Goal: Task Accomplishment & Management: Manage account settings

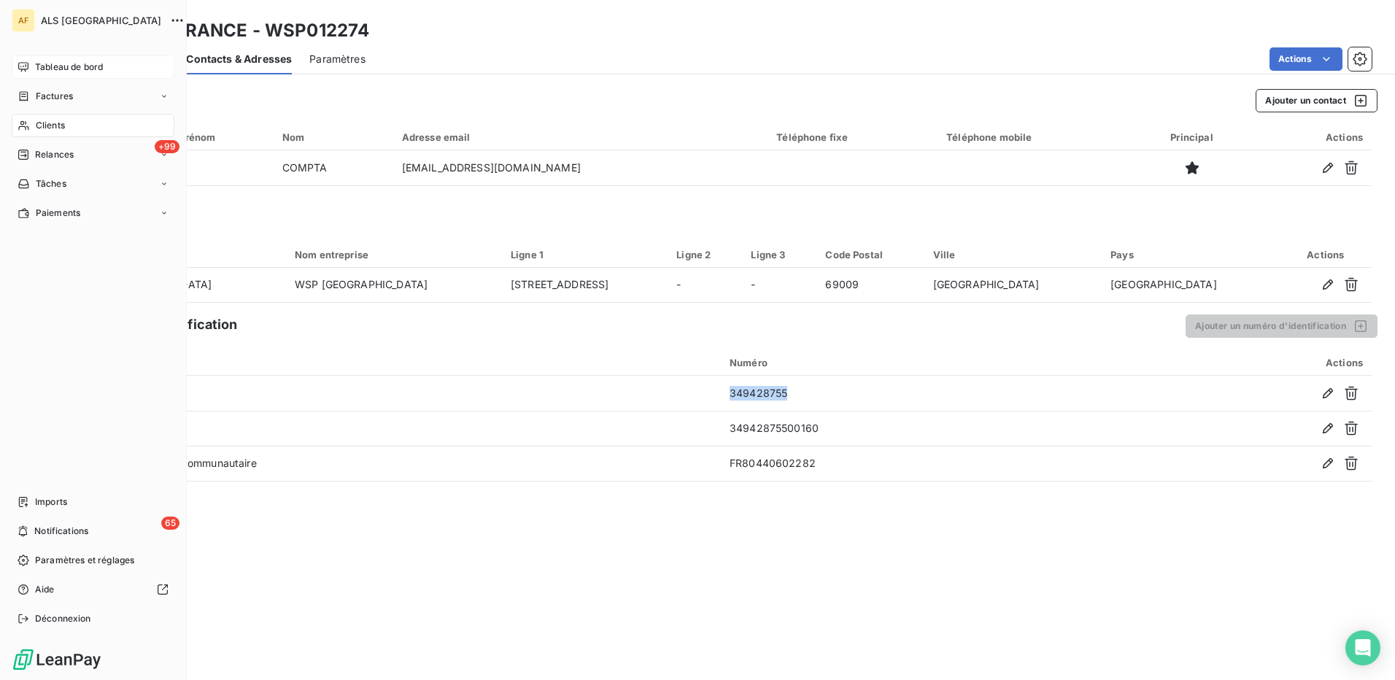
click at [22, 60] on div "Tableau de bord" at bounding box center [93, 66] width 163 height 23
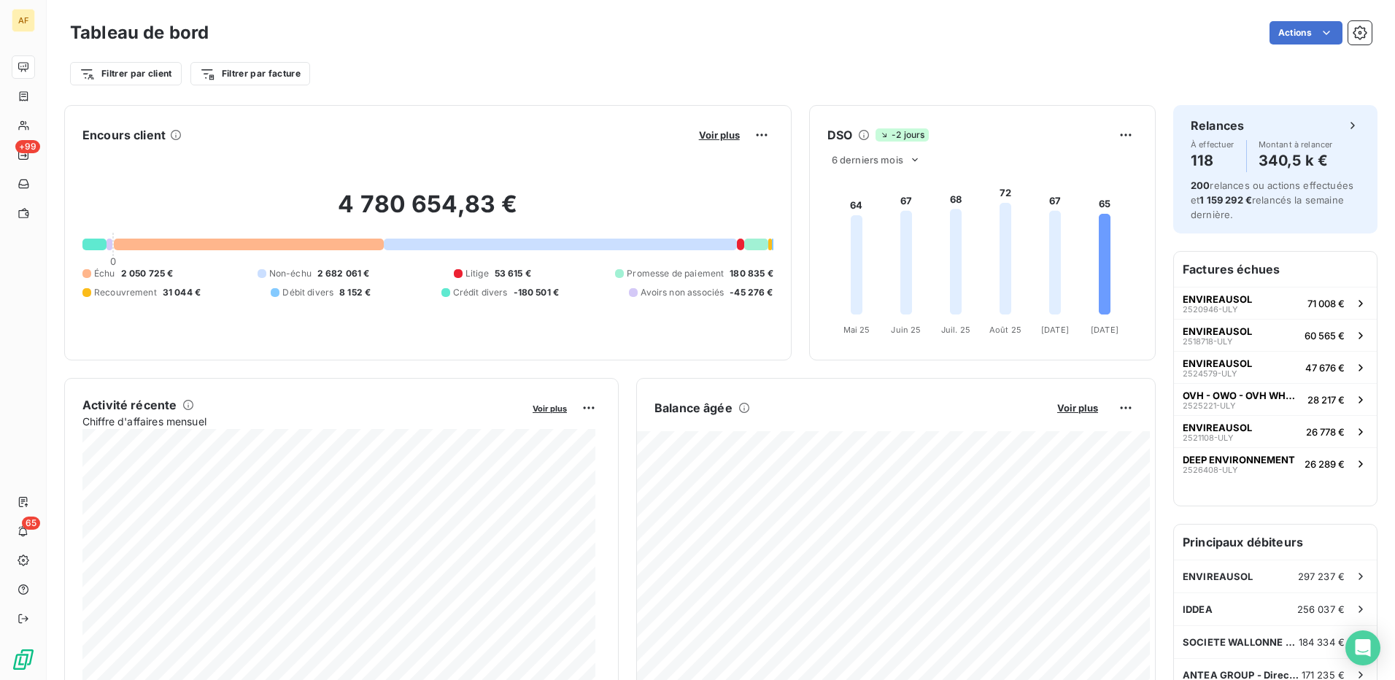
drag, startPoint x: 348, startPoint y: 136, endPoint x: 355, endPoint y: 131, distance: 8.3
click at [350, 136] on div "Encours client Voir plus" at bounding box center [427, 134] width 691 height 23
click at [513, 48] on div "Filtrer par client Filtrer par facture" at bounding box center [721, 67] width 1302 height 39
click at [372, 53] on div "Filtrer par client Filtrer par facture" at bounding box center [721, 67] width 1302 height 39
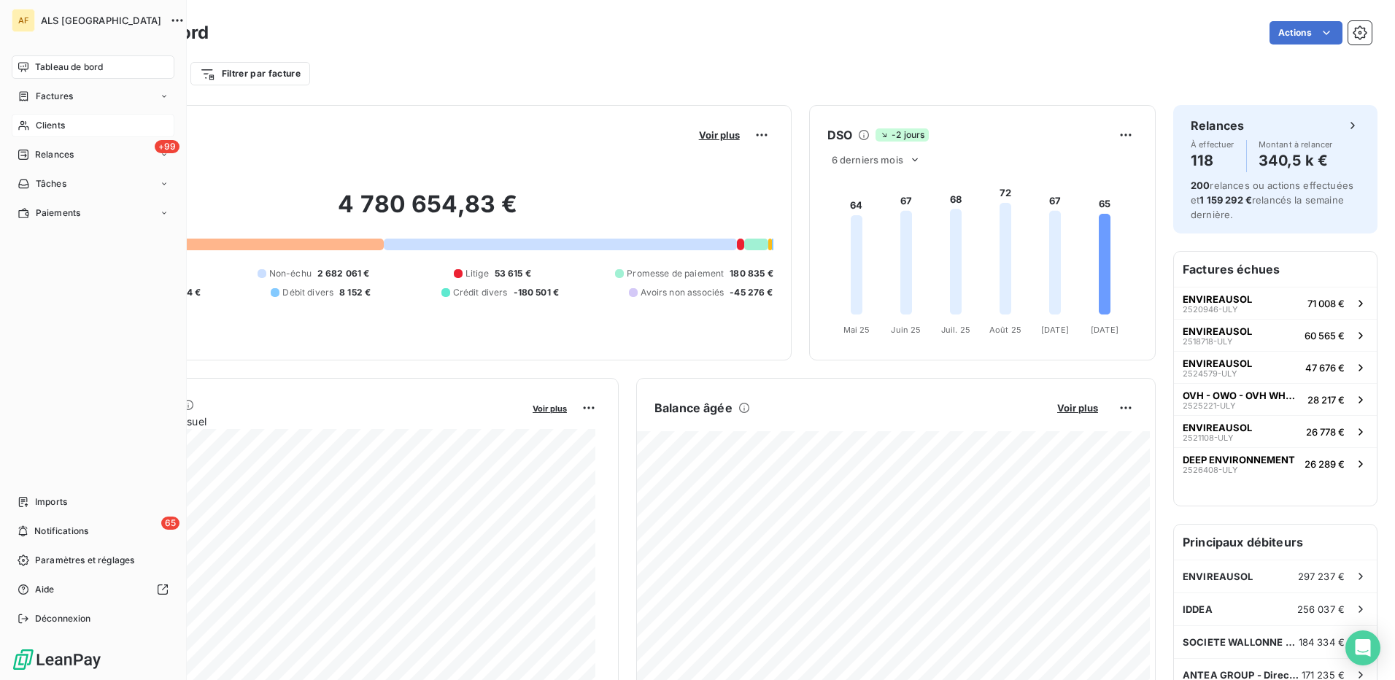
drag, startPoint x: 58, startPoint y: 126, endPoint x: 153, endPoint y: 133, distance: 95.8
click at [58, 126] on span "Clients" at bounding box center [50, 125] width 29 height 13
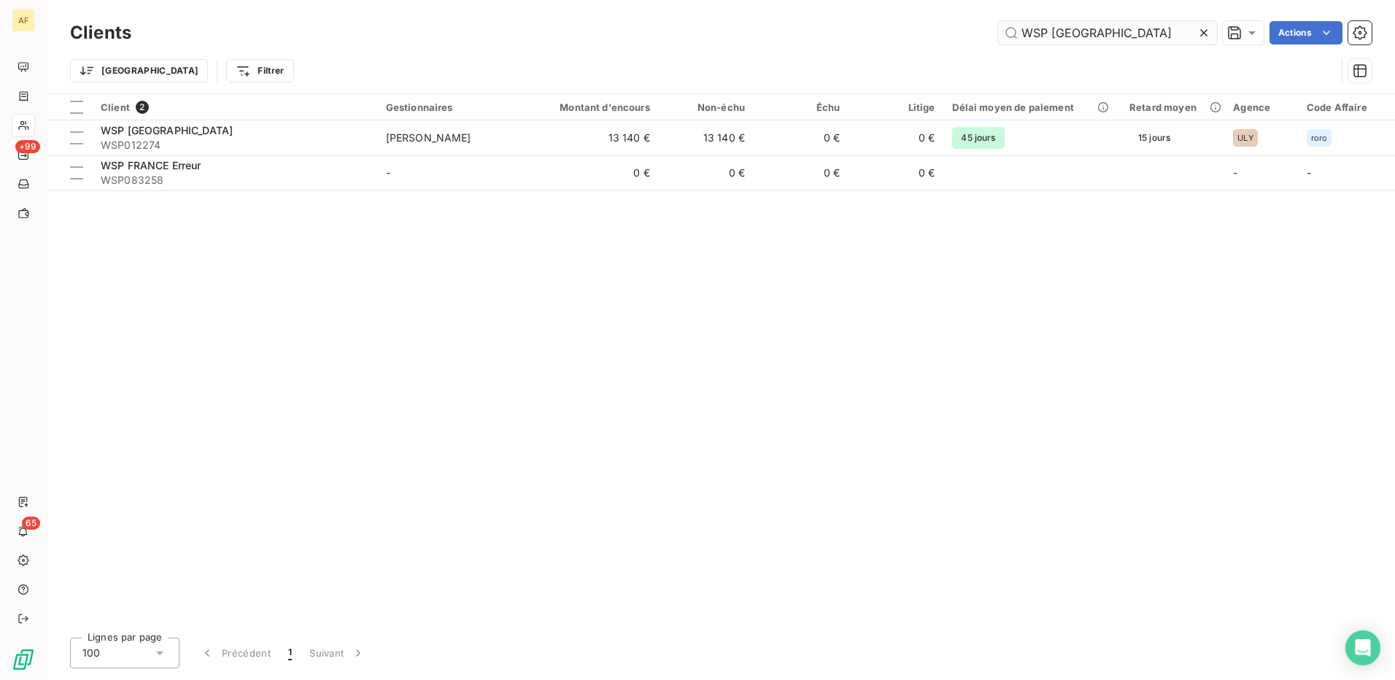
click at [1060, 36] on input "WSP [GEOGRAPHIC_DATA]" at bounding box center [1107, 32] width 219 height 23
type input "CREPERIE"
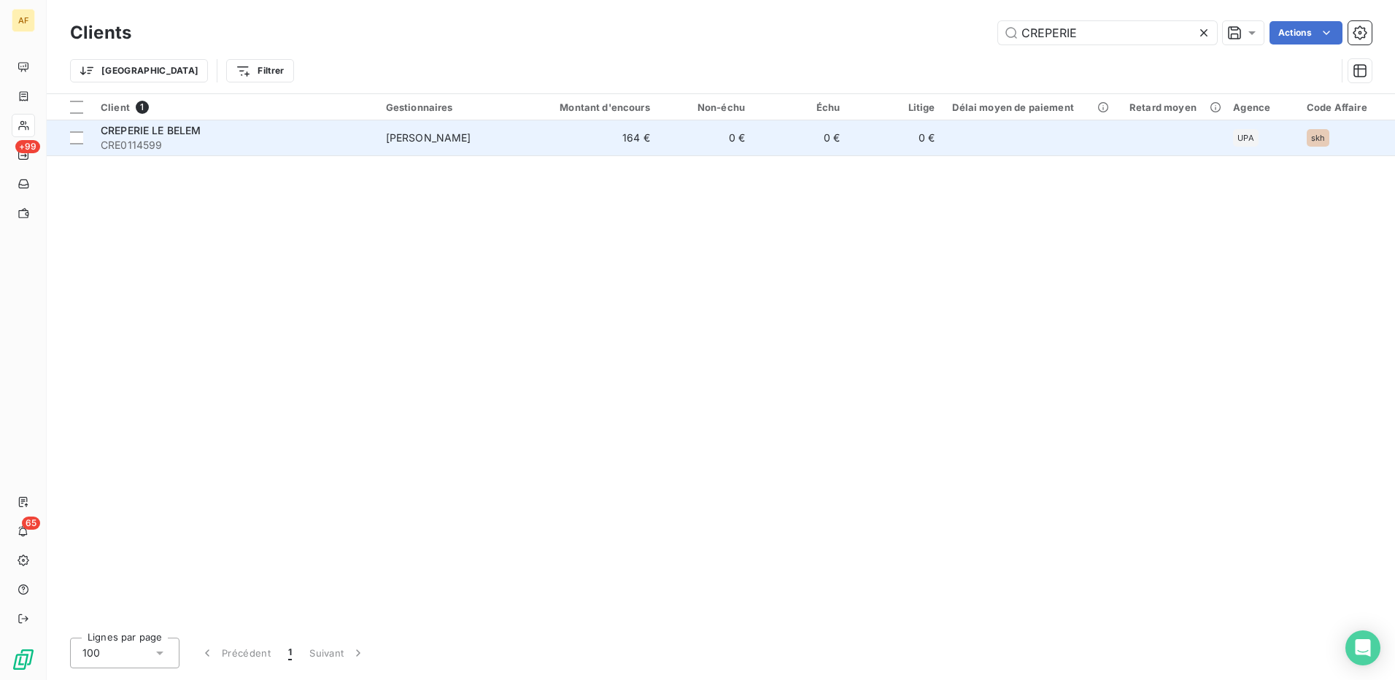
click at [412, 154] on td "[PERSON_NAME]" at bounding box center [454, 137] width 155 height 35
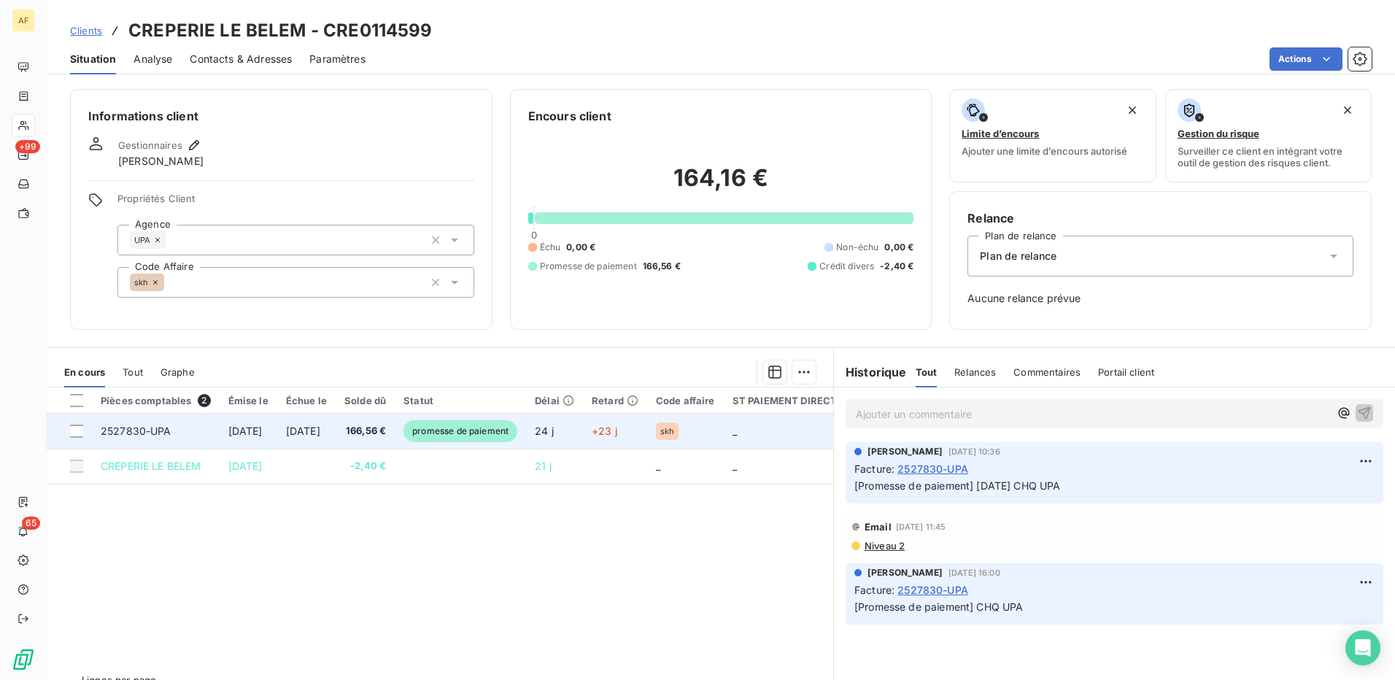
click at [386, 431] on span "166,56 €" at bounding box center [365, 431] width 42 height 15
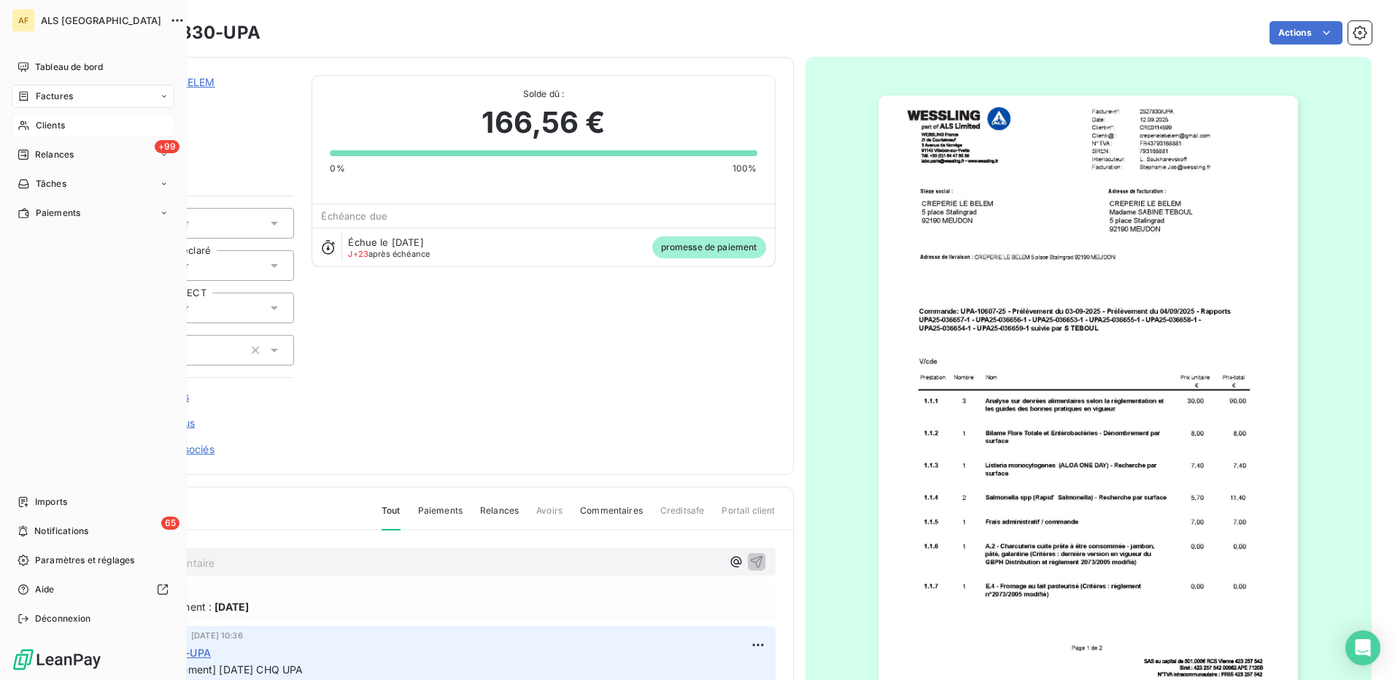
drag, startPoint x: 58, startPoint y: 123, endPoint x: 134, endPoint y: 112, distance: 77.4
click at [60, 123] on span "Clients" at bounding box center [50, 125] width 29 height 13
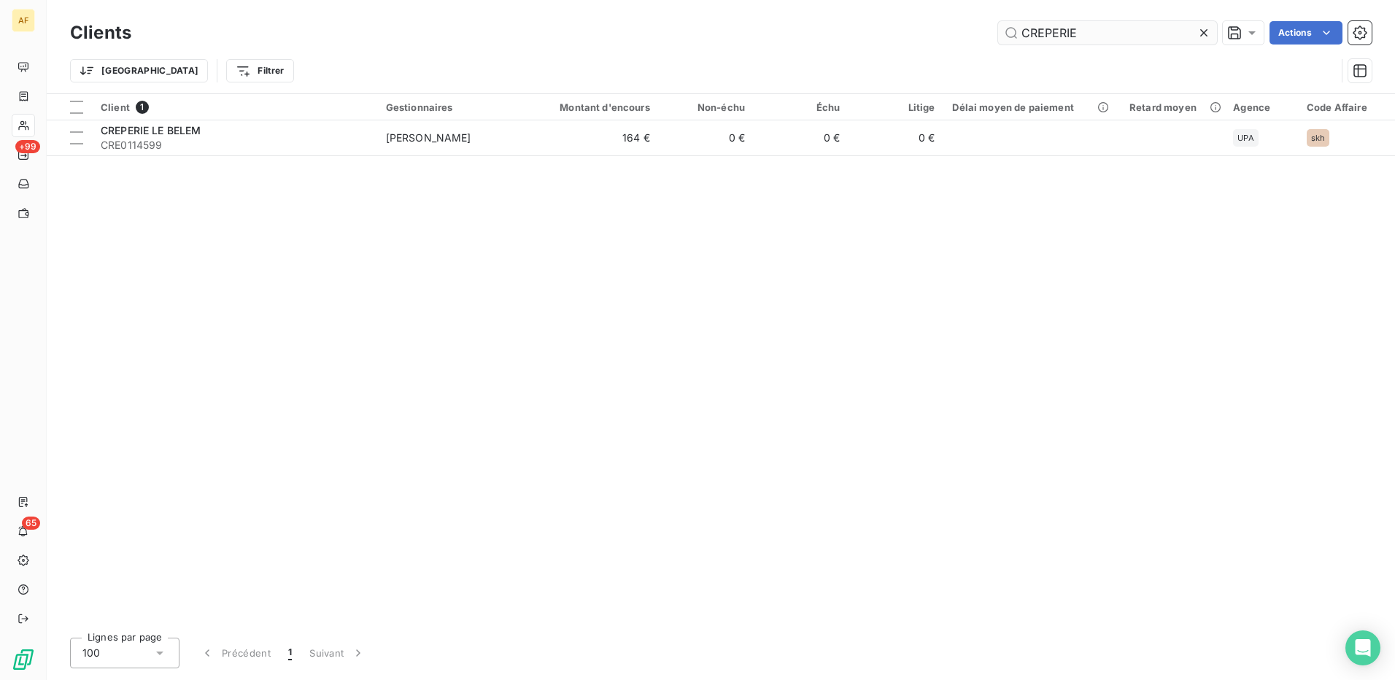
click at [1042, 32] on input "CREPERIE" at bounding box center [1107, 32] width 219 height 23
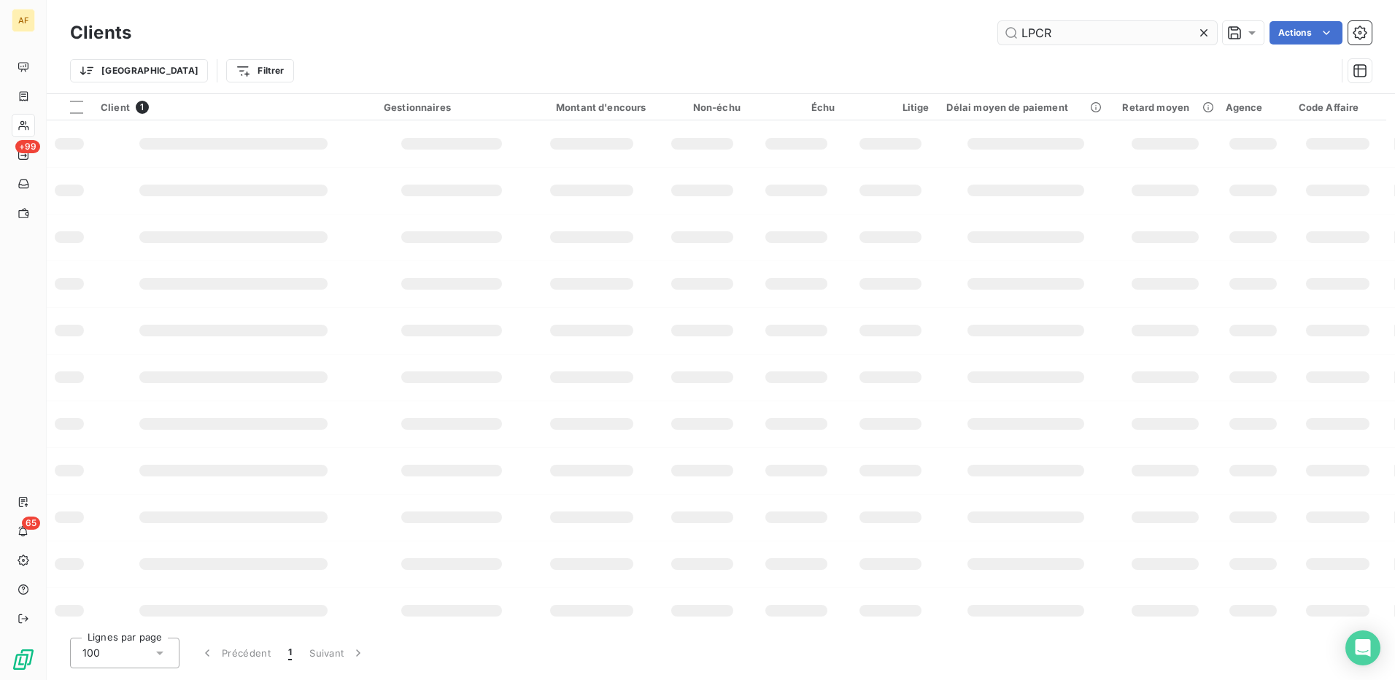
type input "LPCR"
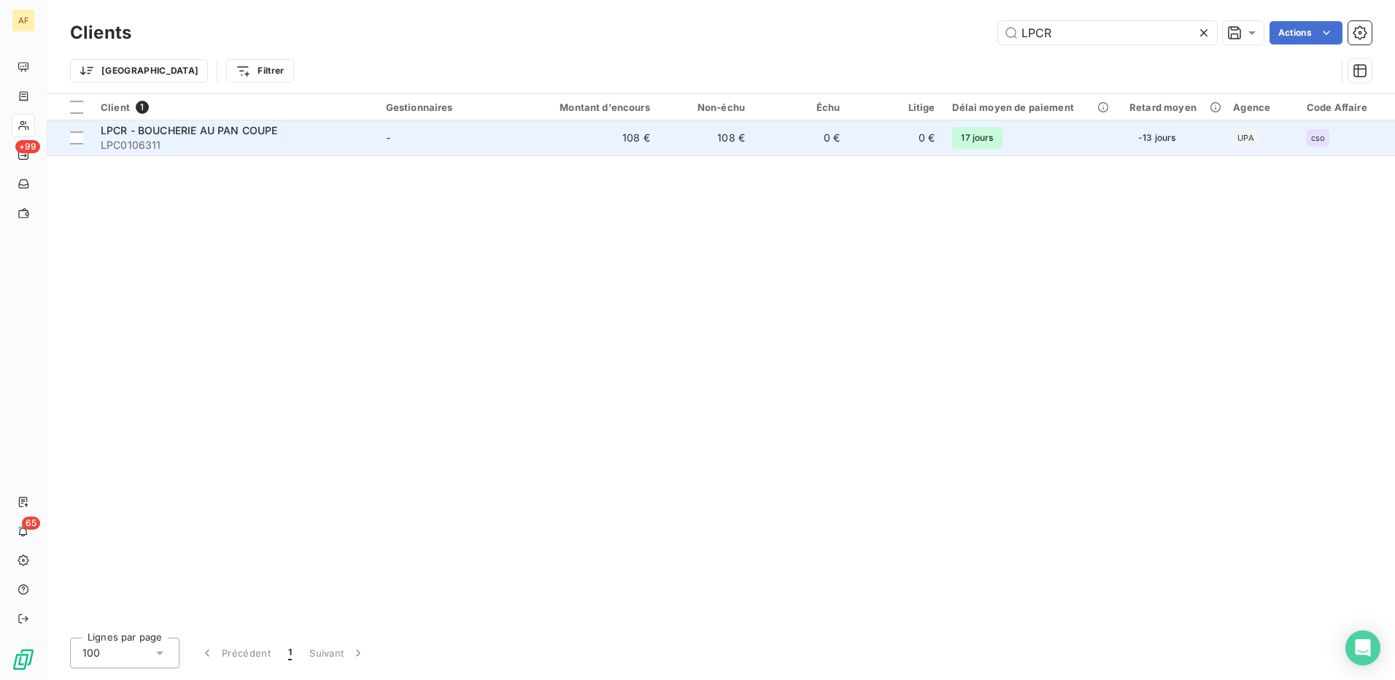
click at [432, 135] on td "-" at bounding box center [454, 137] width 155 height 35
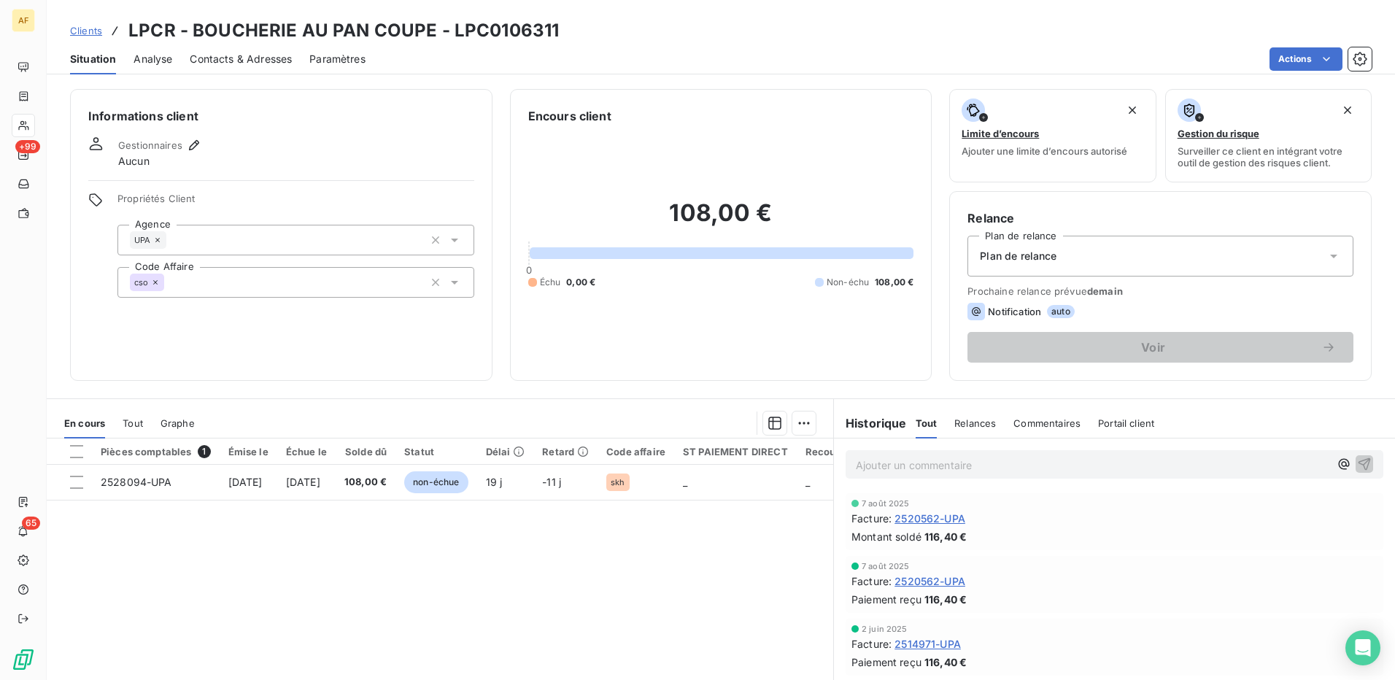
click at [219, 282] on div "cso" at bounding box center [295, 282] width 357 height 31
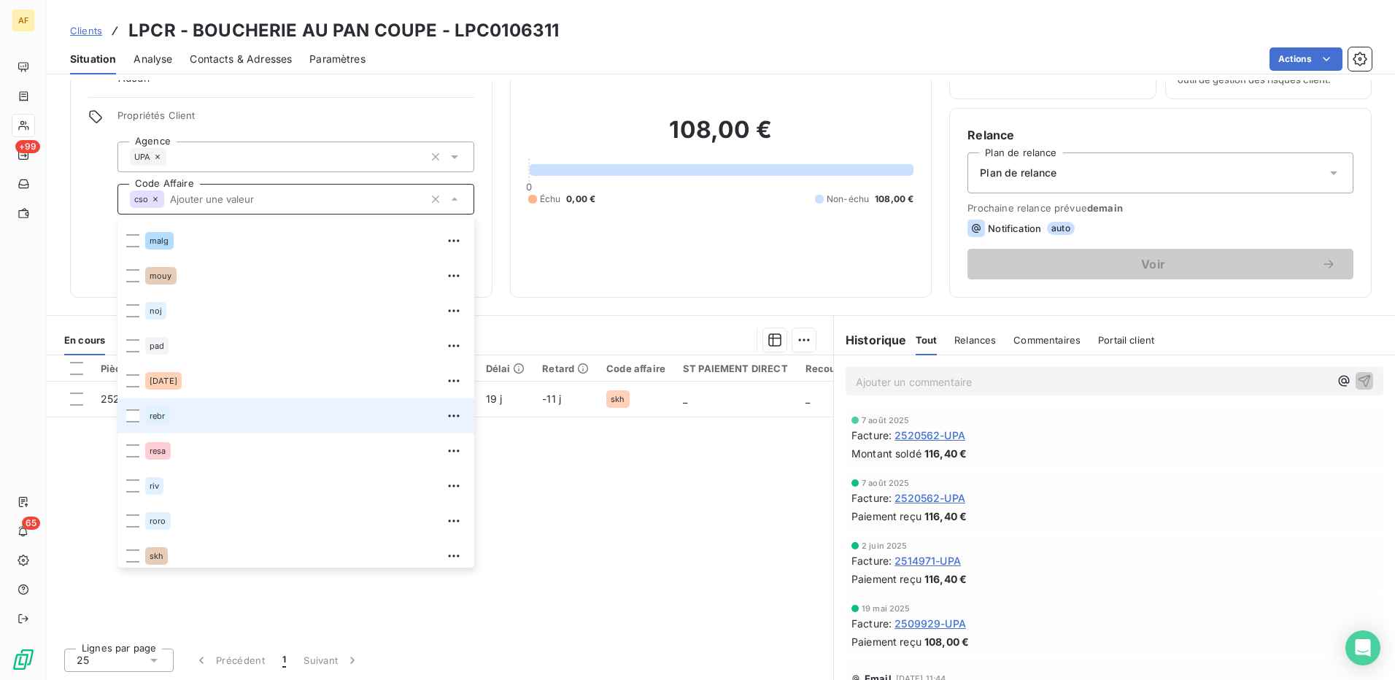
scroll to position [385, 0]
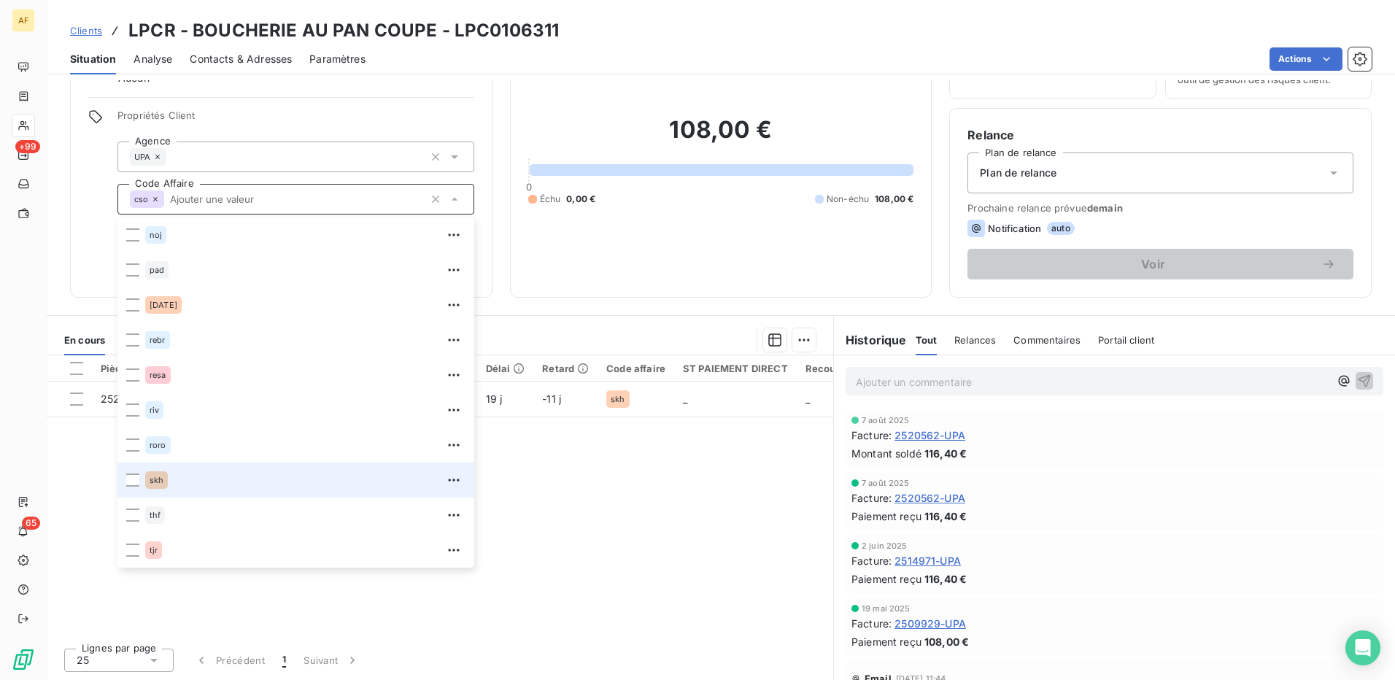
click at [157, 482] on span "skh" at bounding box center [157, 480] width 14 height 9
click at [155, 198] on icon at bounding box center [155, 199] width 9 height 9
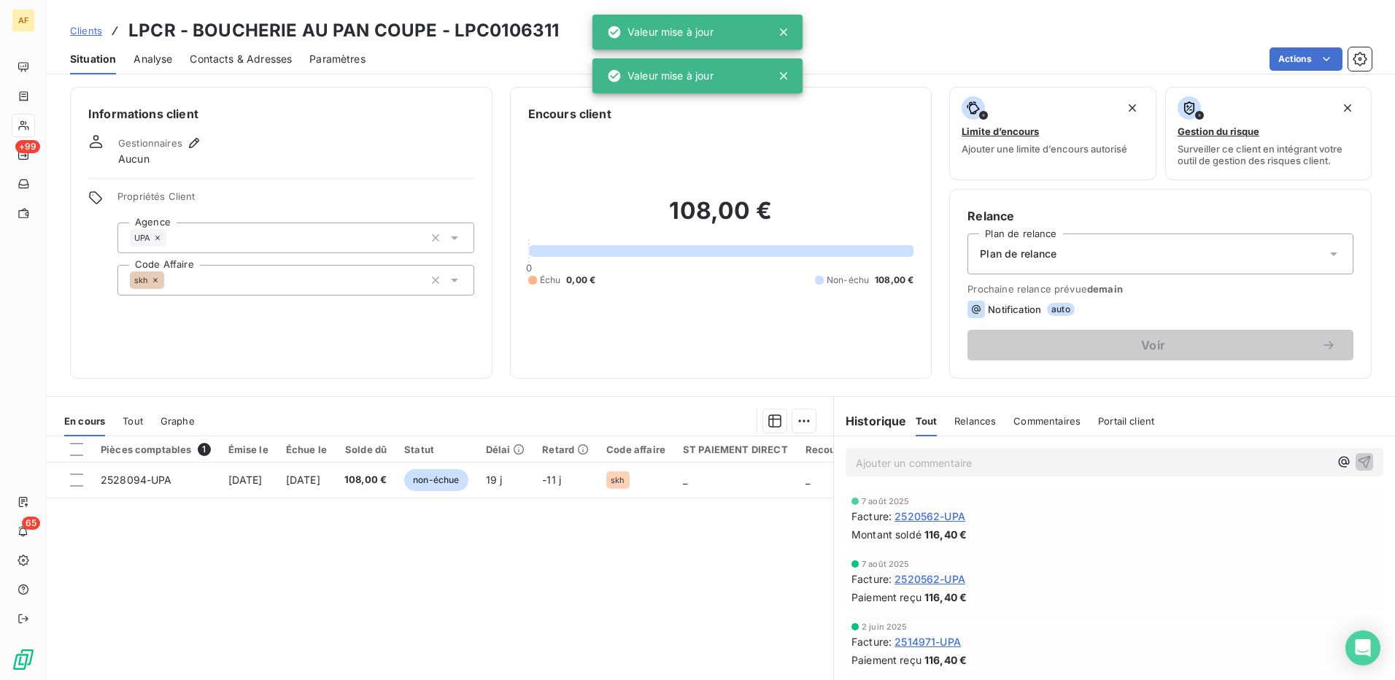
scroll to position [0, 0]
click at [195, 142] on icon "button" at bounding box center [194, 145] width 15 height 15
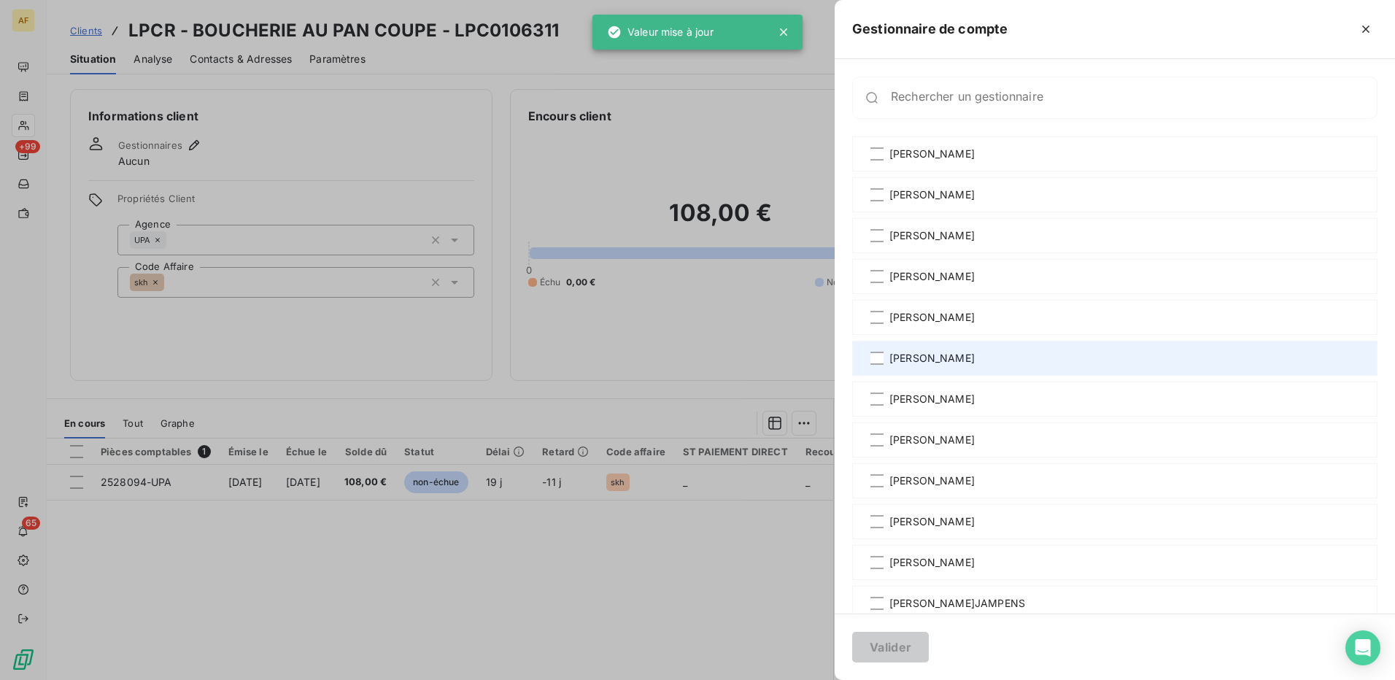
click at [924, 356] on span "[PERSON_NAME]" at bounding box center [932, 358] width 85 height 15
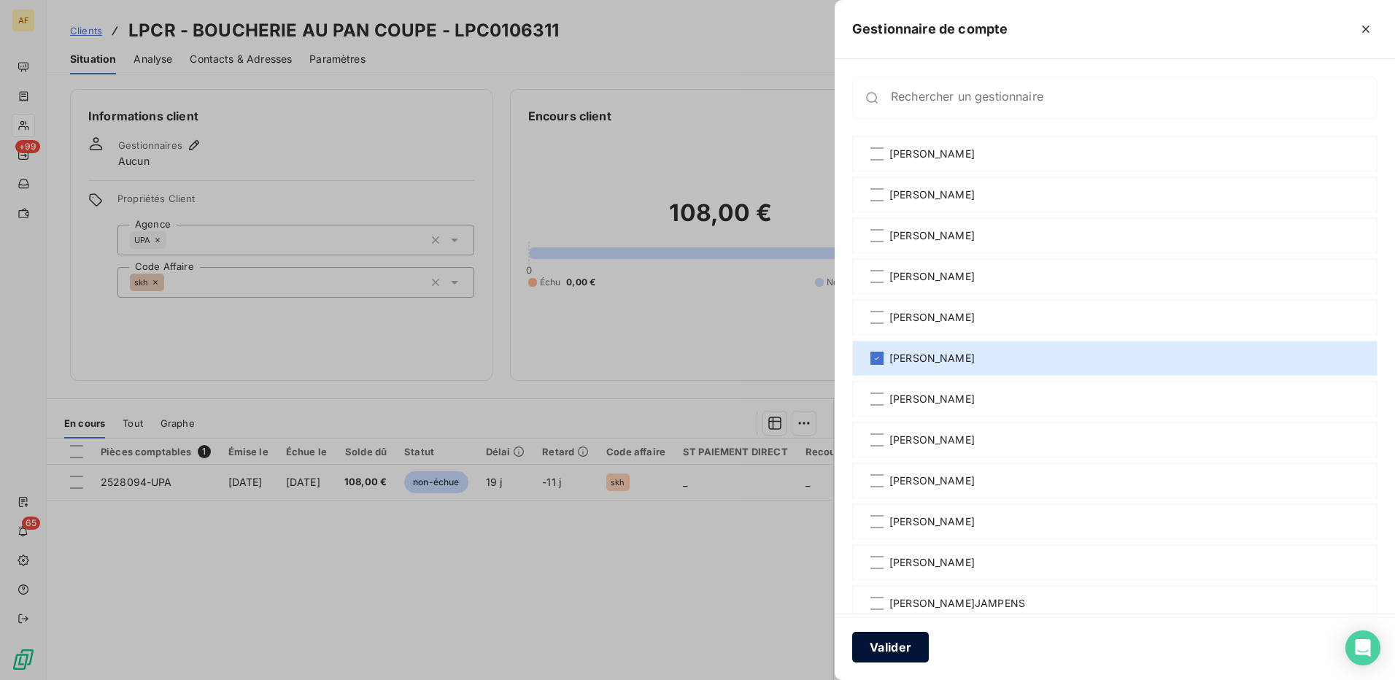
click at [881, 655] on button "Valider" at bounding box center [890, 647] width 77 height 31
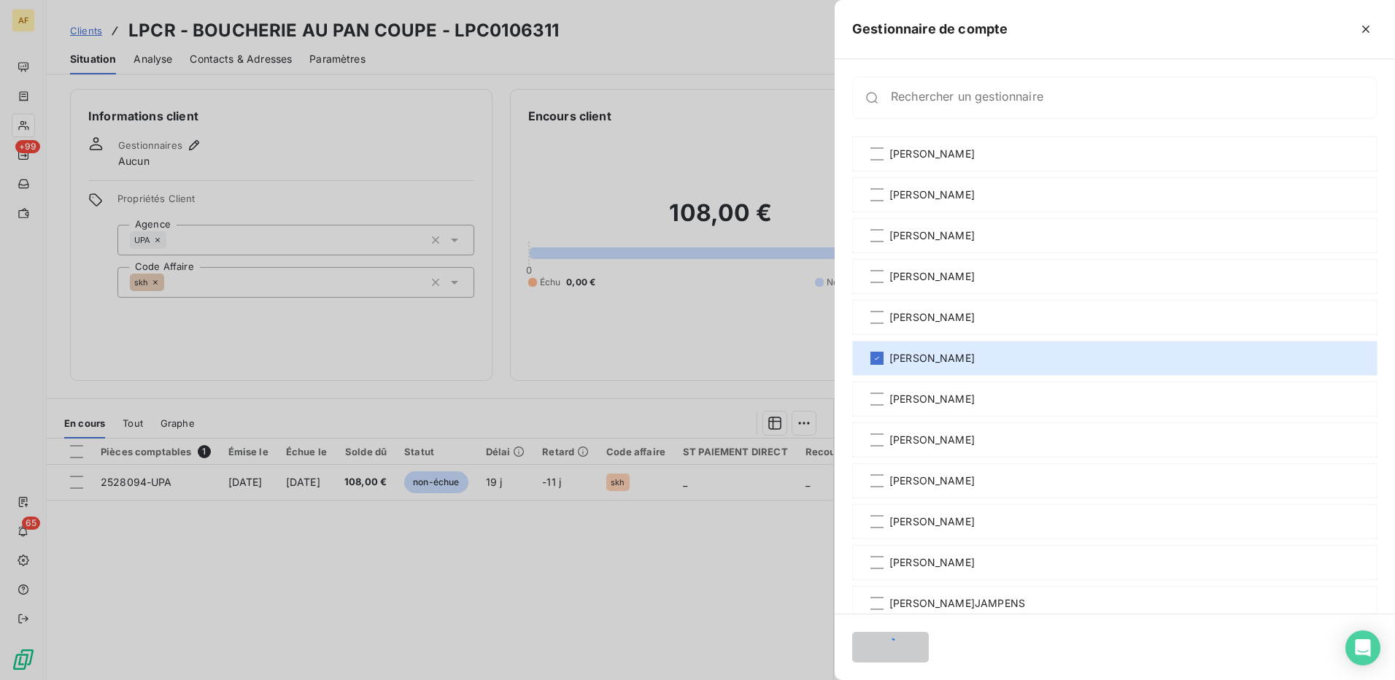
click at [346, 512] on div at bounding box center [697, 340] width 1395 height 680
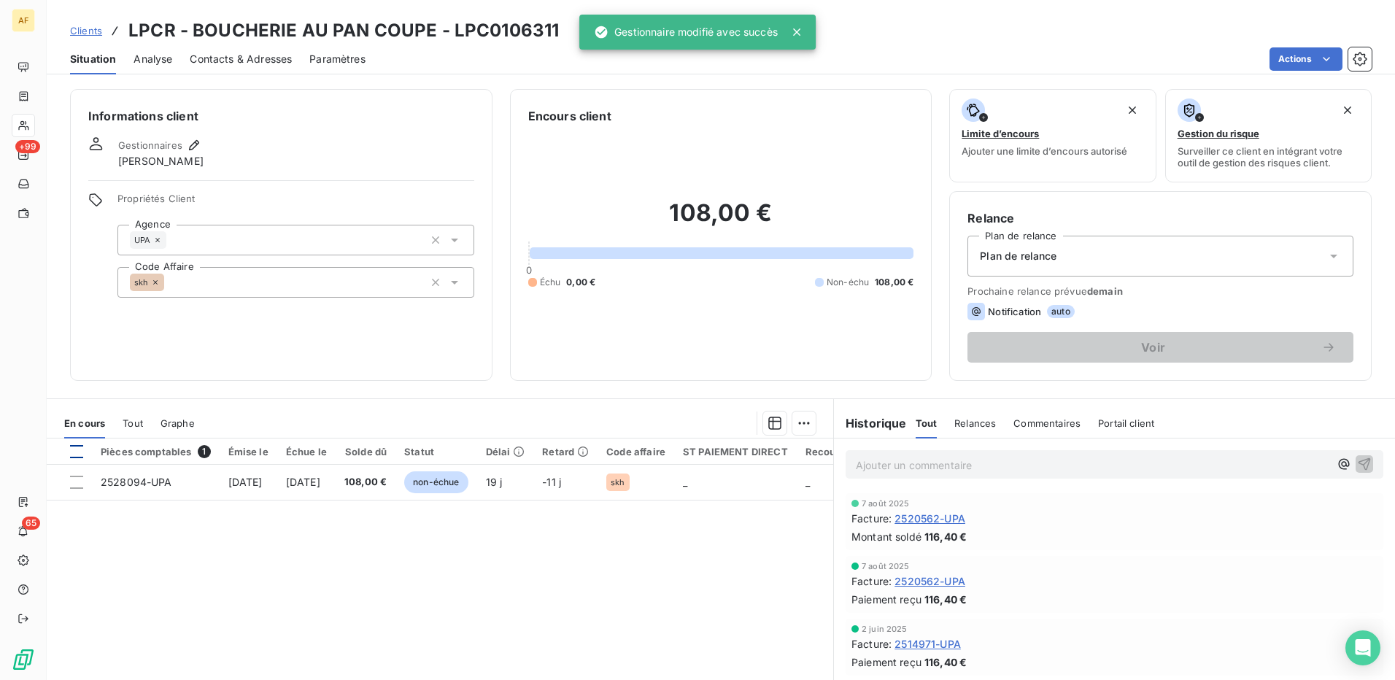
drag, startPoint x: 77, startPoint y: 452, endPoint x: 88, endPoint y: 466, distance: 18.1
click at [77, 452] on div at bounding box center [76, 451] width 13 height 13
click at [798, 429] on html "AF +99 65 Clients LPCR - BOUCHERIE AU PAN COUPE - LPC0106311 Situation Analyse …" at bounding box center [697, 340] width 1395 height 680
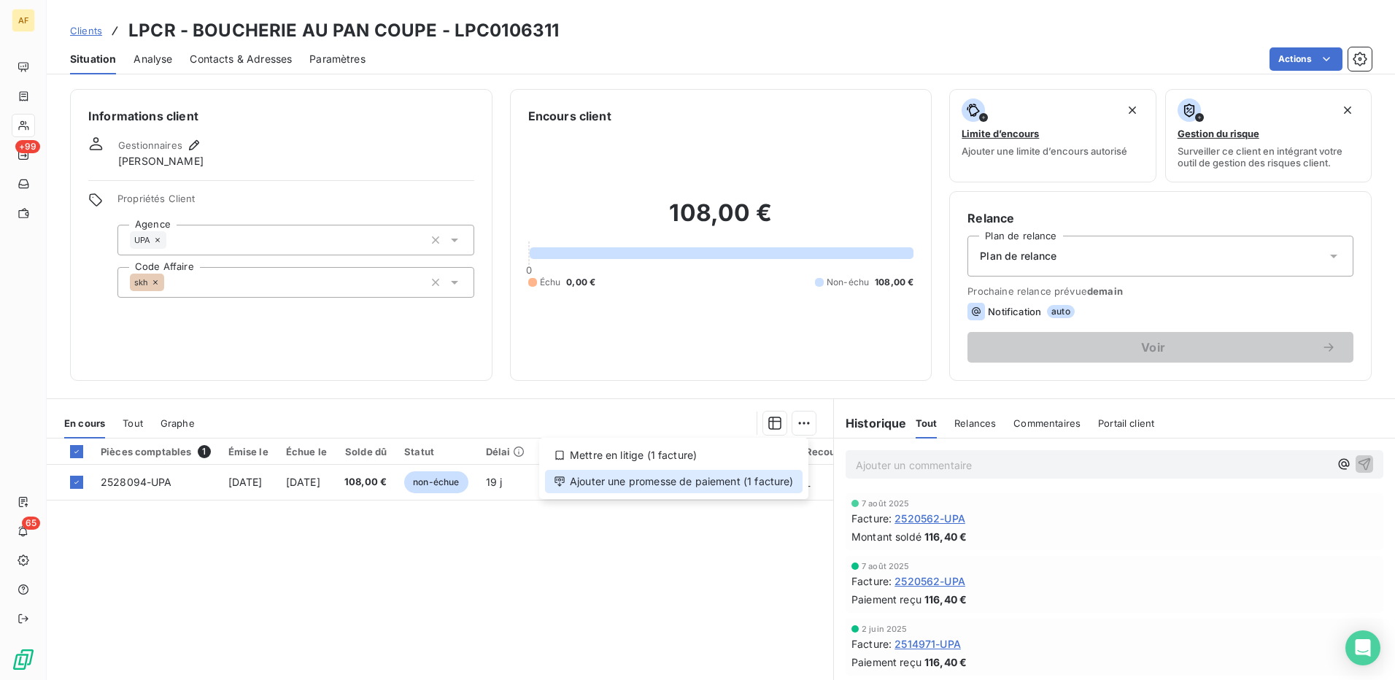
click at [775, 485] on div "Ajouter une promesse de paiement (1 facture)" at bounding box center [674, 481] width 258 height 23
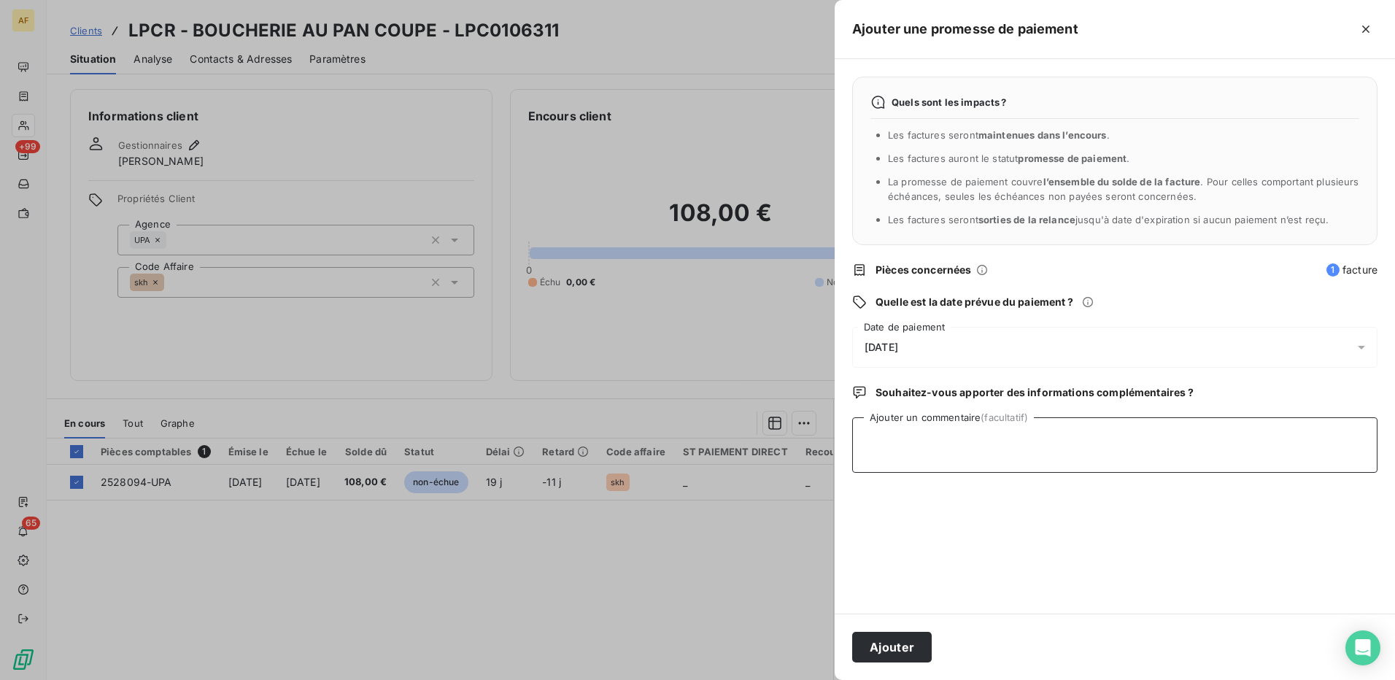
click at [919, 454] on textarea "Ajouter un commentaire (facultatif)" at bounding box center [1114, 444] width 525 height 55
type textarea "CHQ UPA"
click at [923, 341] on div "[DATE]" at bounding box center [1114, 347] width 525 height 41
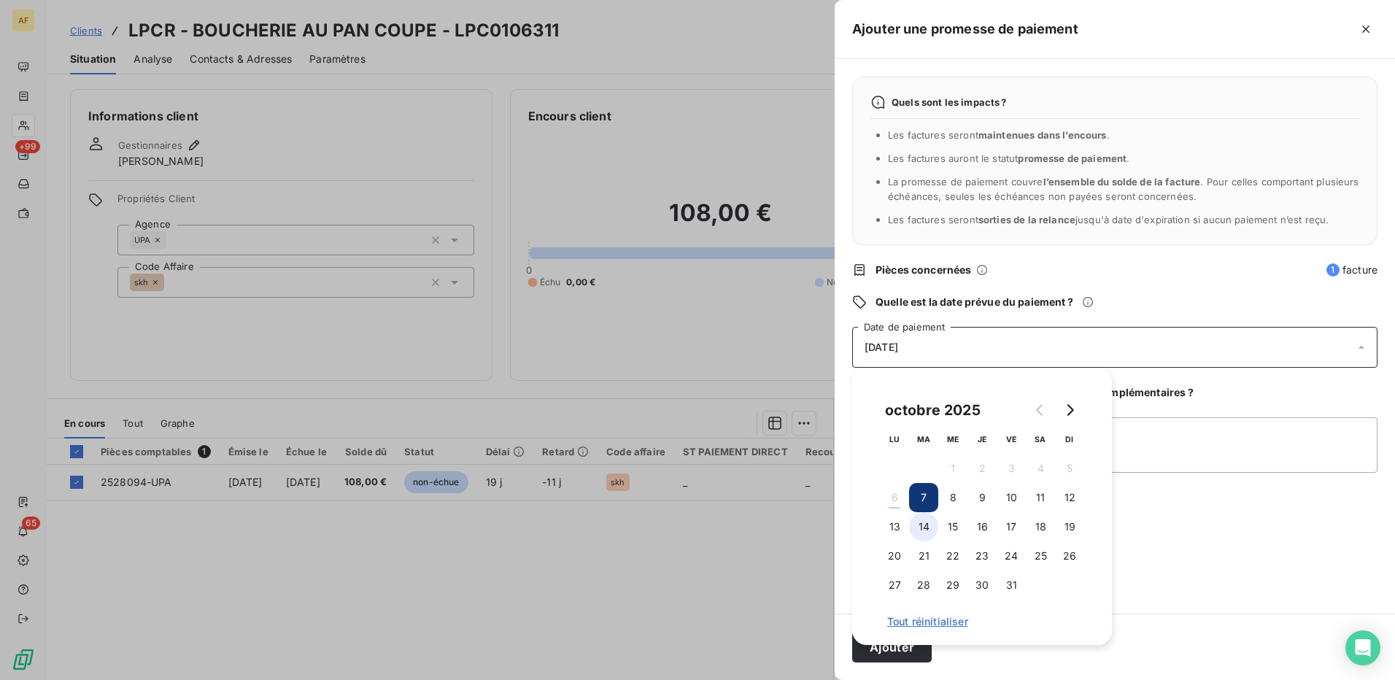
drag, startPoint x: 927, startPoint y: 525, endPoint x: 937, endPoint y: 528, distance: 10.4
click at [929, 527] on button "14" at bounding box center [923, 526] width 29 height 29
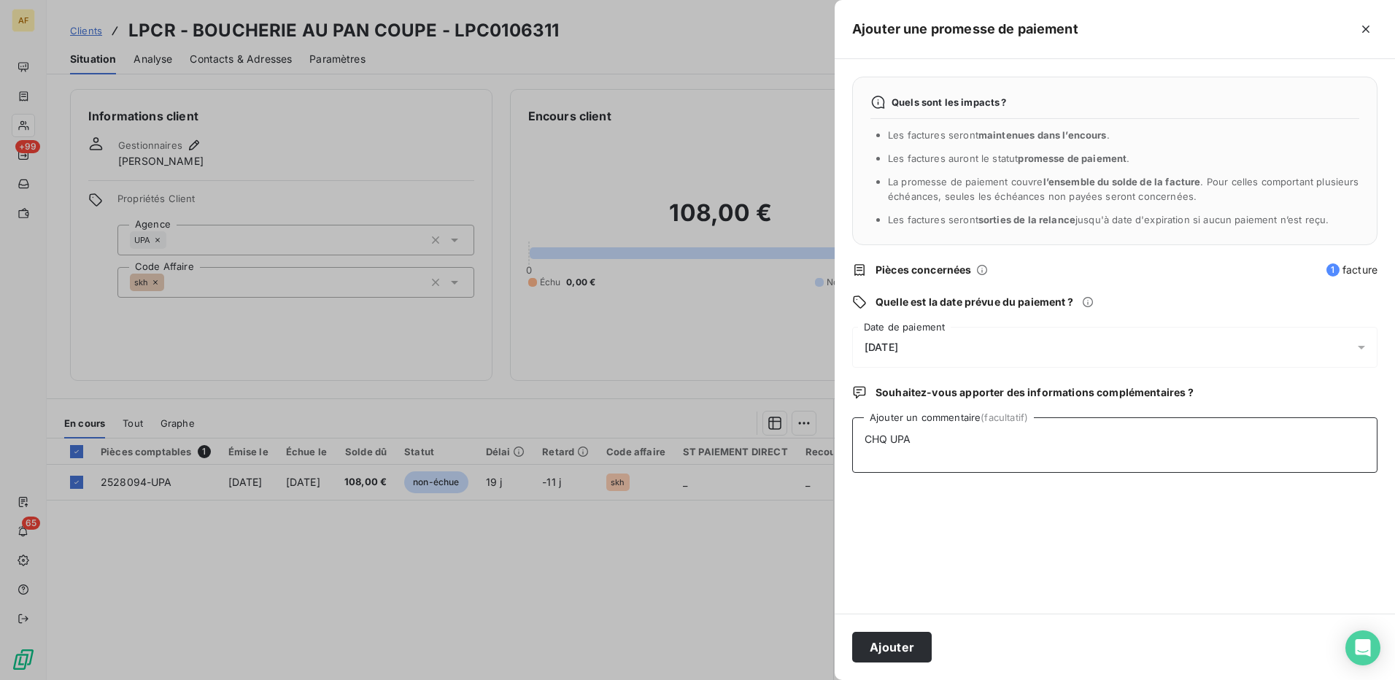
click at [1234, 454] on textarea "CHQ UPA" at bounding box center [1114, 444] width 525 height 55
click at [888, 656] on button "Ajouter" at bounding box center [892, 647] width 80 height 31
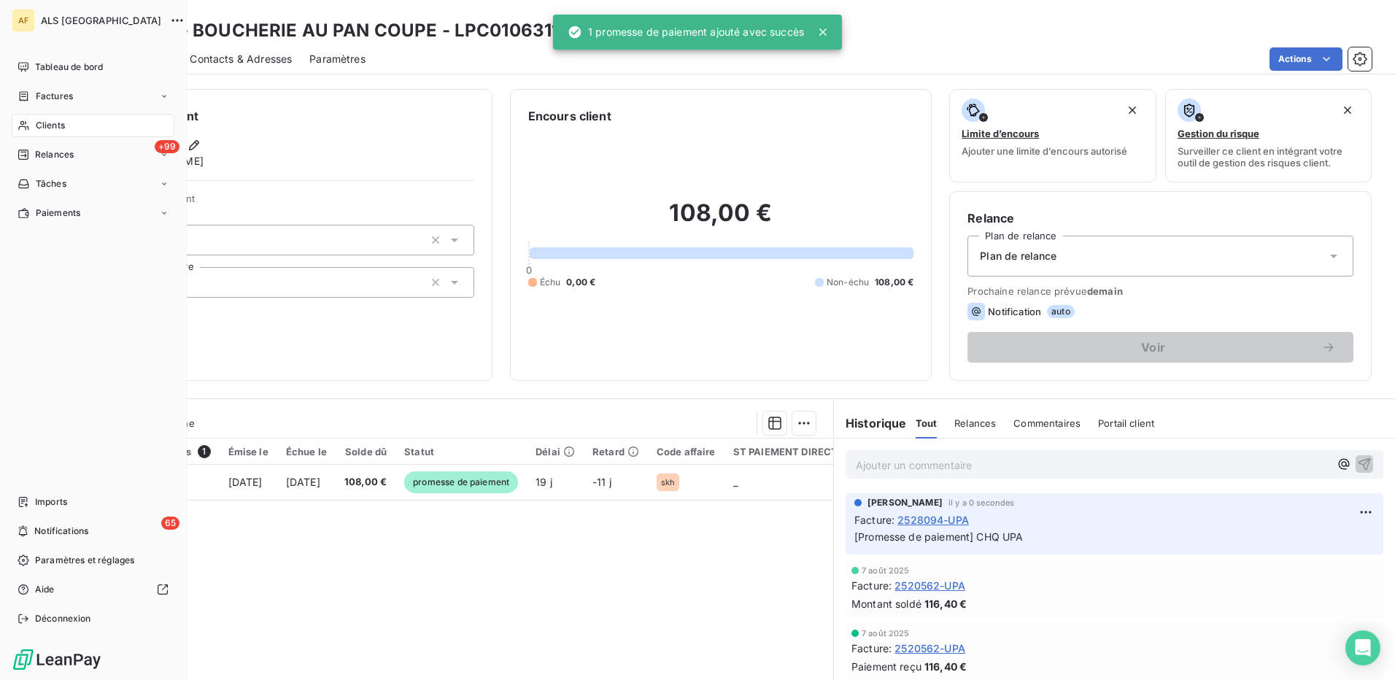
click at [49, 126] on span "Clients" at bounding box center [50, 125] width 29 height 13
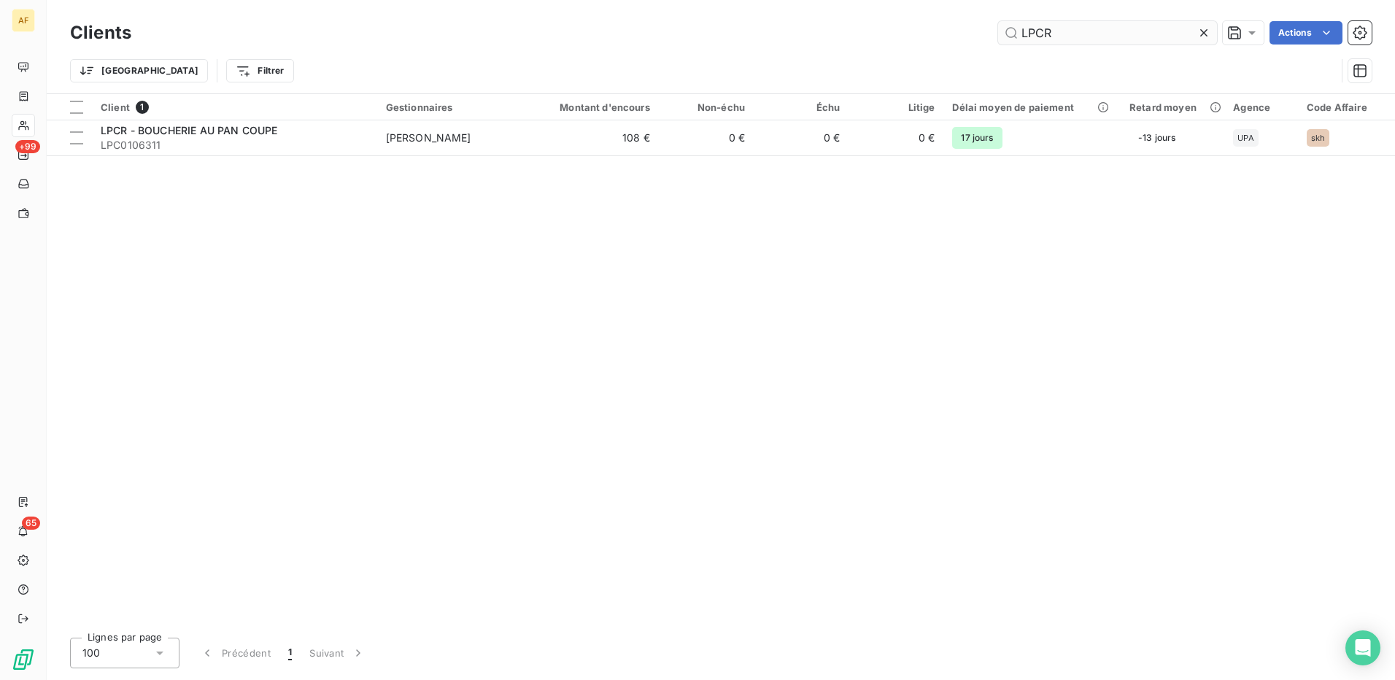
click at [1098, 34] on input "LPCR" at bounding box center [1107, 32] width 219 height 23
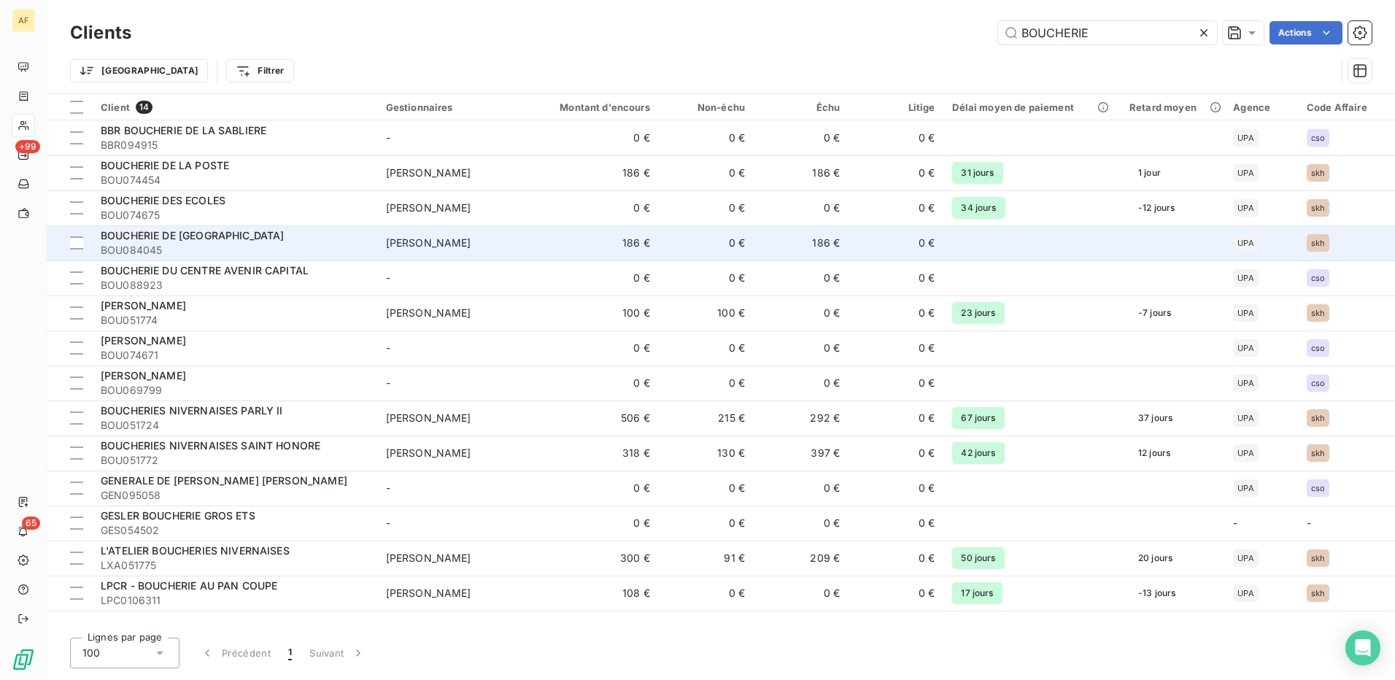
type input "BOUCHERIE"
click at [501, 247] on td "[PERSON_NAME]" at bounding box center [454, 242] width 155 height 35
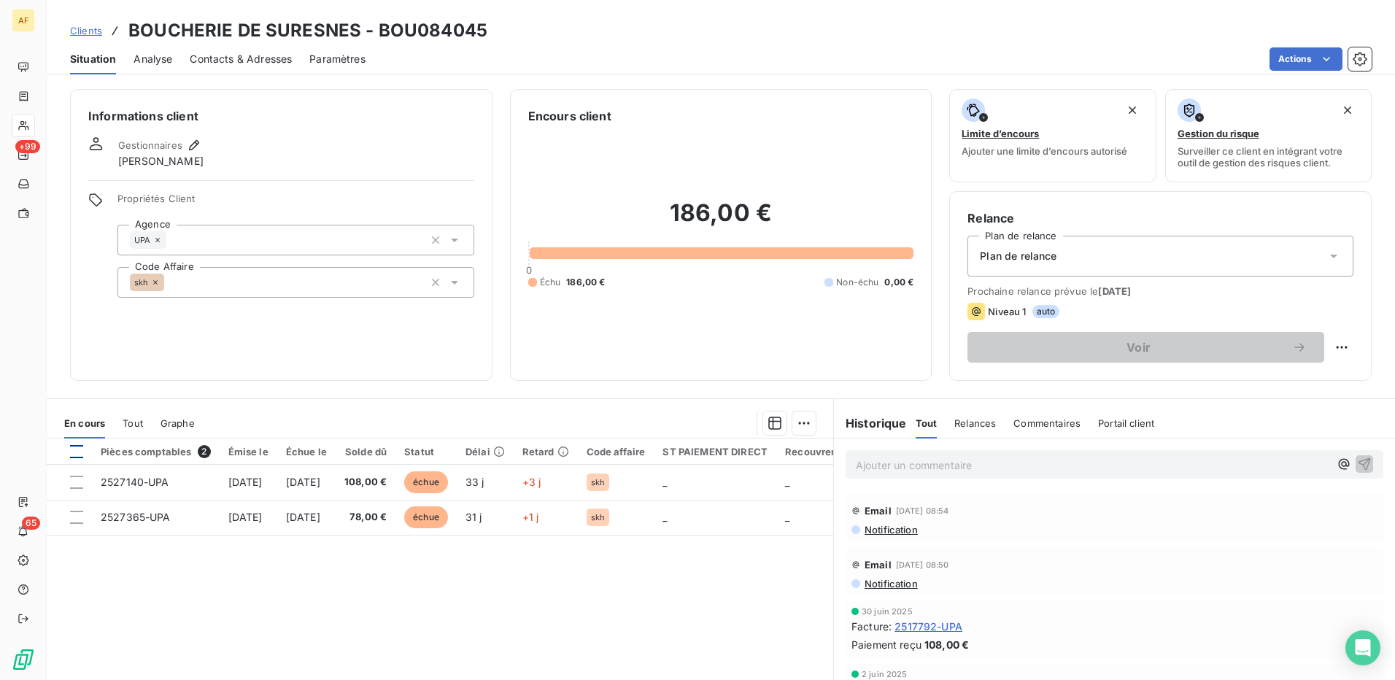
click at [76, 456] on div at bounding box center [76, 451] width 13 height 13
click at [796, 421] on html "AF +99 65 Clients BOUCHERIE DE SURESNES - BOU084045 Situation Analyse Contacts …" at bounding box center [697, 340] width 1395 height 680
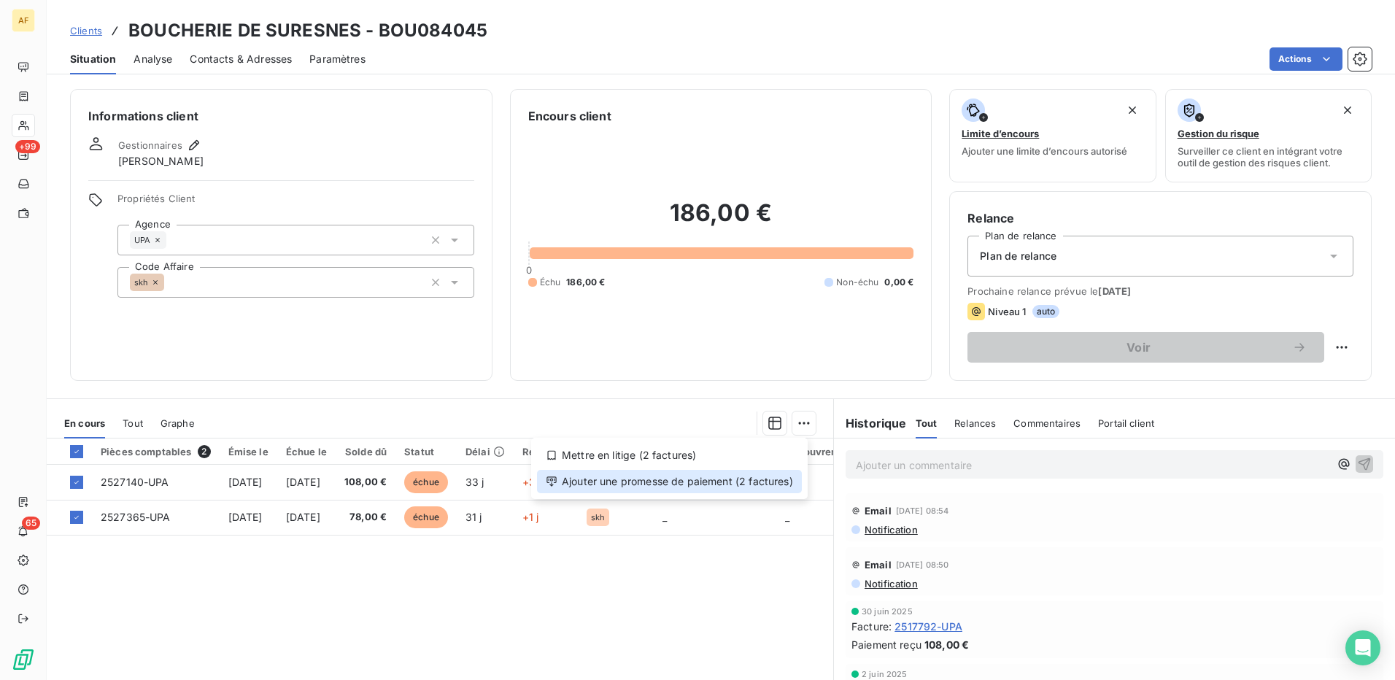
click at [765, 480] on div "Ajouter une promesse de paiement (2 factures)" at bounding box center [669, 481] width 265 height 23
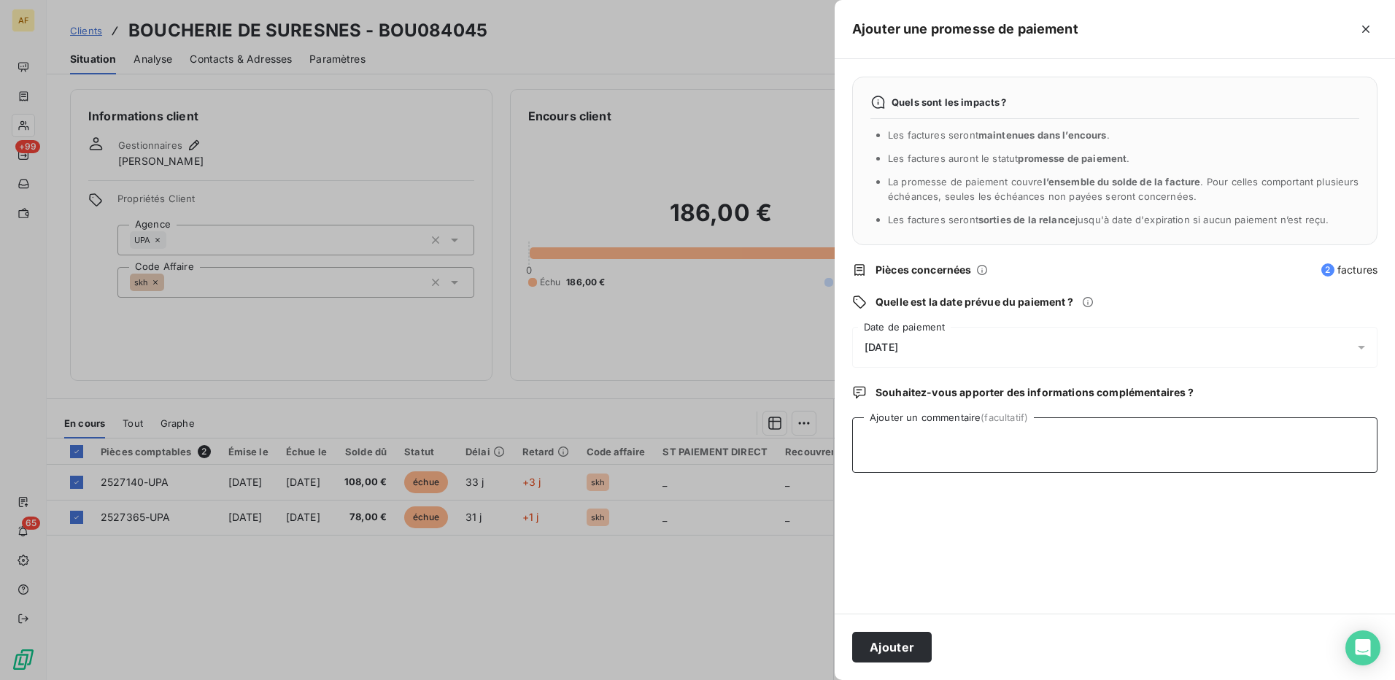
click at [907, 442] on textarea "Ajouter un commentaire (facultatif)" at bounding box center [1114, 444] width 525 height 55
type textarea "CHQ UPA"
click at [898, 342] on span "[DATE]" at bounding box center [882, 348] width 34 height 12
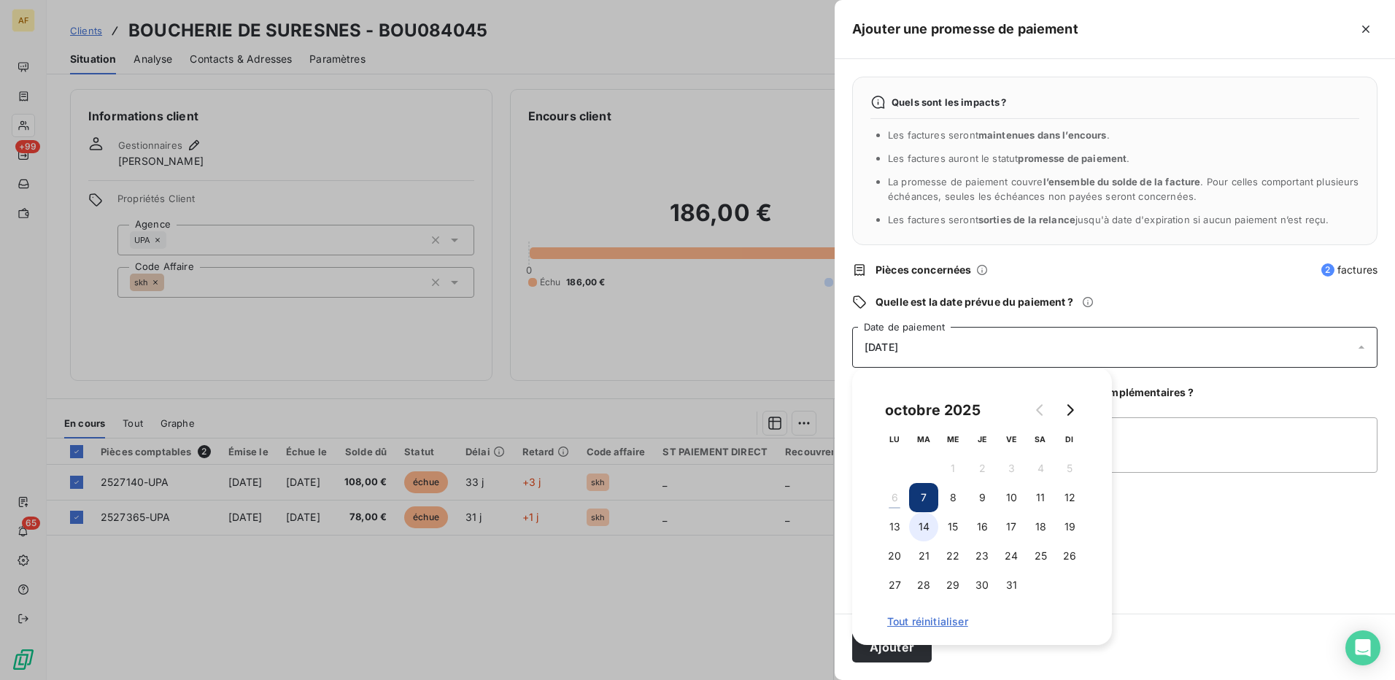
click at [928, 531] on button "14" at bounding box center [923, 526] width 29 height 29
click at [1189, 443] on textarea "CHQ UPA" at bounding box center [1114, 444] width 525 height 55
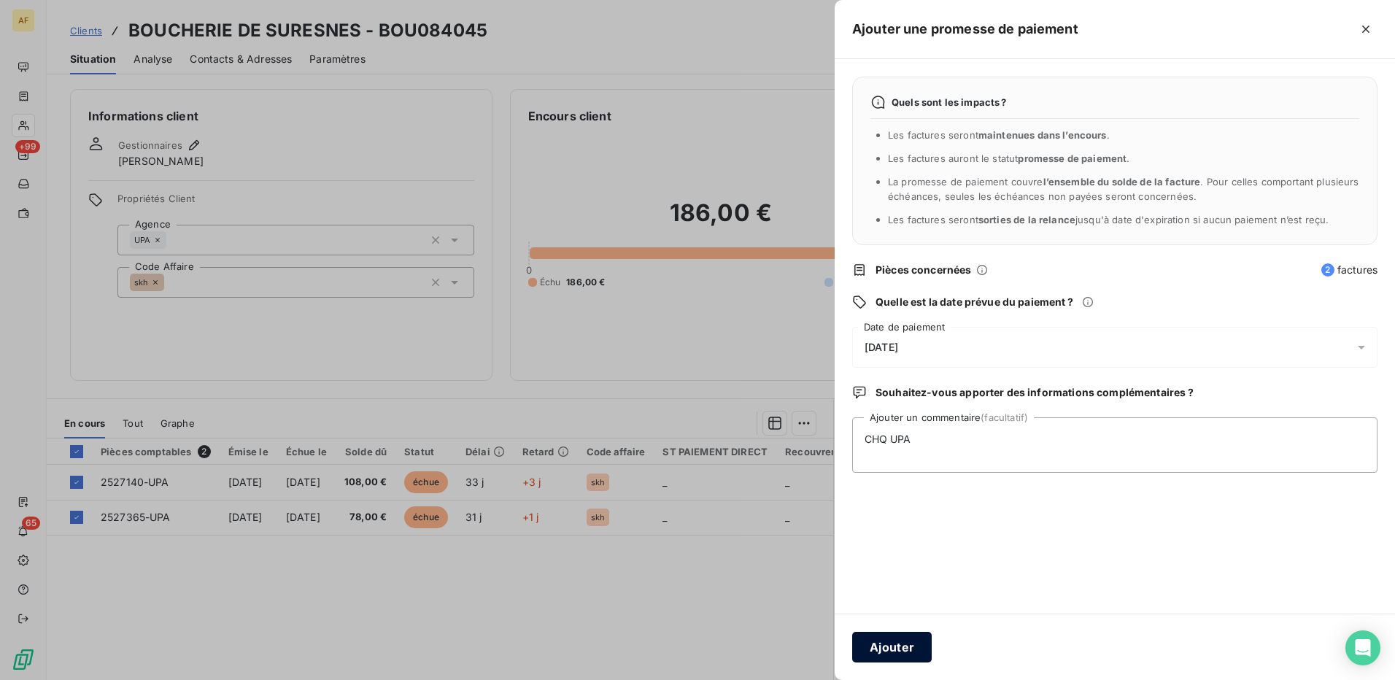
click at [888, 653] on button "Ajouter" at bounding box center [892, 647] width 80 height 31
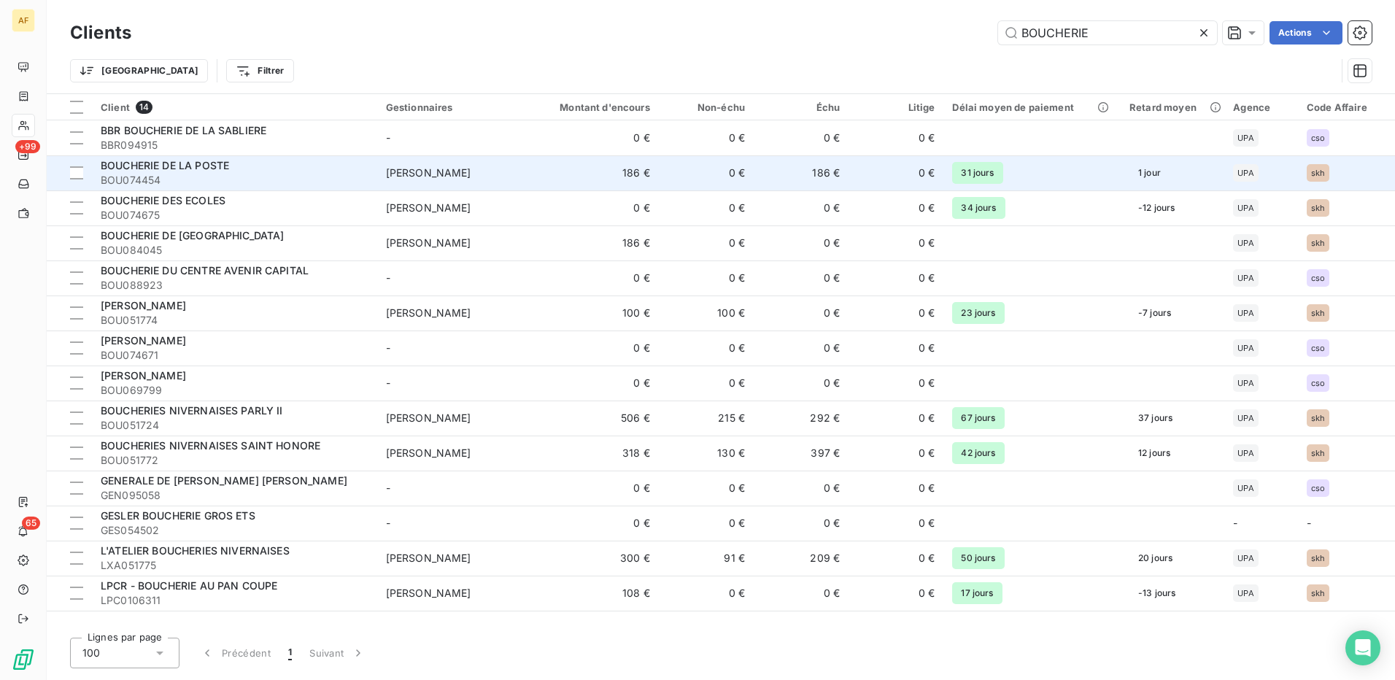
click at [188, 173] on span "BOU074454" at bounding box center [235, 180] width 268 height 15
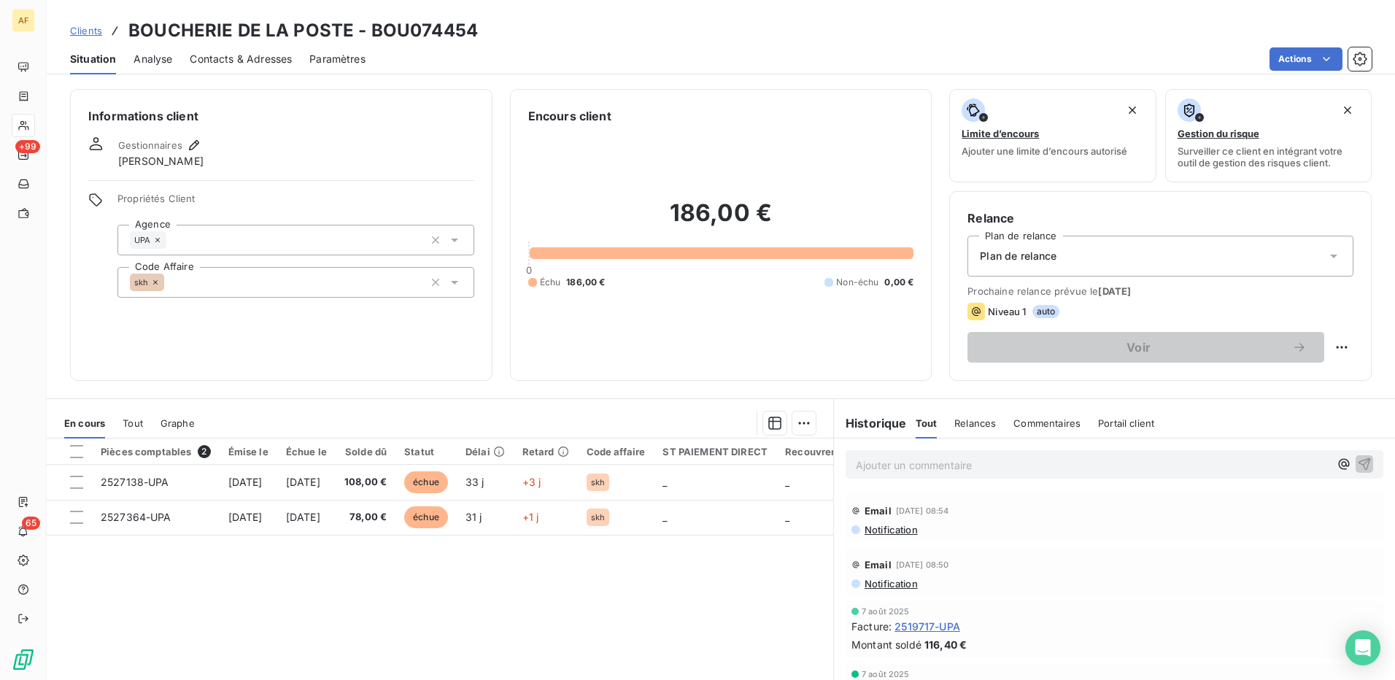
drag, startPoint x: 76, startPoint y: 450, endPoint x: 79, endPoint y: 461, distance: 12.0
click at [74, 454] on div at bounding box center [76, 451] width 13 height 13
click at [799, 423] on html "AF +99 65 Clients BOUCHERIE DE LA POSTE - BOU074454 Situation Analyse Contacts …" at bounding box center [697, 340] width 1395 height 680
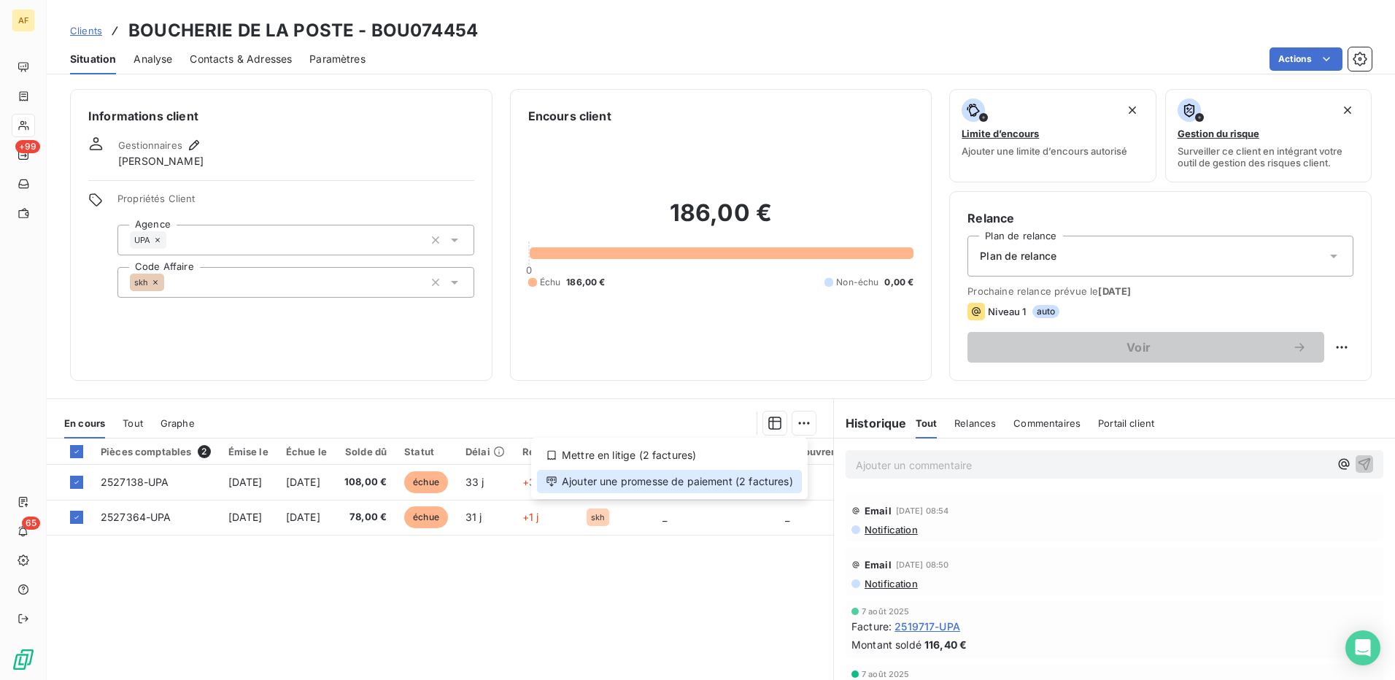
click at [780, 478] on div "Ajouter une promesse de paiement (2 factures)" at bounding box center [669, 481] width 265 height 23
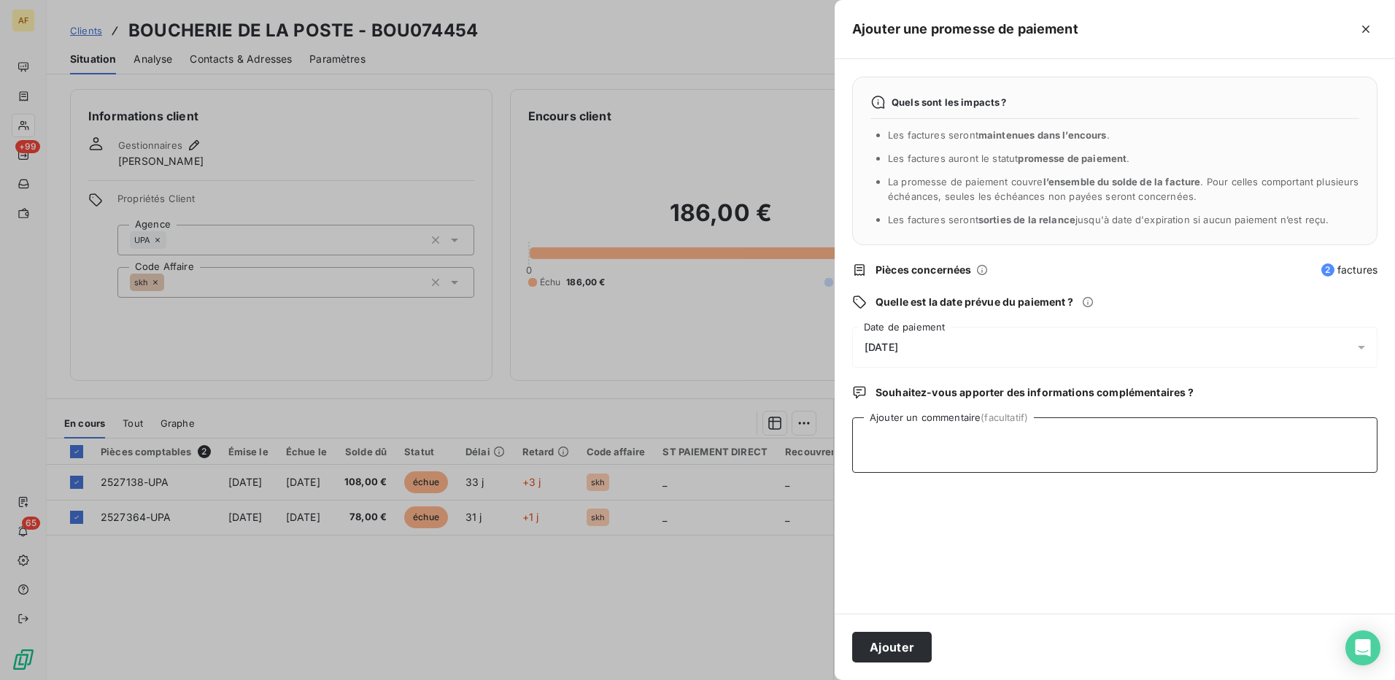
click at [895, 463] on textarea "Ajouter un commentaire (facultatif)" at bounding box center [1114, 444] width 525 height 55
type textarea "CHQ UPA"
click at [898, 345] on span "[DATE]" at bounding box center [882, 348] width 34 height 12
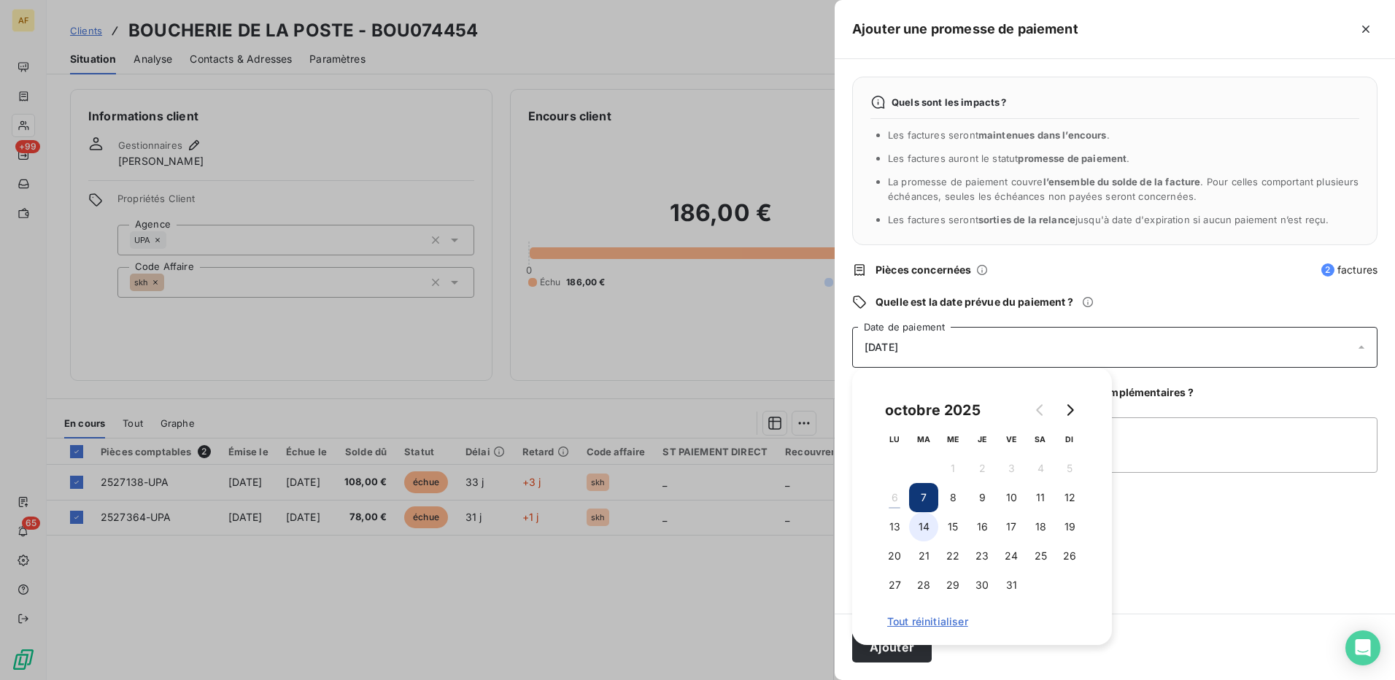
click at [929, 531] on button "14" at bounding box center [923, 526] width 29 height 29
click at [1200, 449] on textarea "CHQ UPA" at bounding box center [1114, 444] width 525 height 55
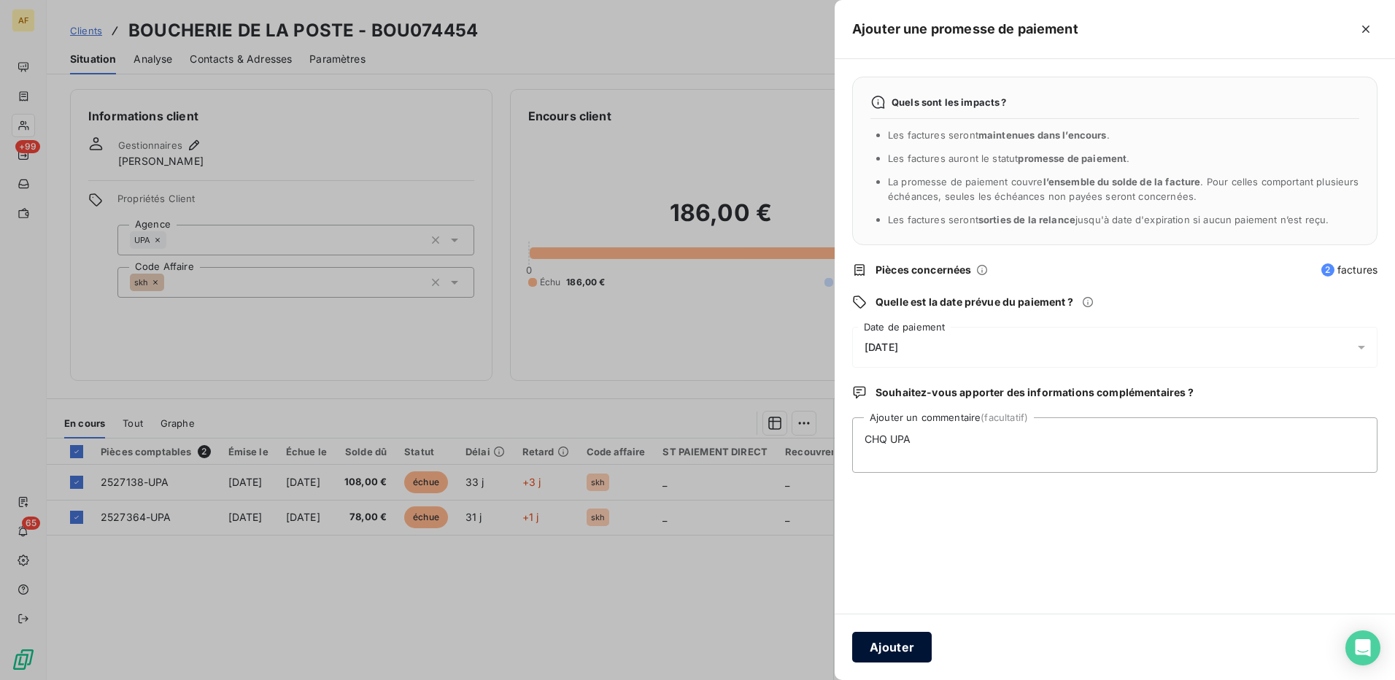
click at [874, 654] on button "Ajouter" at bounding box center [892, 647] width 80 height 31
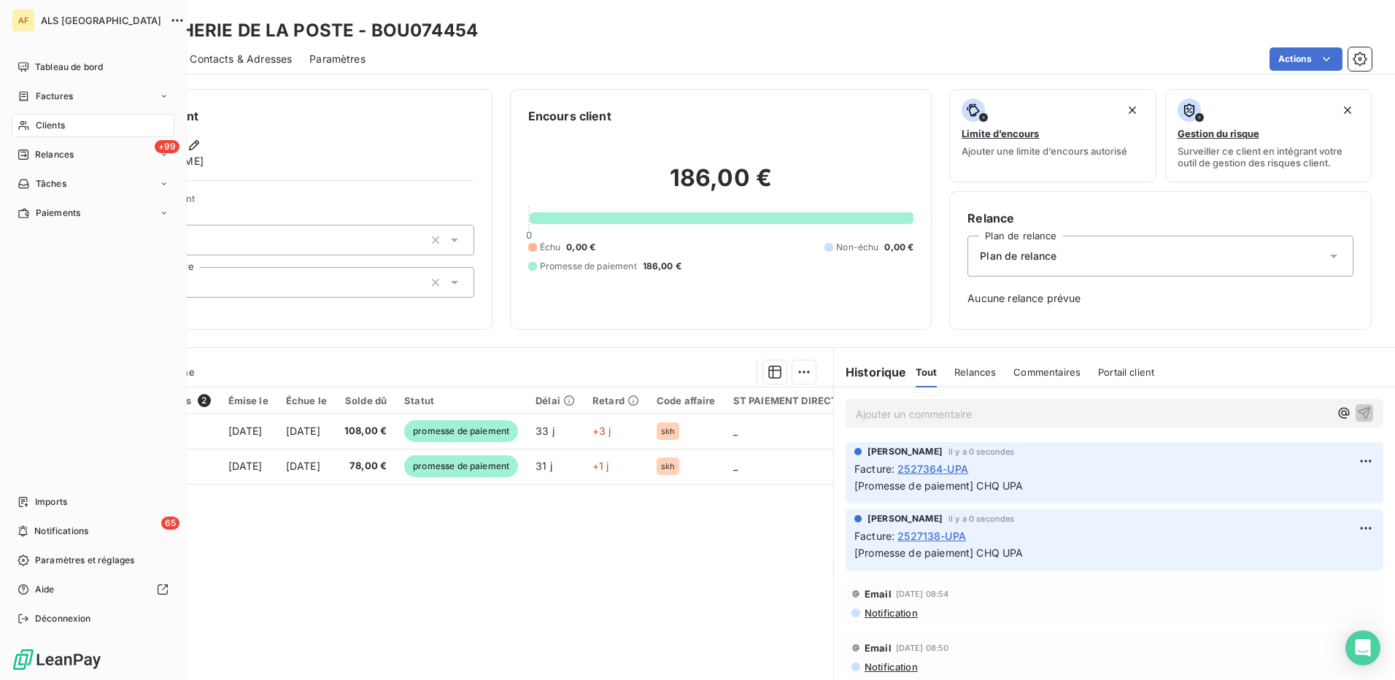
click at [49, 121] on span "Clients" at bounding box center [50, 125] width 29 height 13
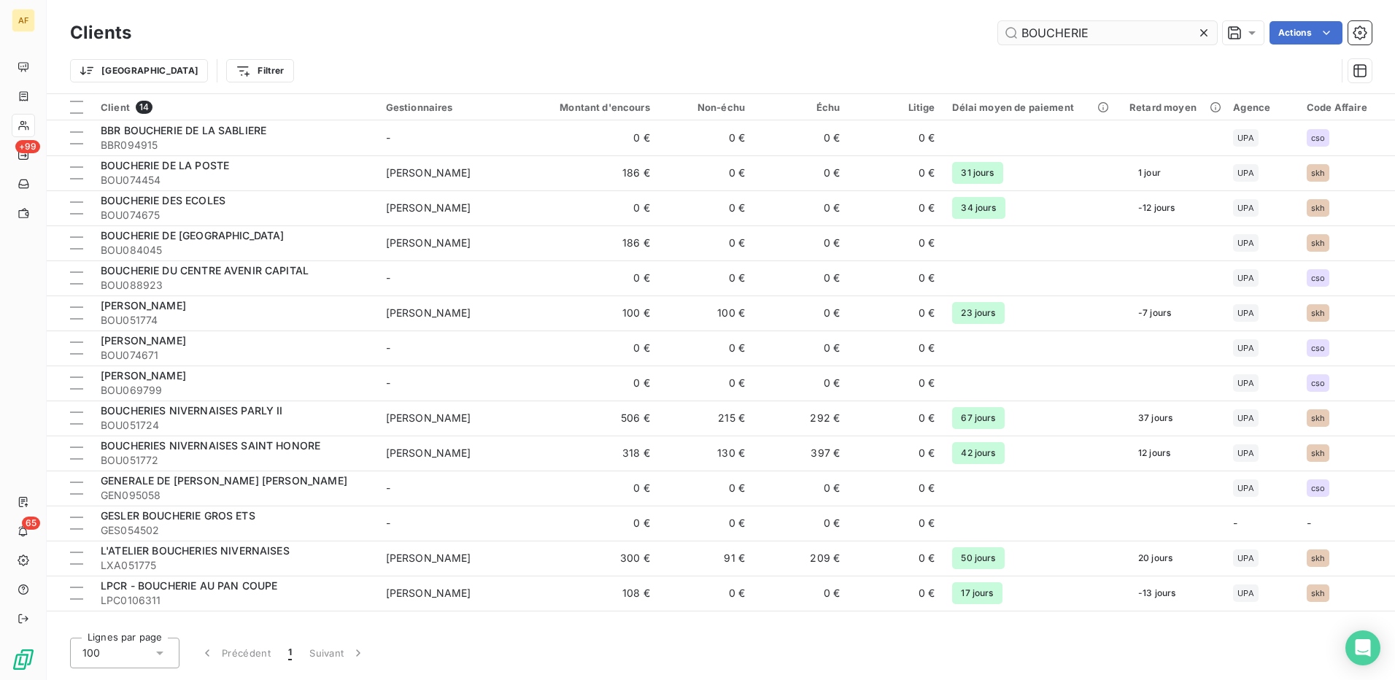
click at [1081, 37] on input "BOUCHERIE" at bounding box center [1107, 32] width 219 height 23
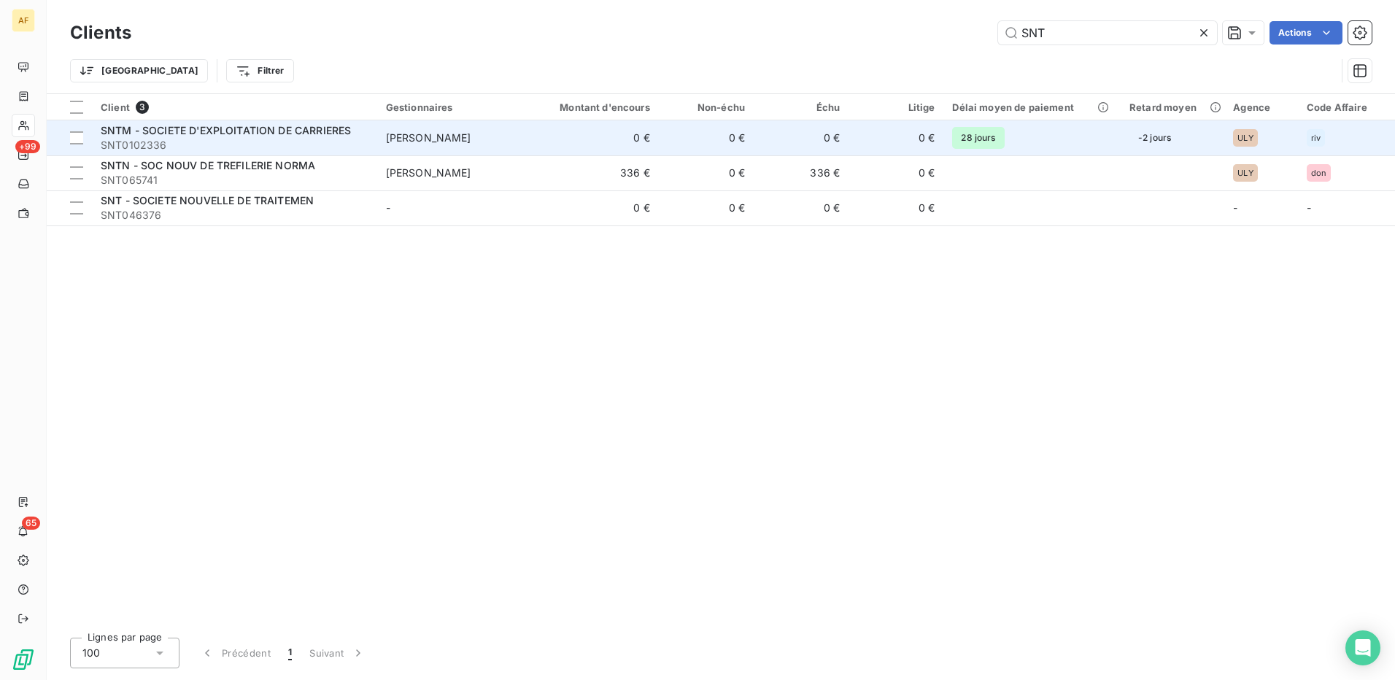
type input "SNT"
click at [182, 134] on span "SNTM - SOCIETE D'EXPLOITATION DE CARRIERES" at bounding box center [226, 130] width 250 height 12
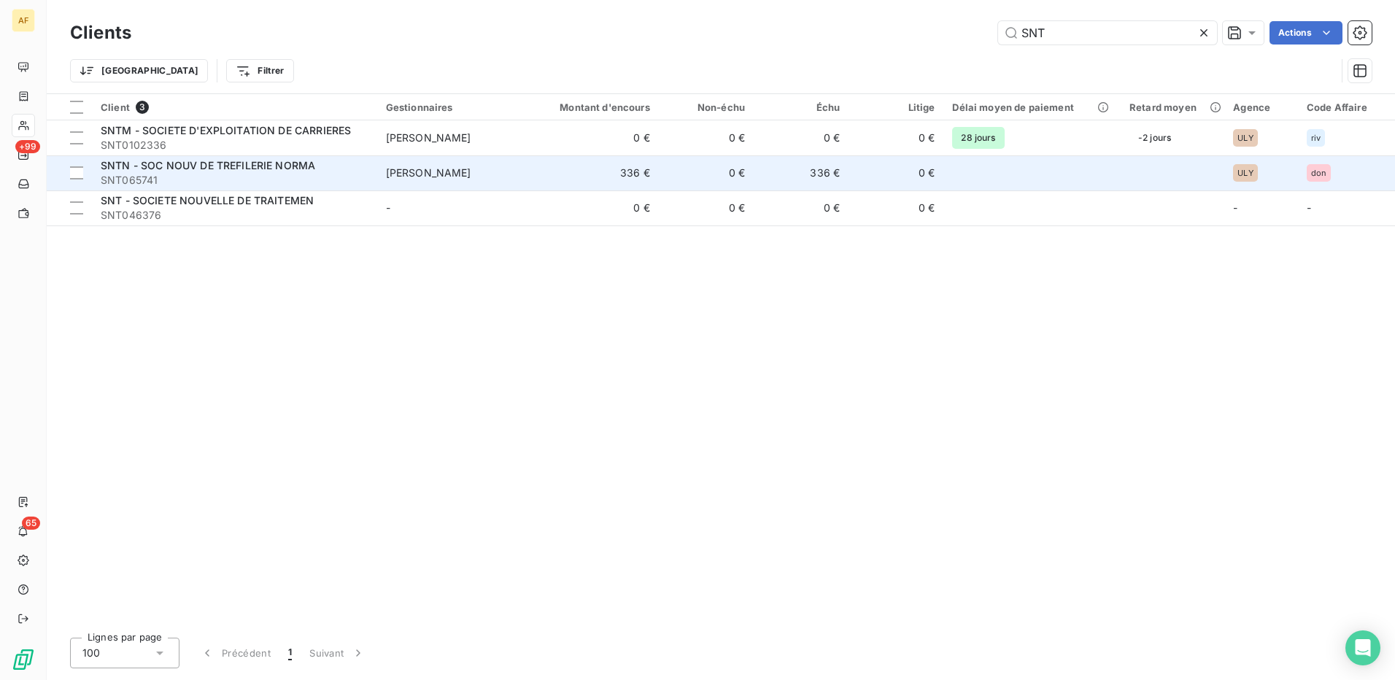
click at [277, 163] on span "SNTN - SOC NOUV DE TREFILERIE NORMA" at bounding box center [208, 165] width 215 height 12
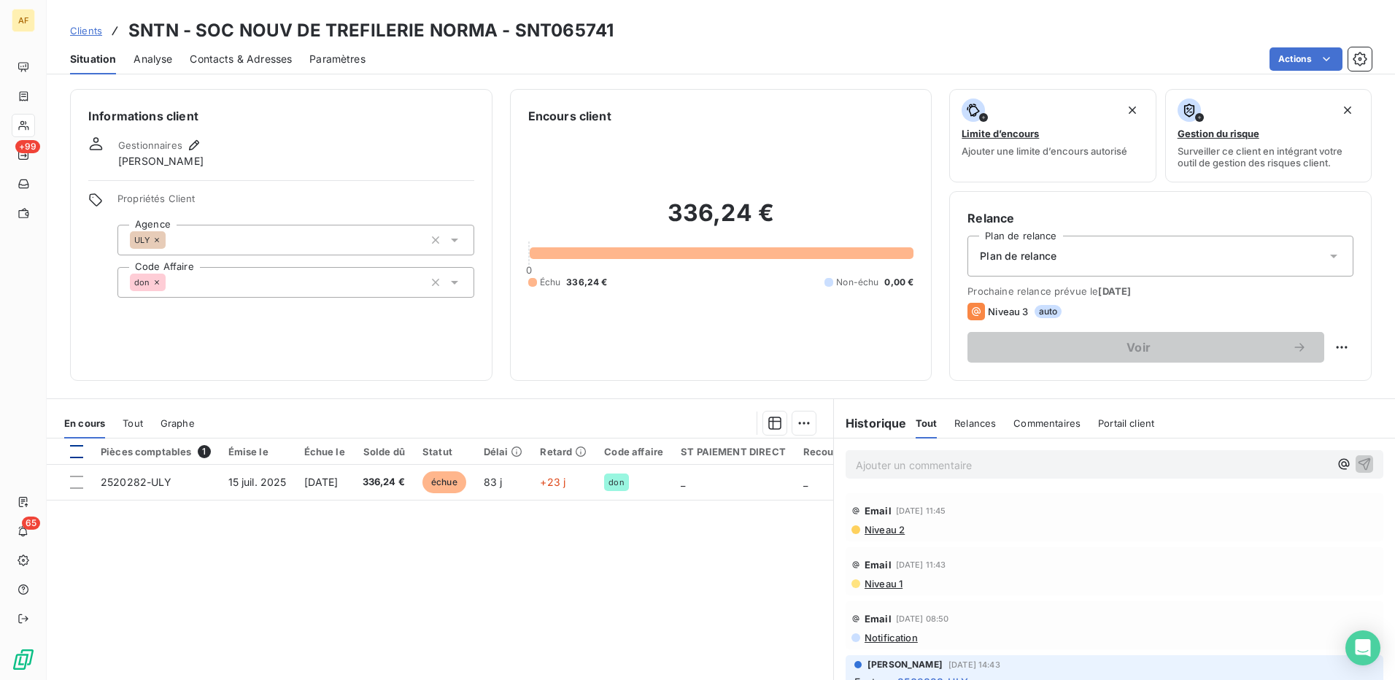
click at [80, 452] on div at bounding box center [76, 451] width 13 height 13
click at [801, 420] on html "AF +99 65 Clients SNTN - SOC NOUV DE TREFILERIE NORMA - SNT065741 Situation Ana…" at bounding box center [697, 340] width 1395 height 680
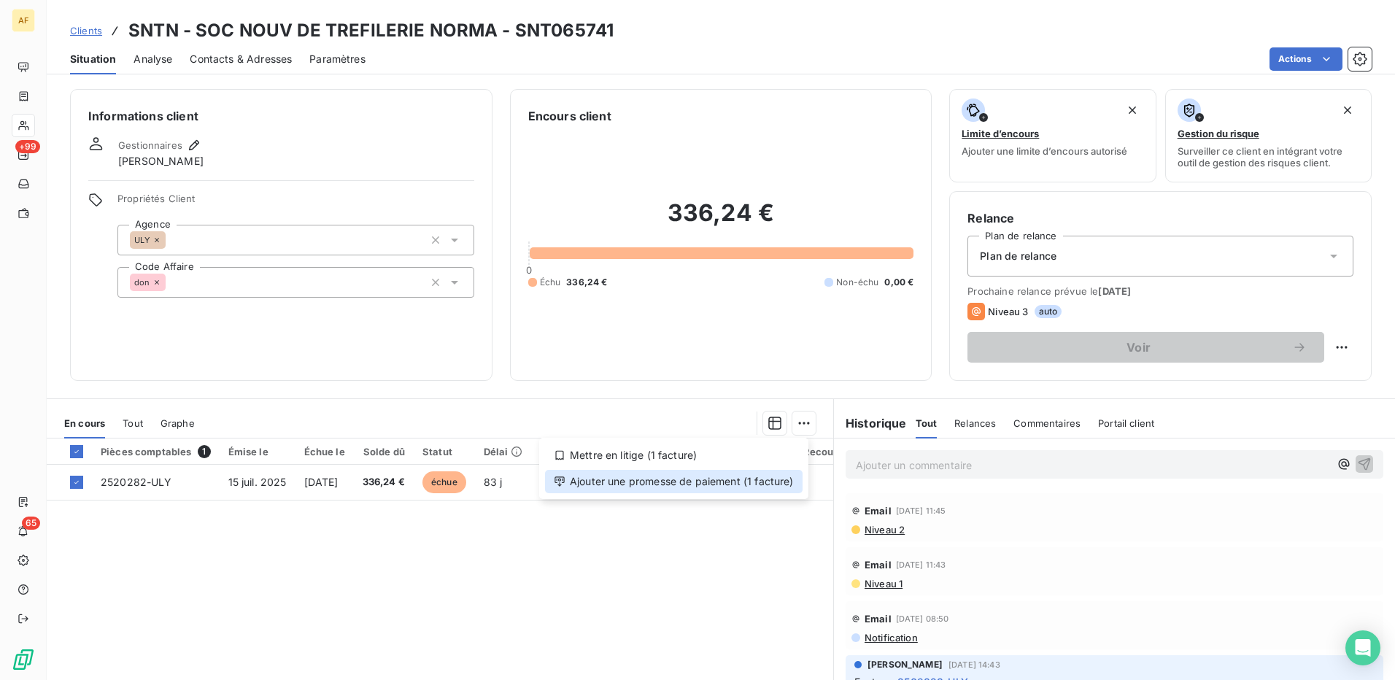
click at [770, 485] on div "Ajouter une promesse de paiement (1 facture)" at bounding box center [674, 481] width 258 height 23
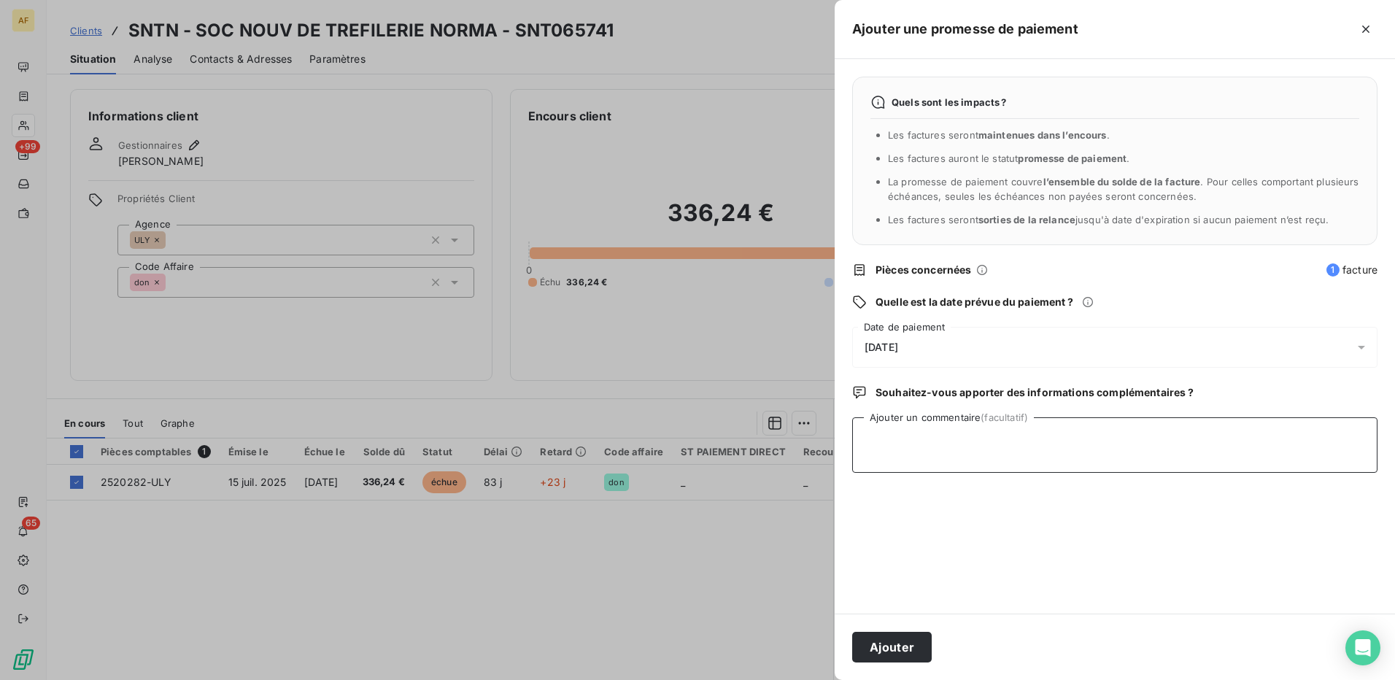
click at [905, 466] on textarea "Ajouter un commentaire (facultatif)" at bounding box center [1114, 444] width 525 height 55
type textarea "CHQ"
click at [951, 351] on div "[DATE]" at bounding box center [1114, 347] width 525 height 41
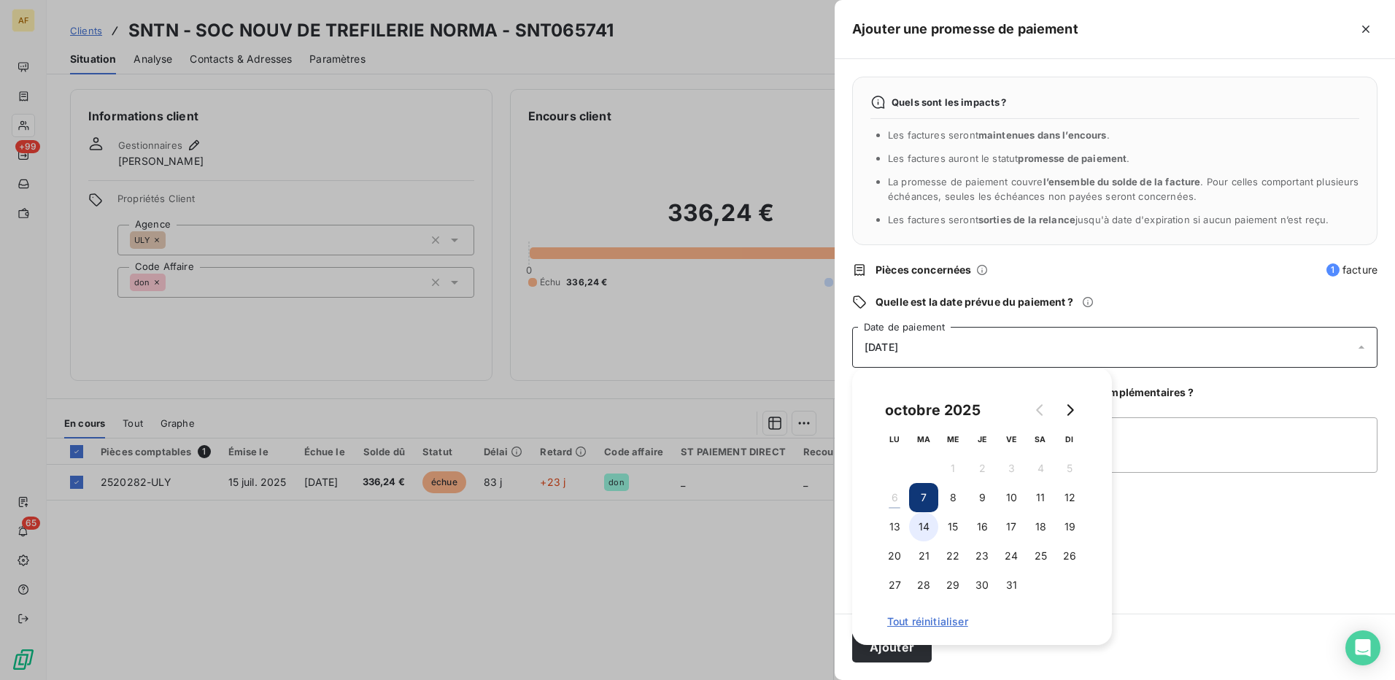
click at [924, 533] on button "14" at bounding box center [923, 526] width 29 height 29
click at [1215, 444] on textarea "CHQ" at bounding box center [1114, 444] width 525 height 55
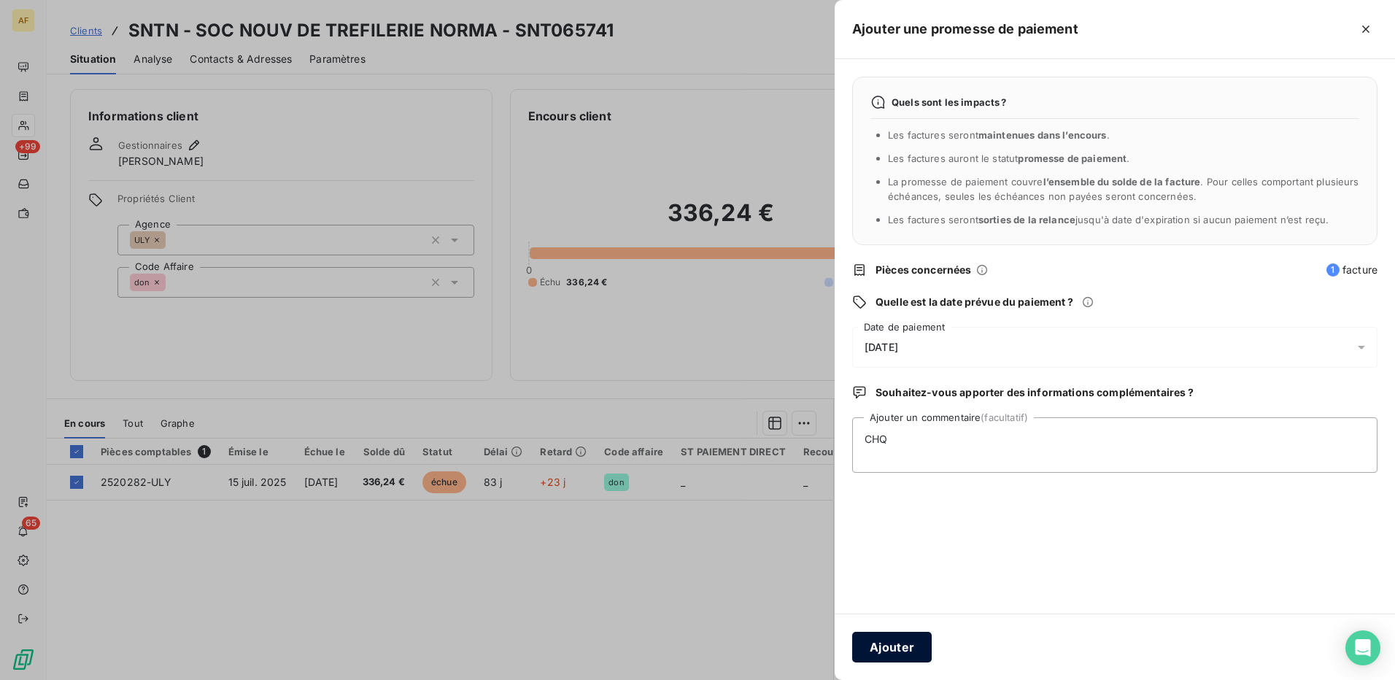
click at [879, 652] on button "Ajouter" at bounding box center [892, 647] width 80 height 31
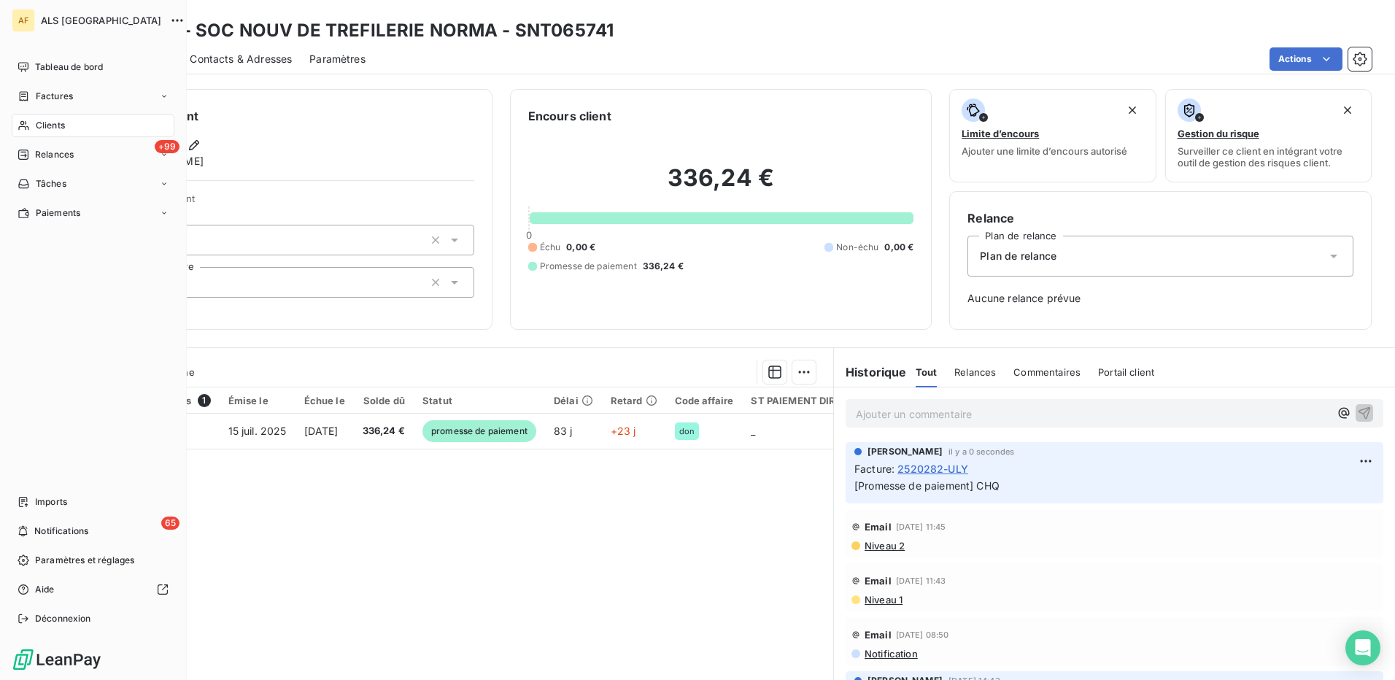
drag, startPoint x: 49, startPoint y: 126, endPoint x: 127, endPoint y: 128, distance: 78.1
click at [48, 126] on span "Clients" at bounding box center [50, 125] width 29 height 13
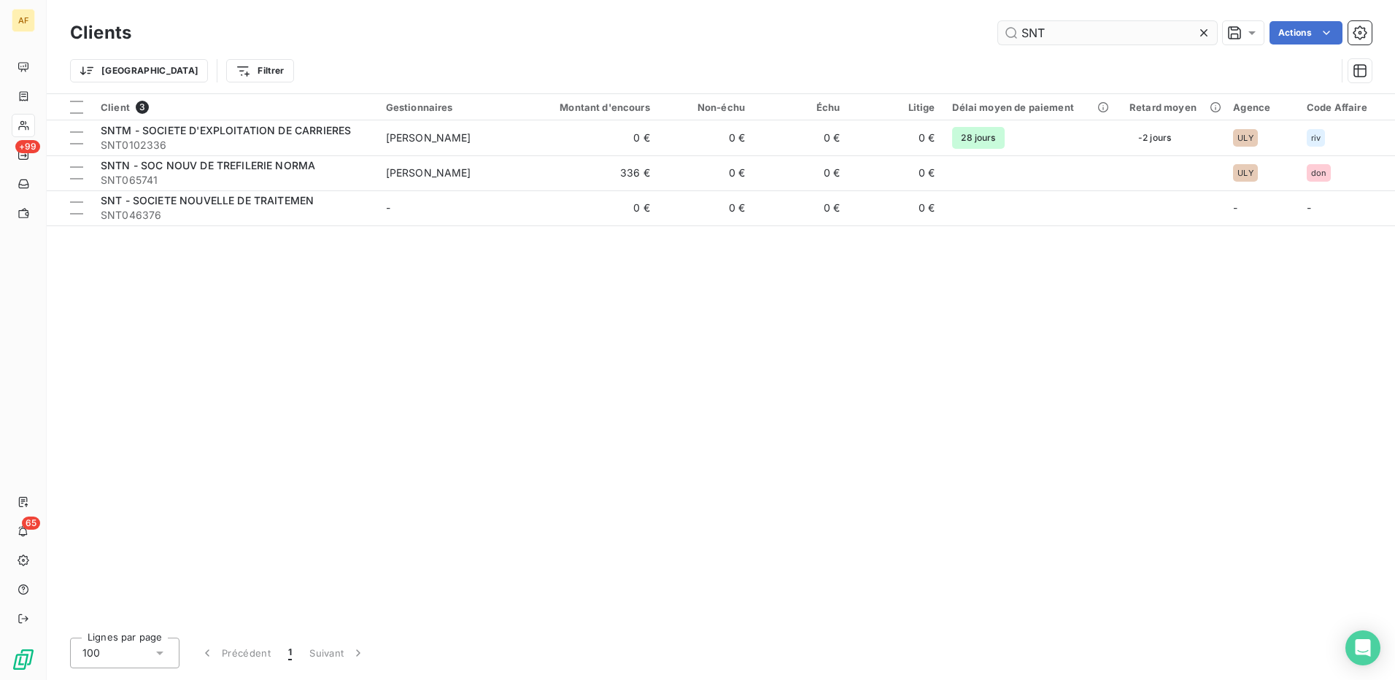
click at [1063, 24] on input "SNT" at bounding box center [1107, 32] width 219 height 23
click at [1062, 35] on input "SNT" at bounding box center [1107, 32] width 219 height 23
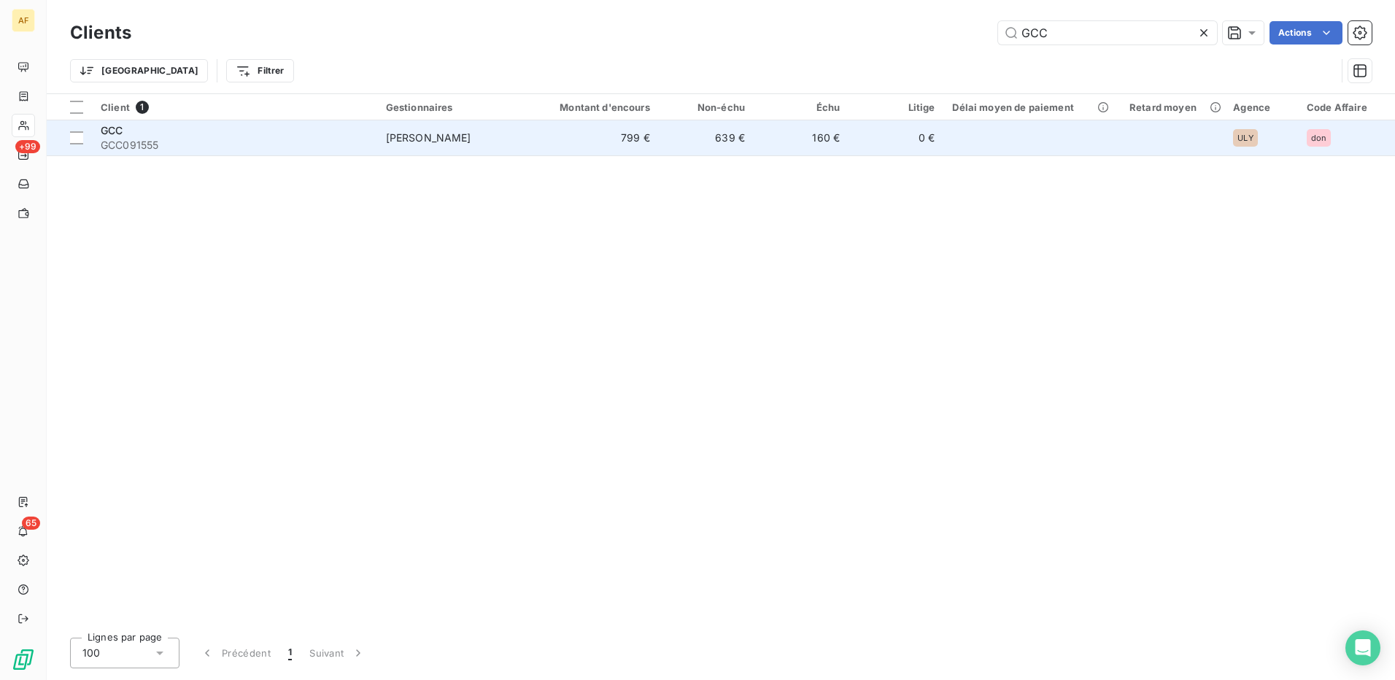
type input "GCC"
click at [296, 141] on span "GCC091555" at bounding box center [235, 145] width 268 height 15
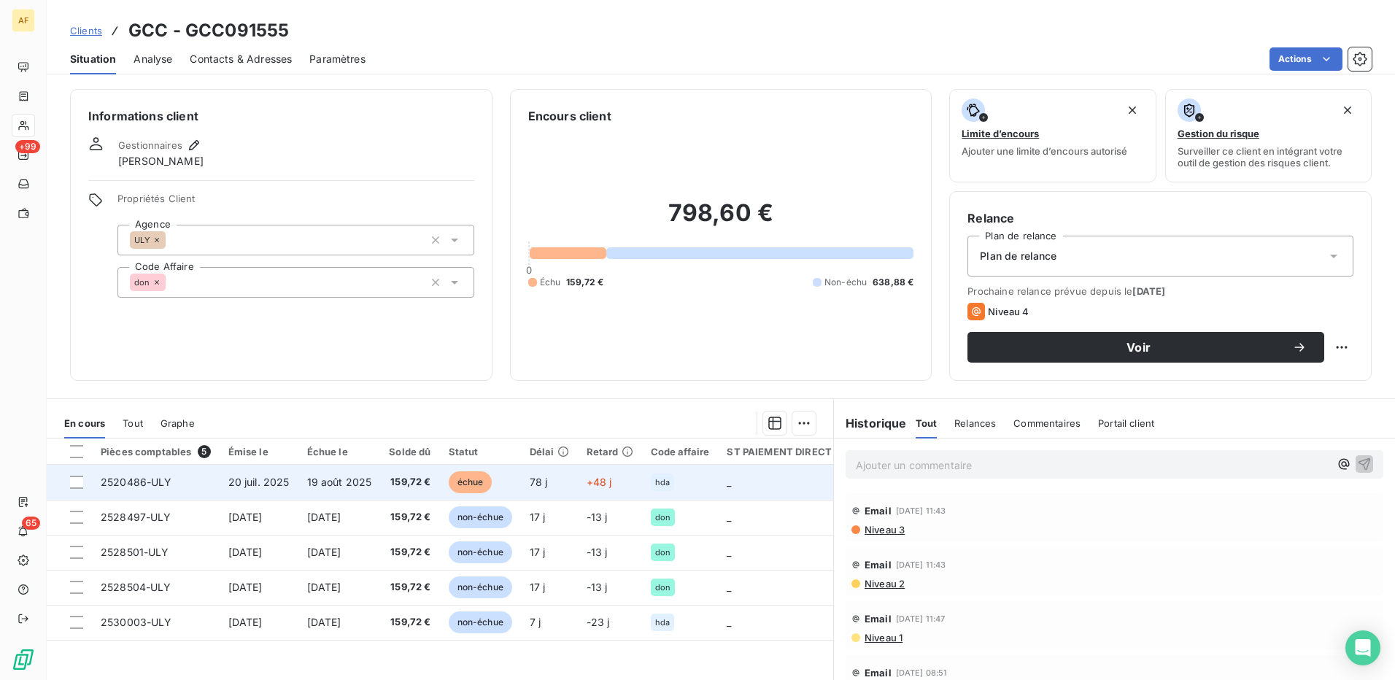
drag, startPoint x: 73, startPoint y: 487, endPoint x: 71, endPoint y: 497, distance: 9.7
click at [72, 488] on div at bounding box center [76, 482] width 13 height 13
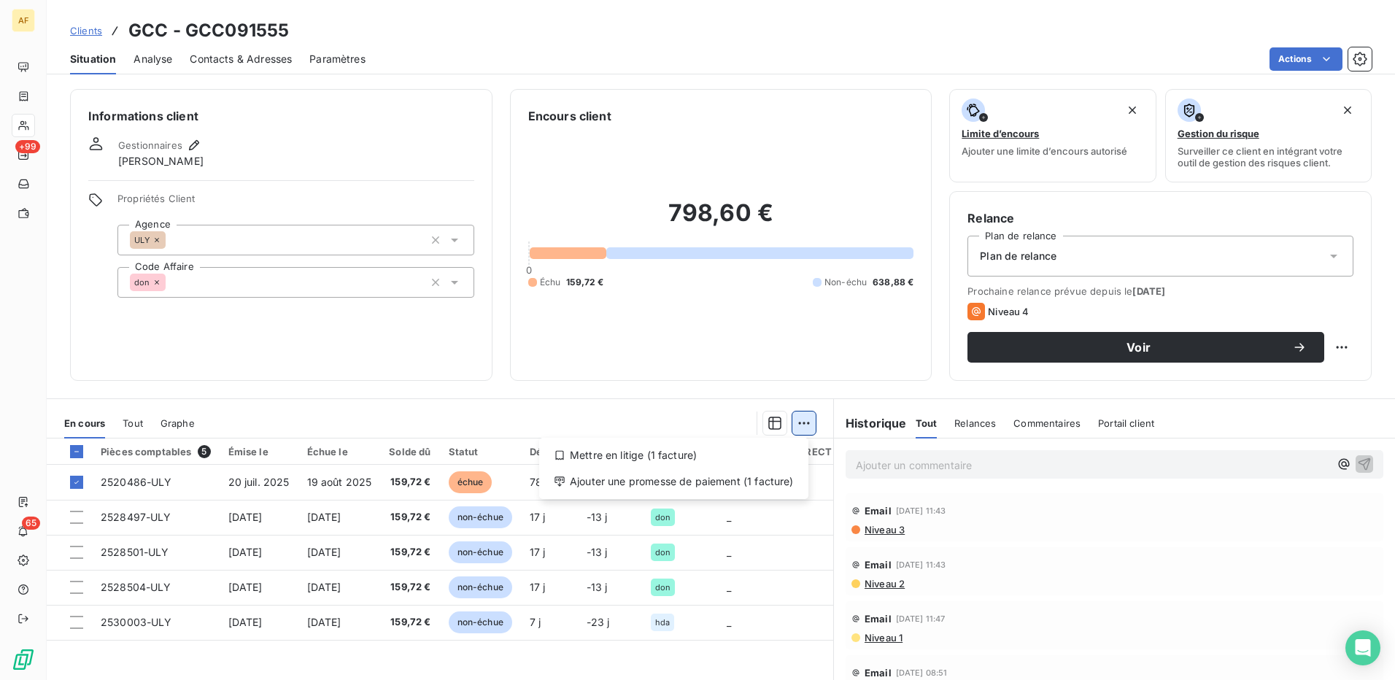
click at [806, 424] on html "AF +99 65 Clients GCC - GCC091555 Situation Analyse Contacts & Adresses Paramèt…" at bounding box center [697, 340] width 1395 height 680
click at [766, 485] on div "Ajouter une promesse de paiement (1 facture)" at bounding box center [674, 481] width 258 height 23
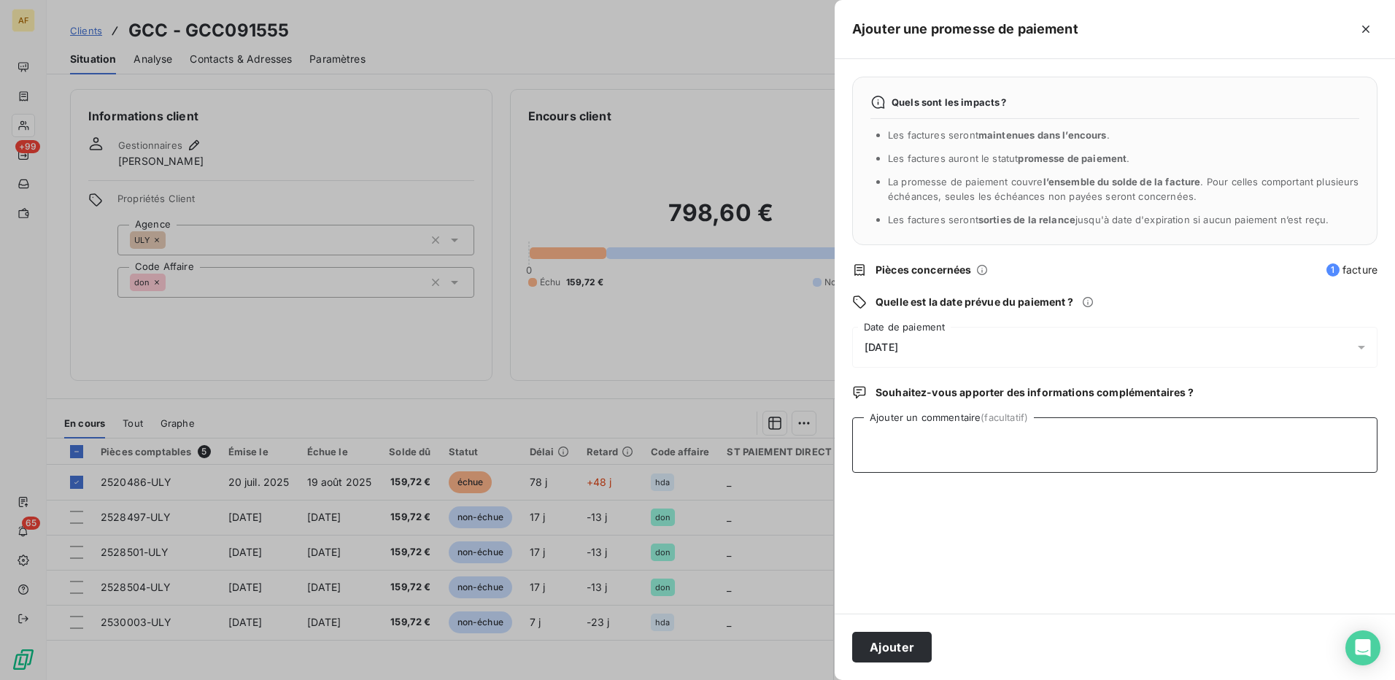
click at [914, 453] on textarea "Ajouter un commentaire (facultatif)" at bounding box center [1114, 444] width 525 height 55
type textarea "CHQ"
click at [942, 345] on div "[DATE]" at bounding box center [1114, 347] width 525 height 41
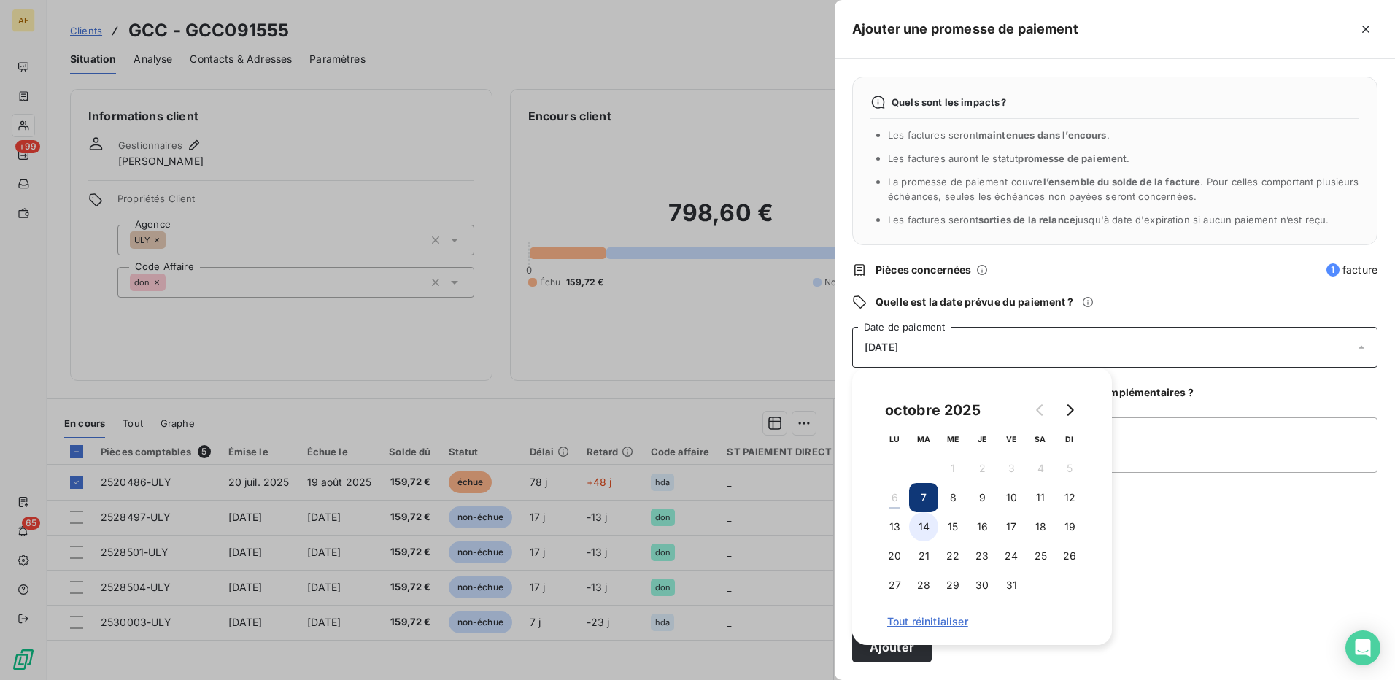
click at [923, 529] on button "14" at bounding box center [923, 526] width 29 height 29
click at [1201, 460] on textarea "CHQ" at bounding box center [1114, 444] width 525 height 55
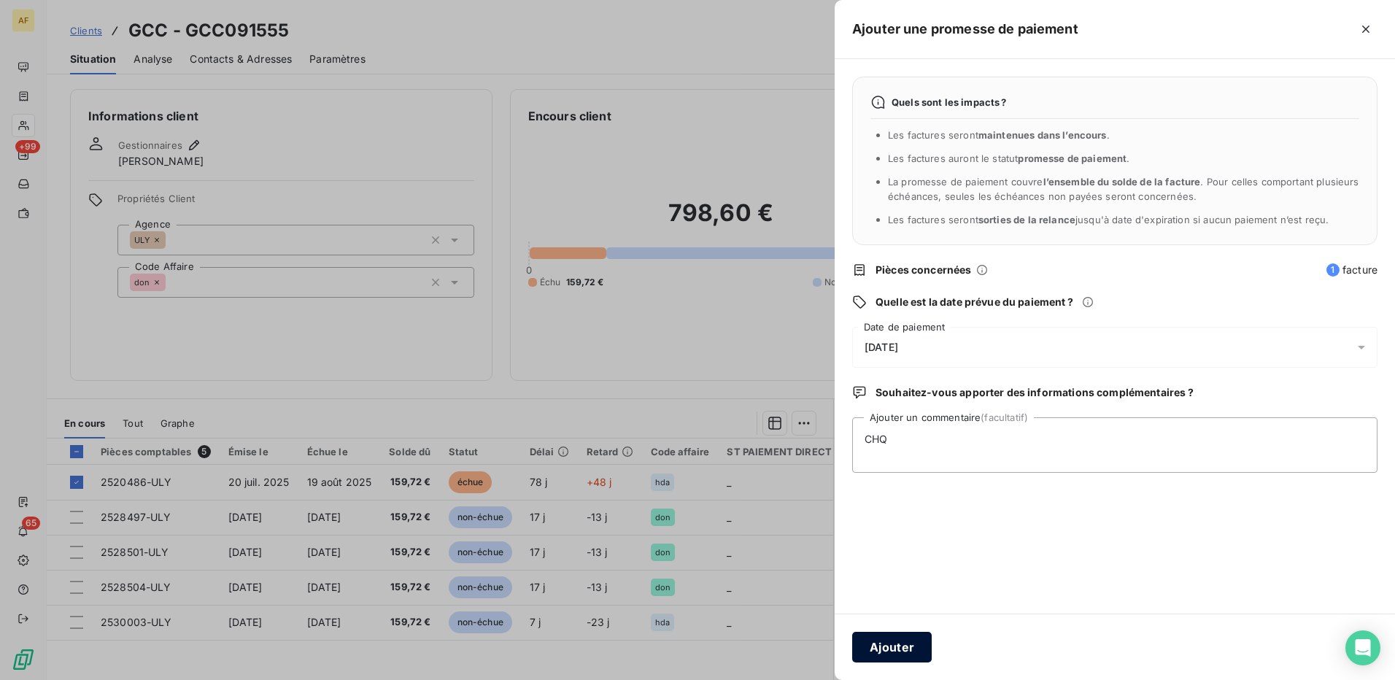
click at [884, 652] on button "Ajouter" at bounding box center [892, 647] width 80 height 31
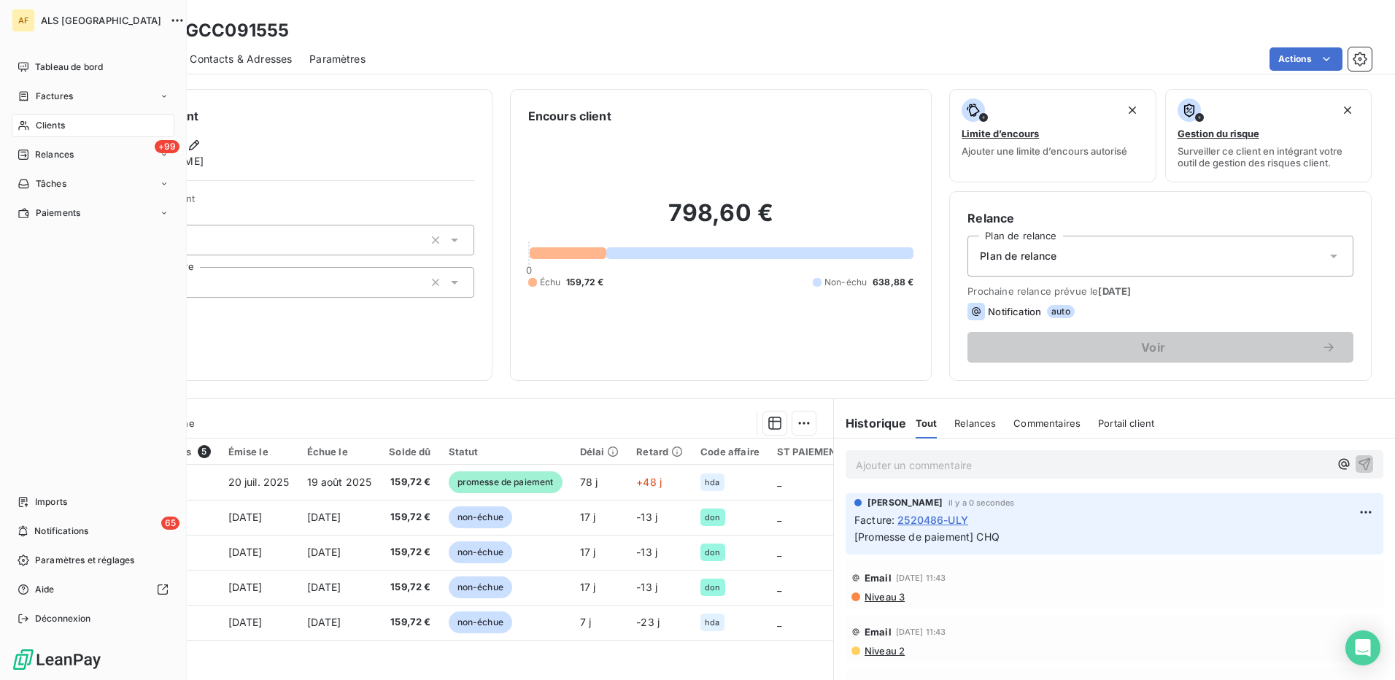
click at [41, 117] on div "Clients" at bounding box center [93, 125] width 163 height 23
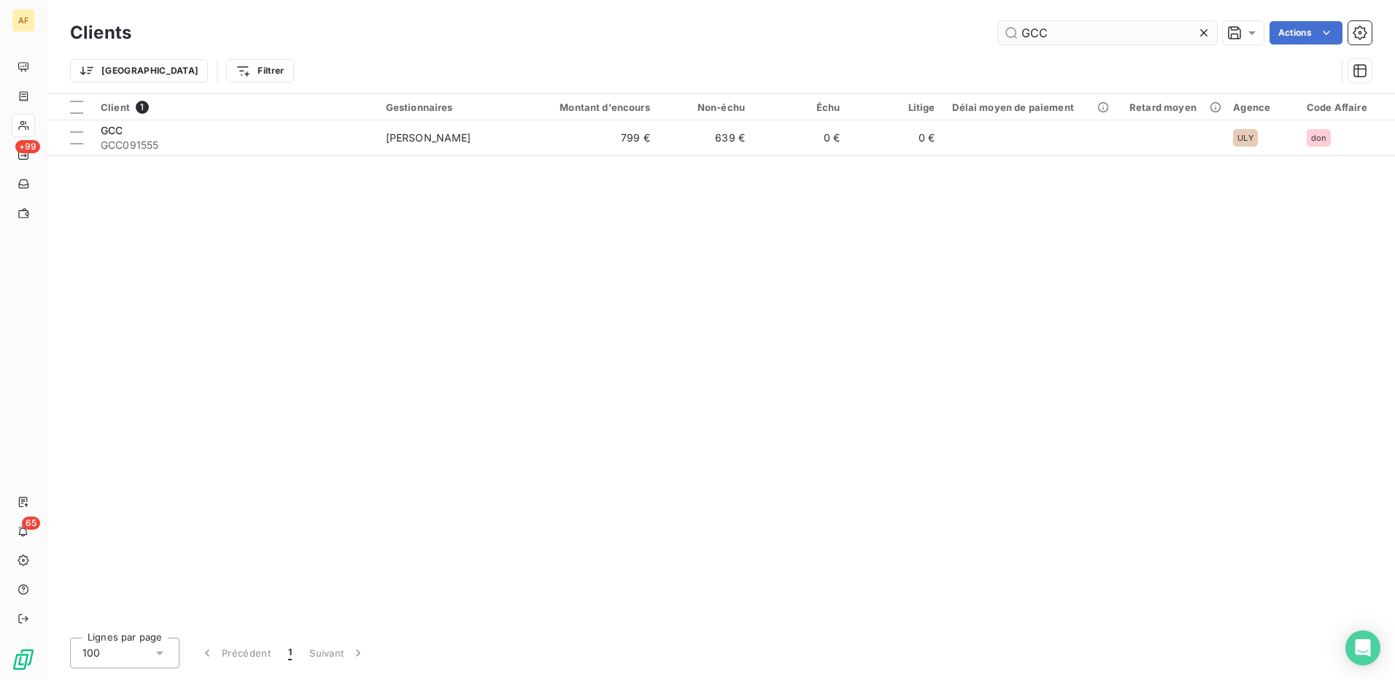
click at [1063, 34] on input "GCC" at bounding box center [1107, 32] width 219 height 23
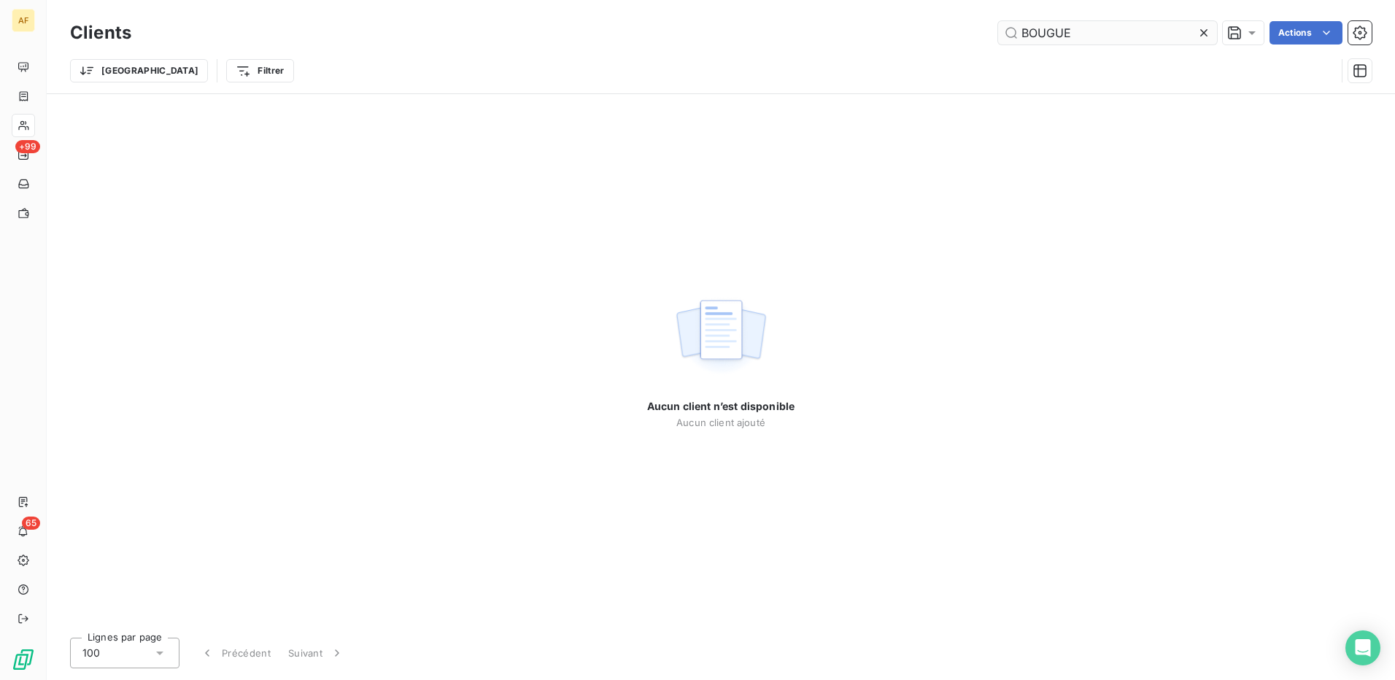
click at [1047, 33] on input "BOUGUE" at bounding box center [1107, 32] width 219 height 23
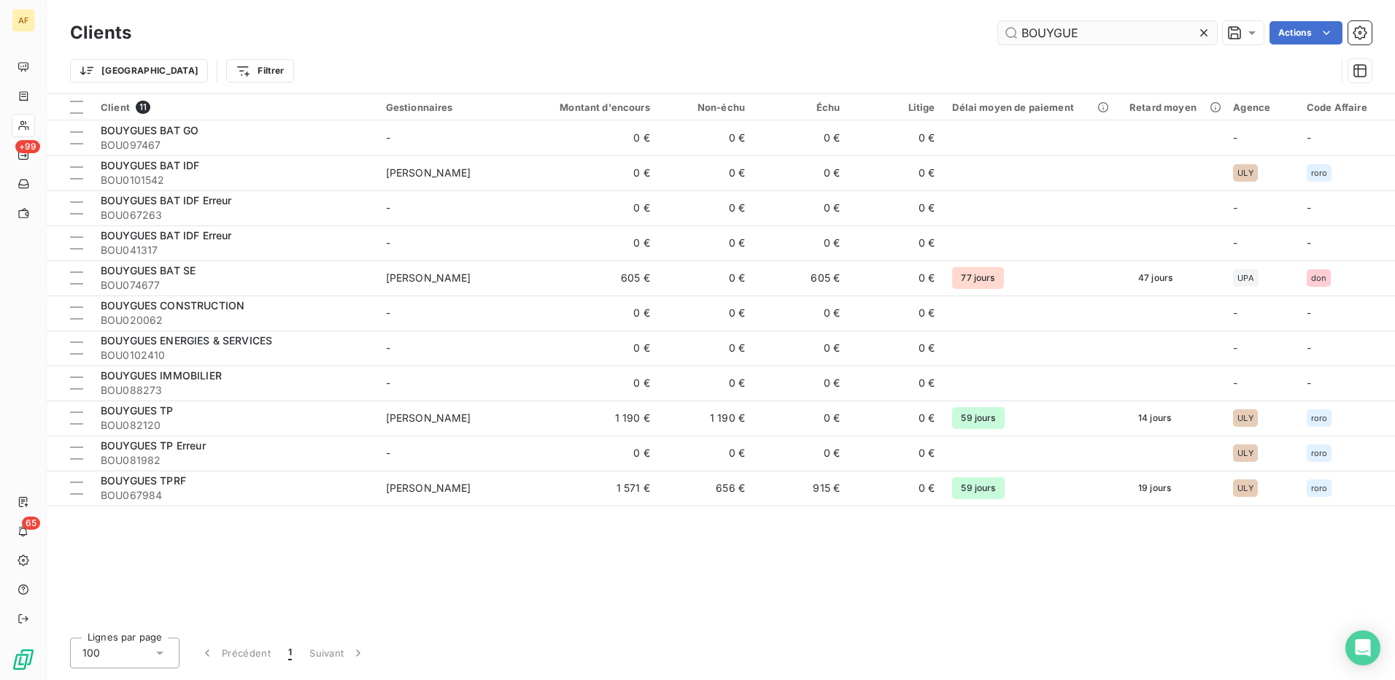
click at [1090, 34] on input "BOUYGUE" at bounding box center [1107, 32] width 219 height 23
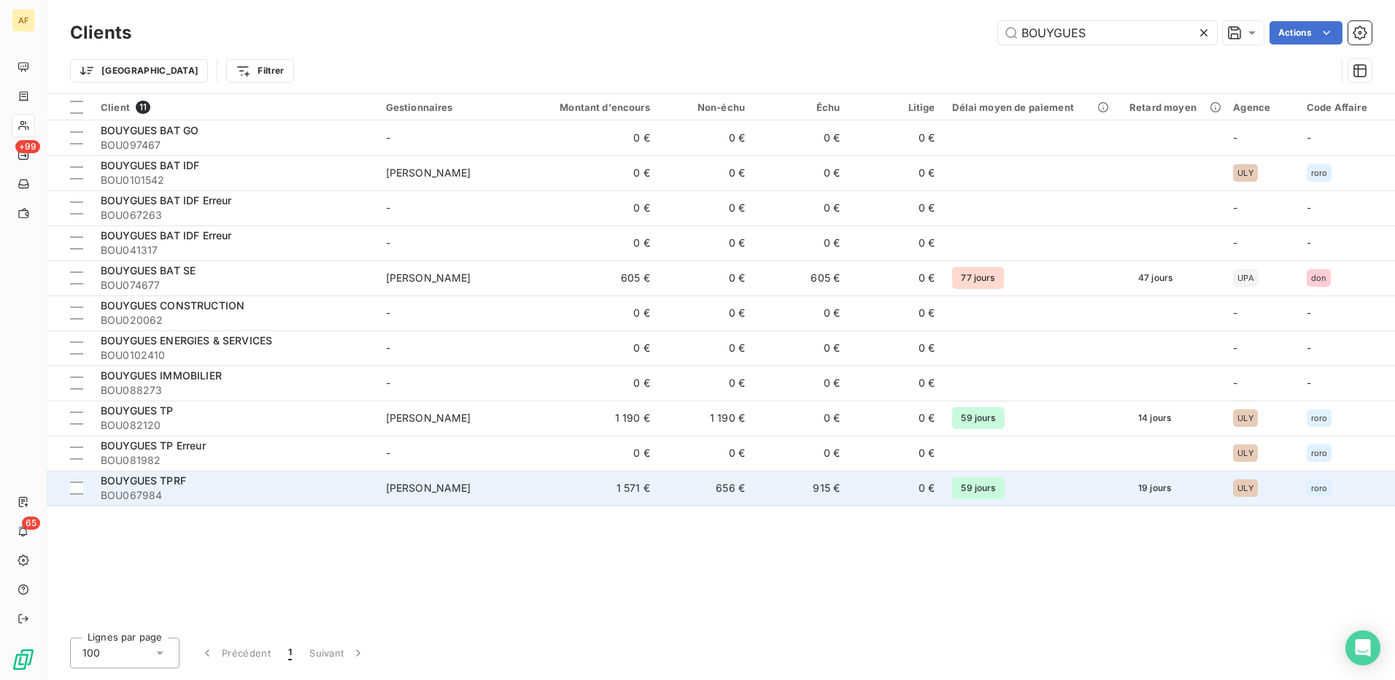
type input "BOUYGUES"
click at [436, 488] on span "[PERSON_NAME]" at bounding box center [428, 488] width 85 height 12
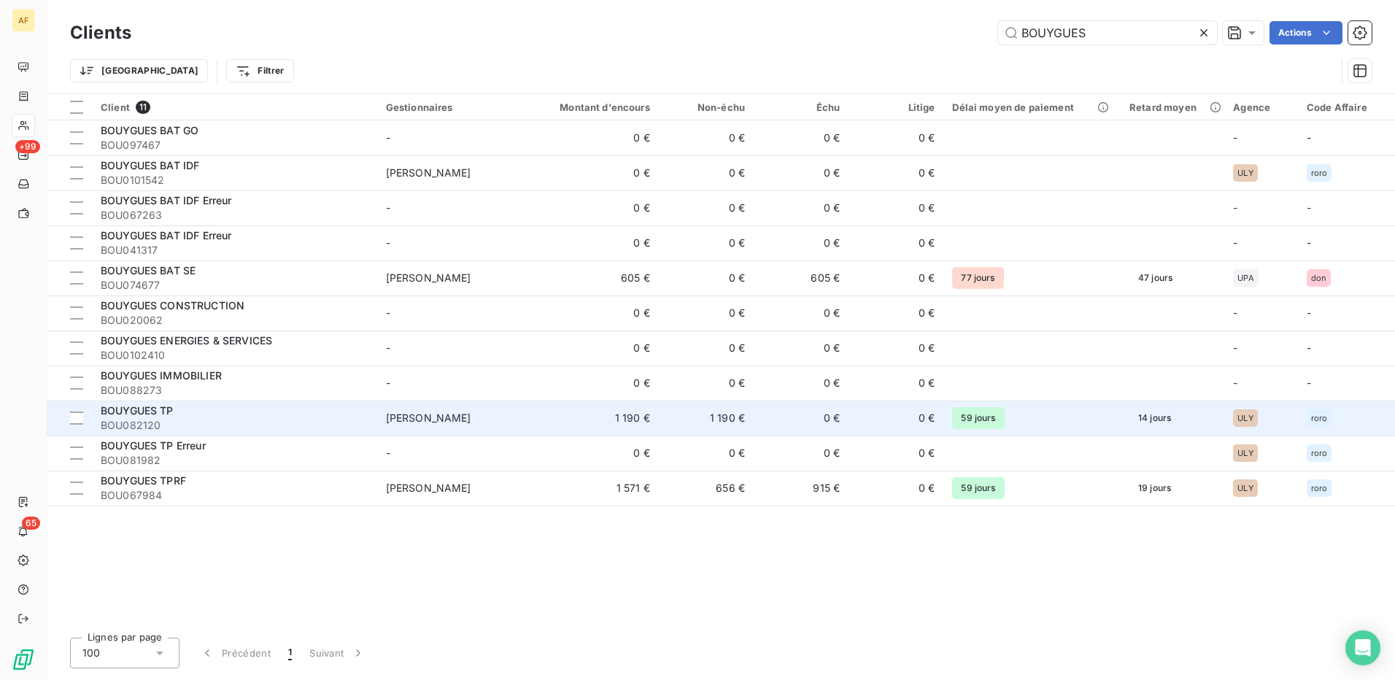
click at [163, 413] on span "BOUYGUES TP" at bounding box center [137, 410] width 73 height 12
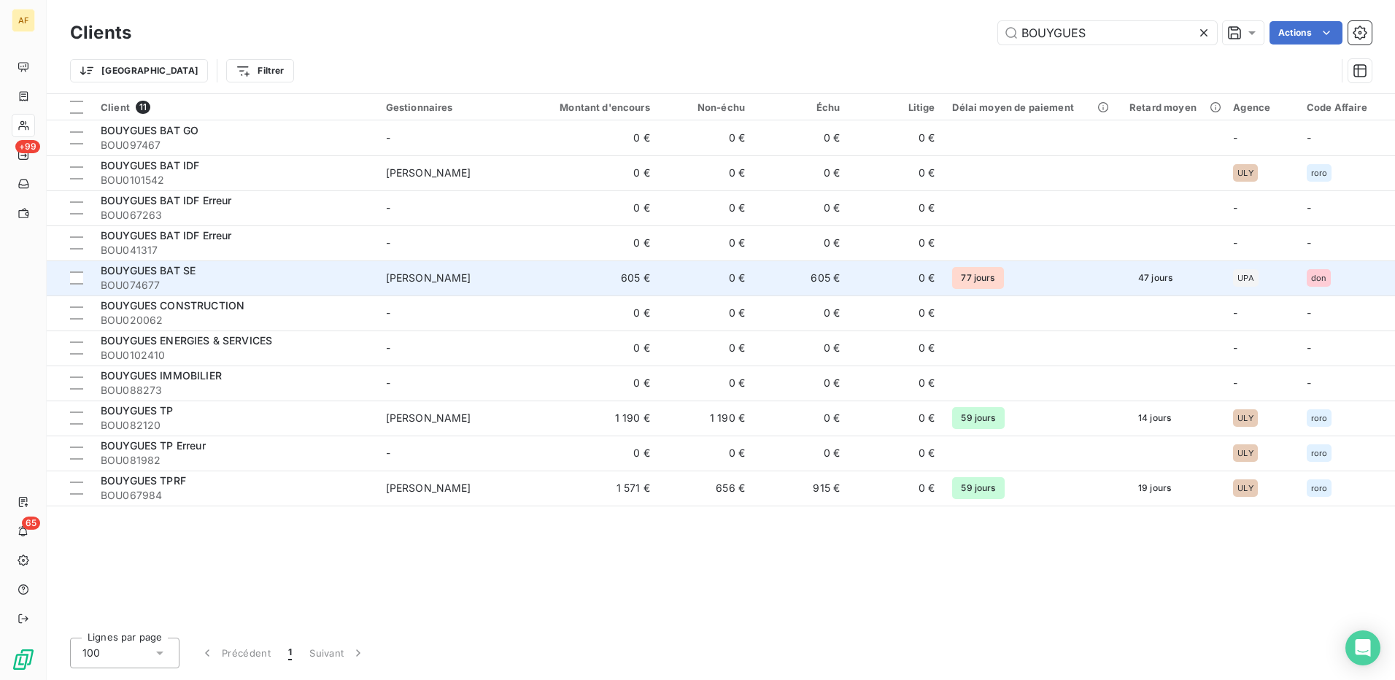
click at [312, 274] on div "BOUYGUES BAT SE" at bounding box center [235, 270] width 268 height 15
click at [550, 276] on td "605 €" at bounding box center [595, 278] width 128 height 35
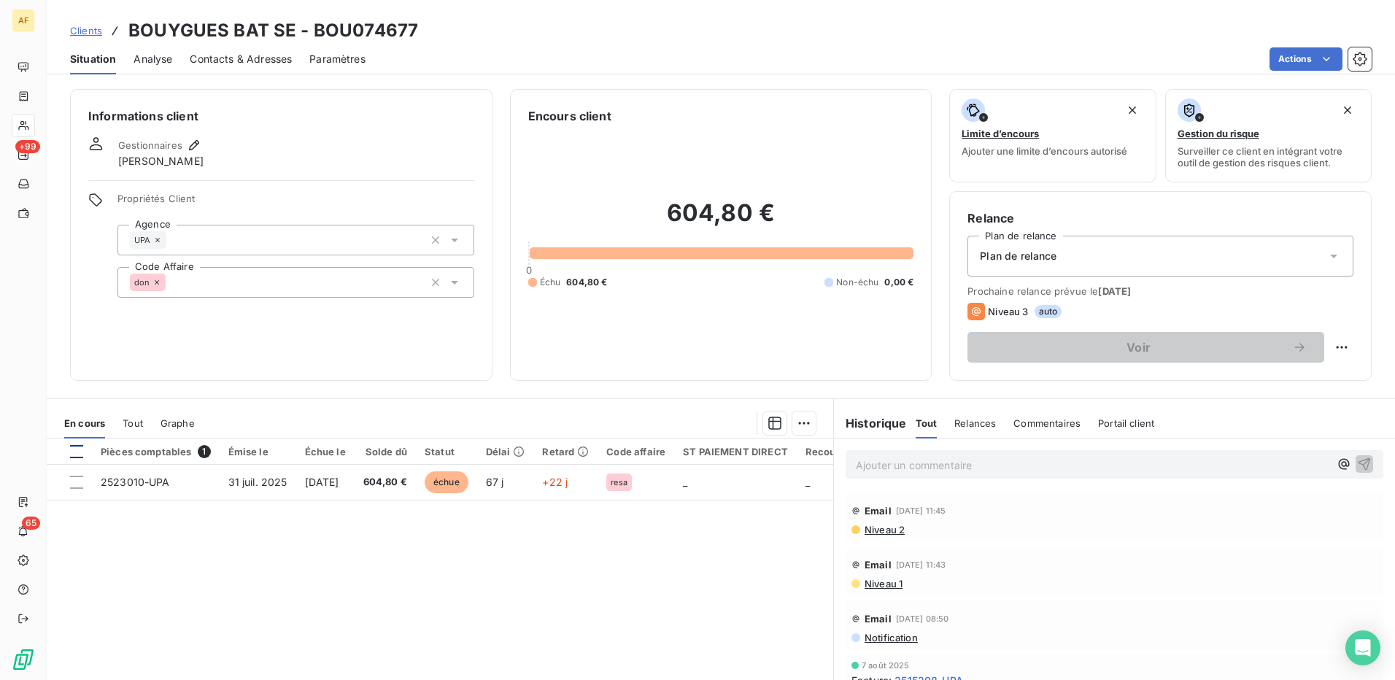
click at [77, 452] on div at bounding box center [76, 451] width 13 height 13
click at [805, 417] on html "AF +99 65 Clients BOUYGUES BAT SE - BOU074677 Situation Analyse Contacts & Adre…" at bounding box center [697, 340] width 1395 height 680
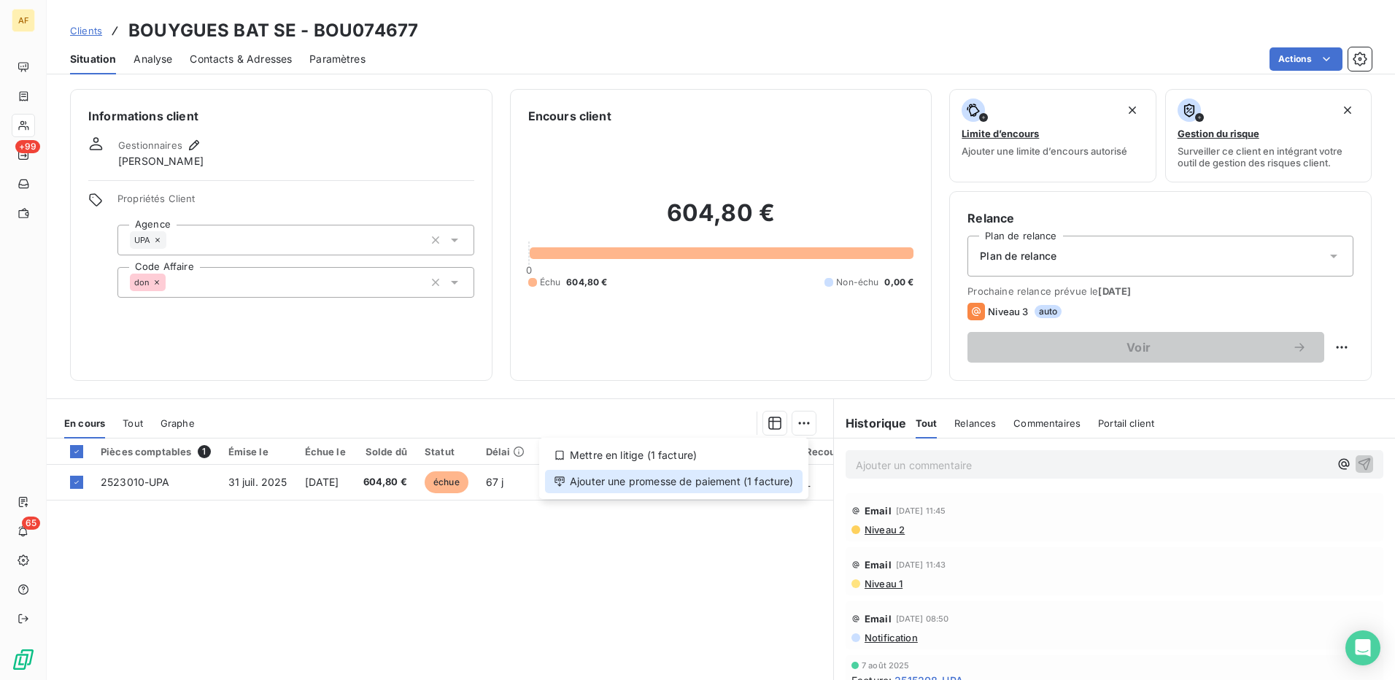
click at [762, 485] on div "Ajouter une promesse de paiement (1 facture)" at bounding box center [674, 481] width 258 height 23
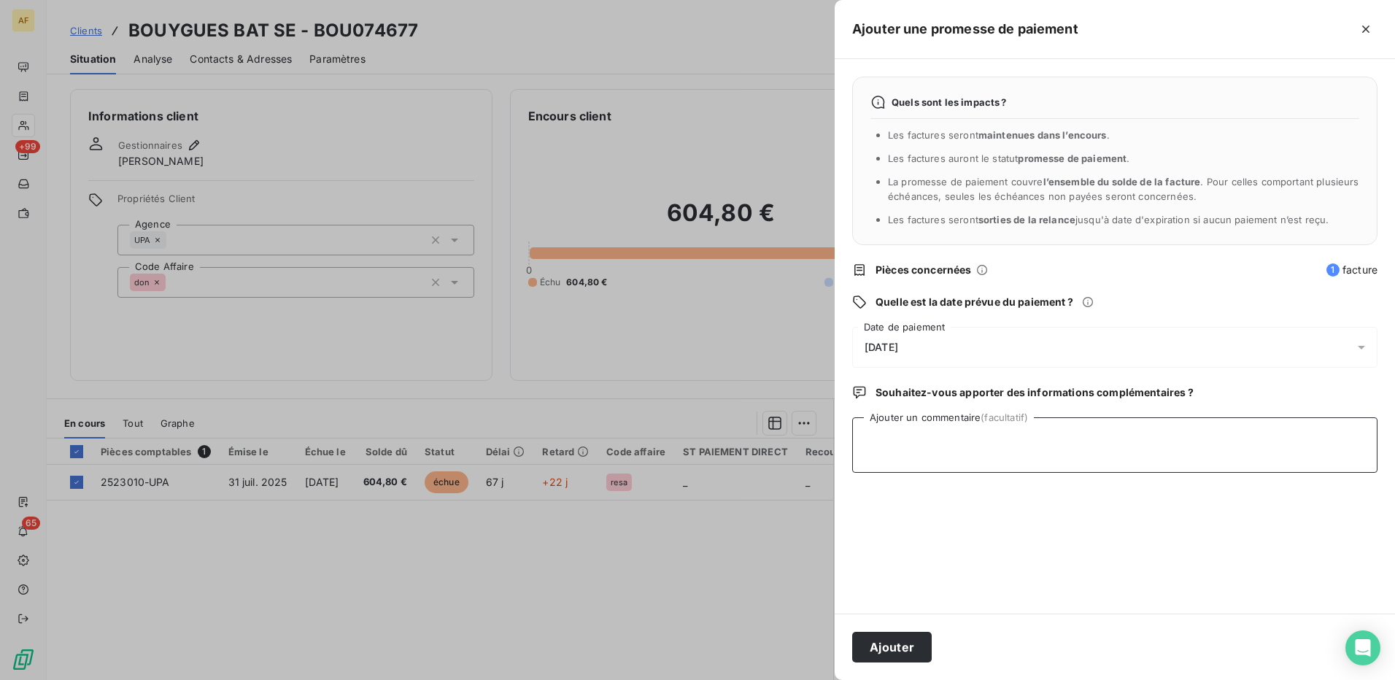
click at [898, 450] on textarea "Ajouter un commentaire (facultatif)" at bounding box center [1114, 444] width 525 height 55
type textarea "CHQ"
click at [957, 345] on div "[DATE]" at bounding box center [1114, 347] width 525 height 41
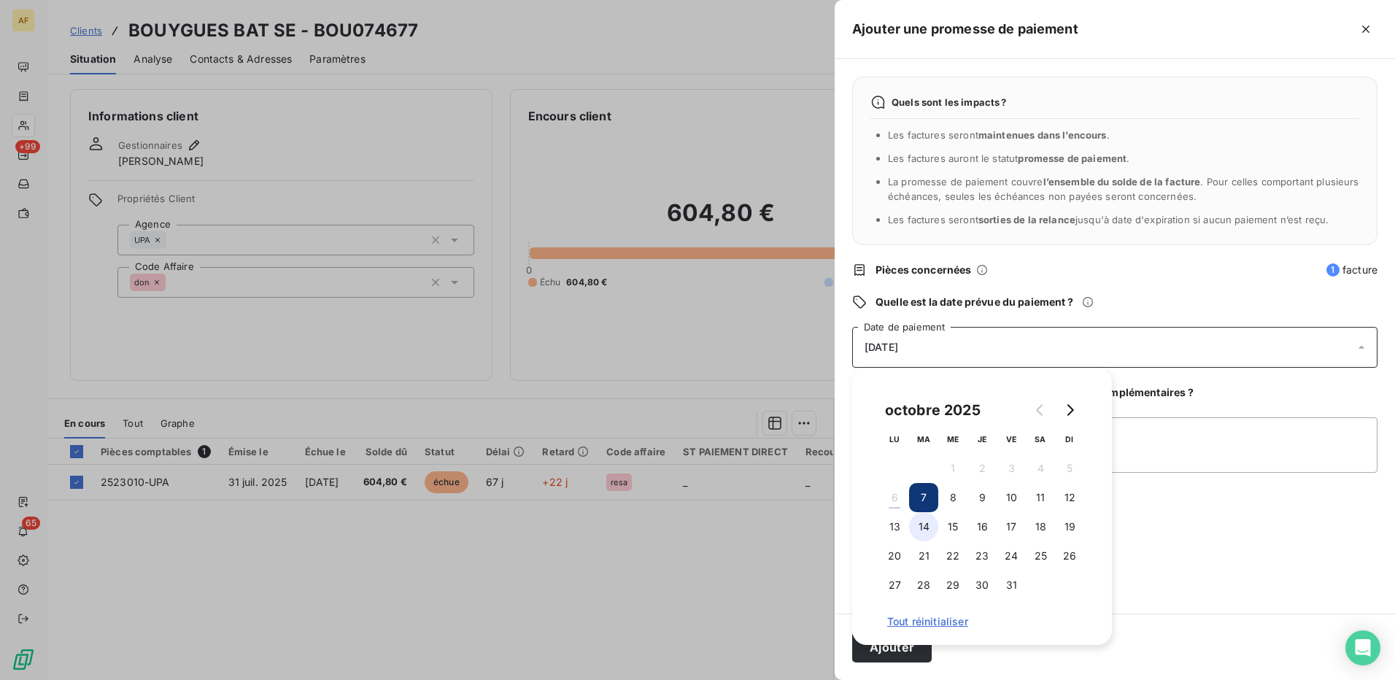
click at [919, 520] on button "14" at bounding box center [923, 526] width 29 height 29
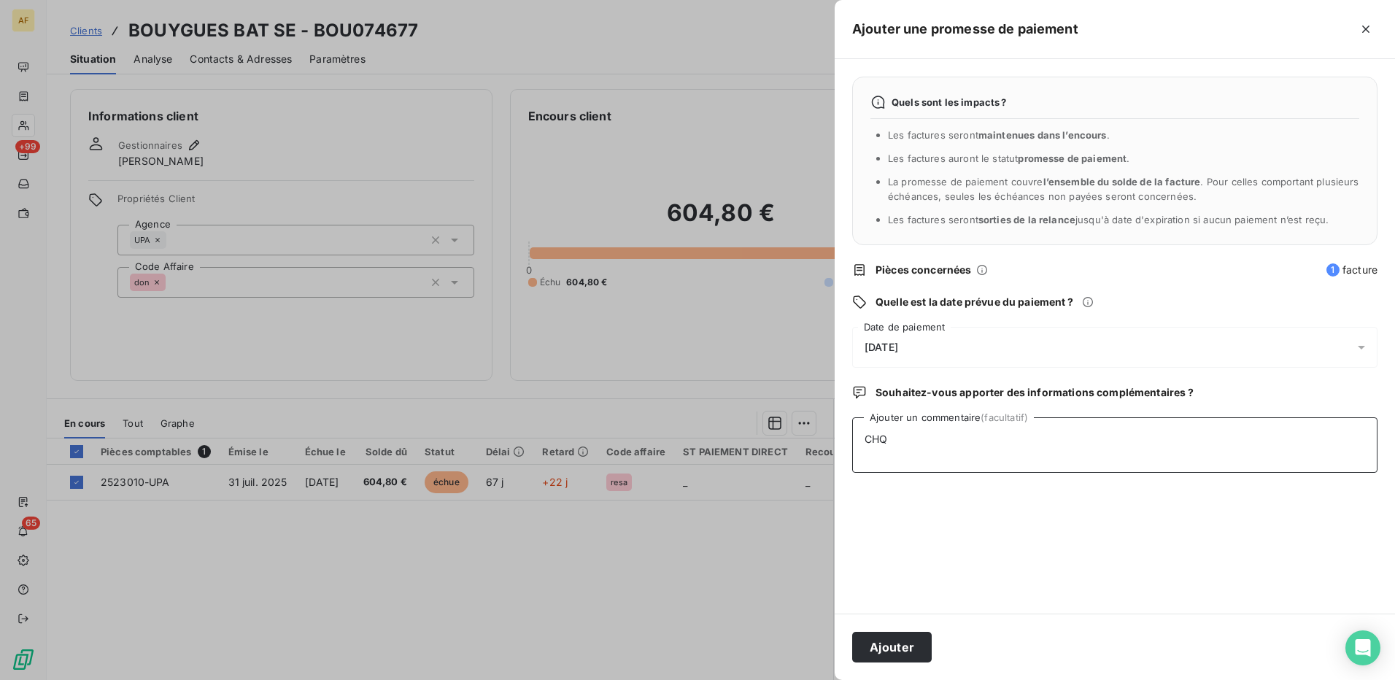
click at [1225, 431] on textarea "CHQ" at bounding box center [1114, 444] width 525 height 55
click at [895, 648] on button "Ajouter" at bounding box center [892, 647] width 80 height 31
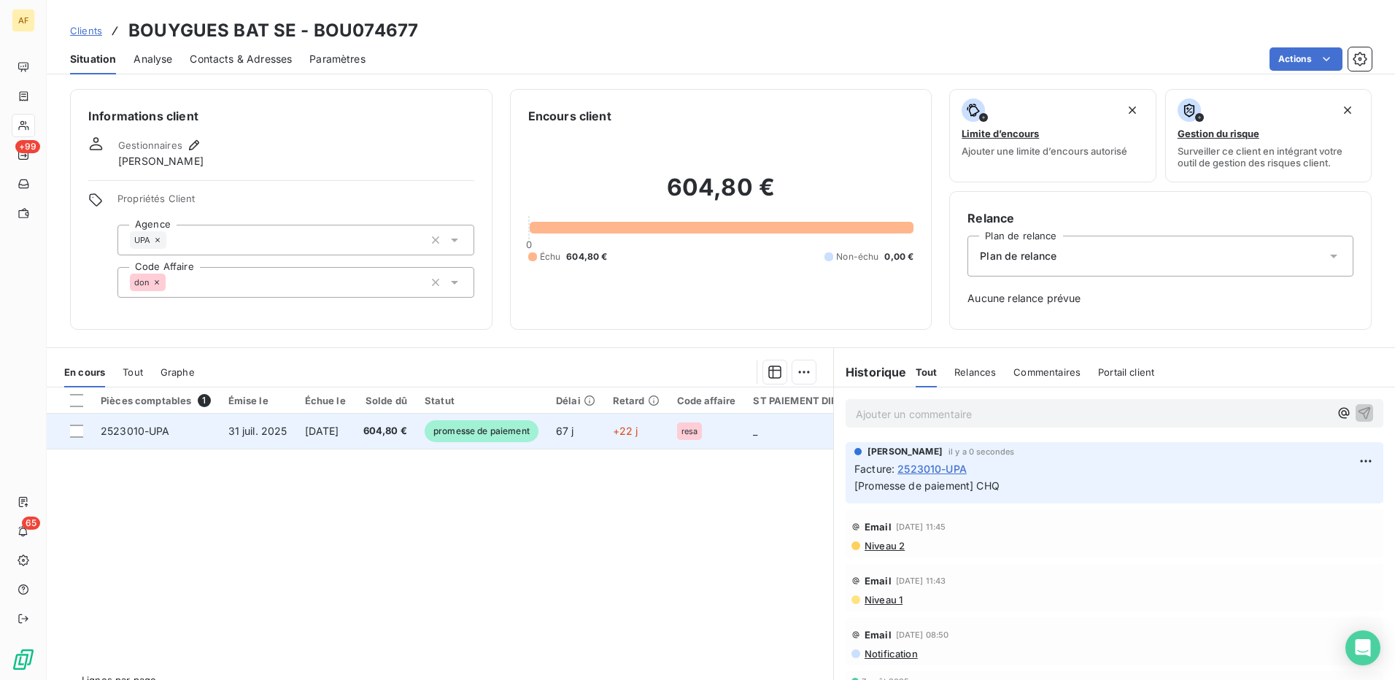
drag, startPoint x: 409, startPoint y: 515, endPoint x: 299, endPoint y: 441, distance: 133.0
click at [409, 515] on div "Pièces comptables 1 Émise le Échue le Solde dû Statut Délai Retard Code affaire…" at bounding box center [440, 527] width 787 height 281
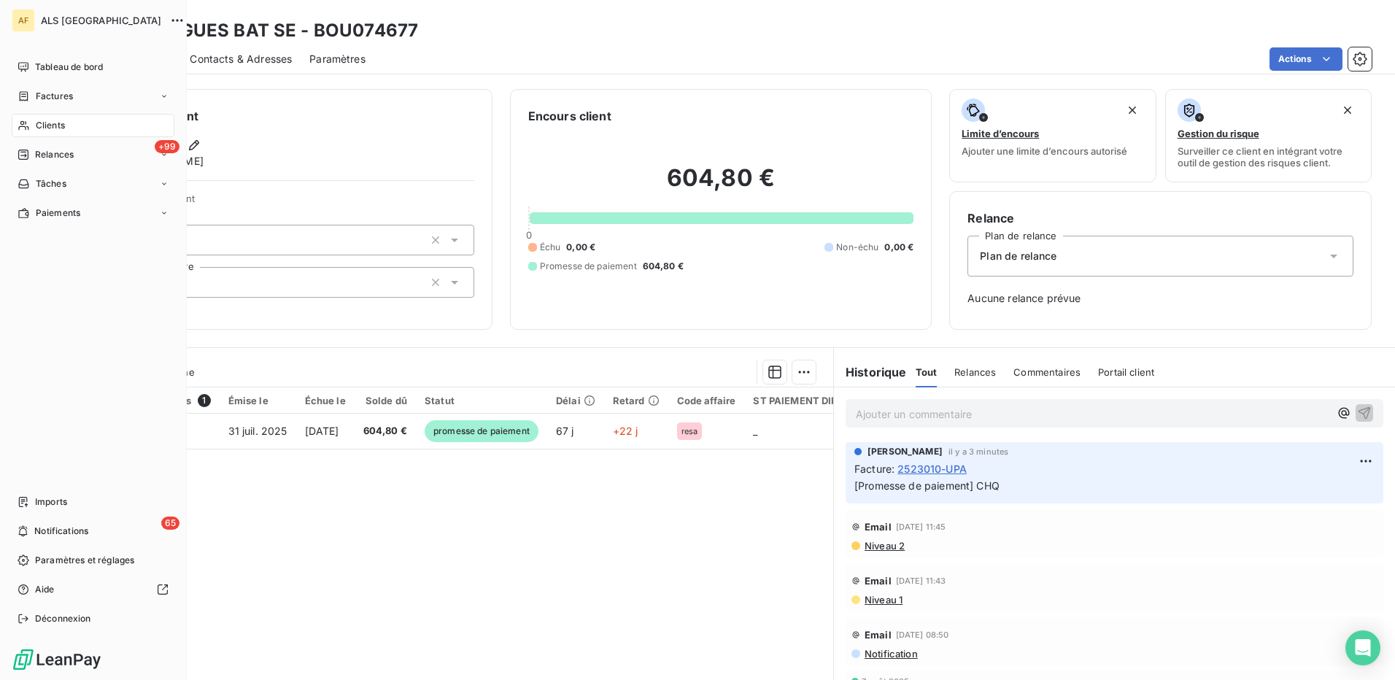
click at [56, 133] on div "Clients" at bounding box center [93, 125] width 163 height 23
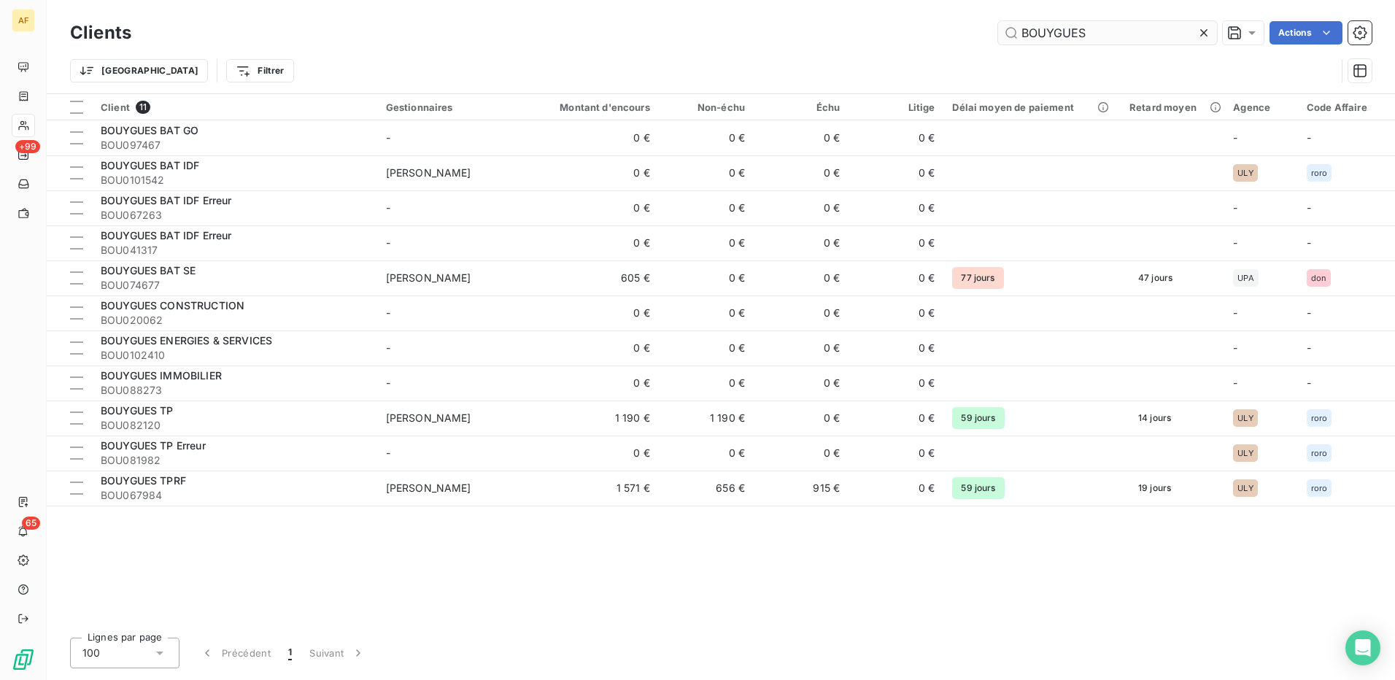
click at [1057, 34] on input "BOUYGUES" at bounding box center [1107, 32] width 219 height 23
click at [1056, 34] on input "BOUYGUES" at bounding box center [1107, 32] width 219 height 23
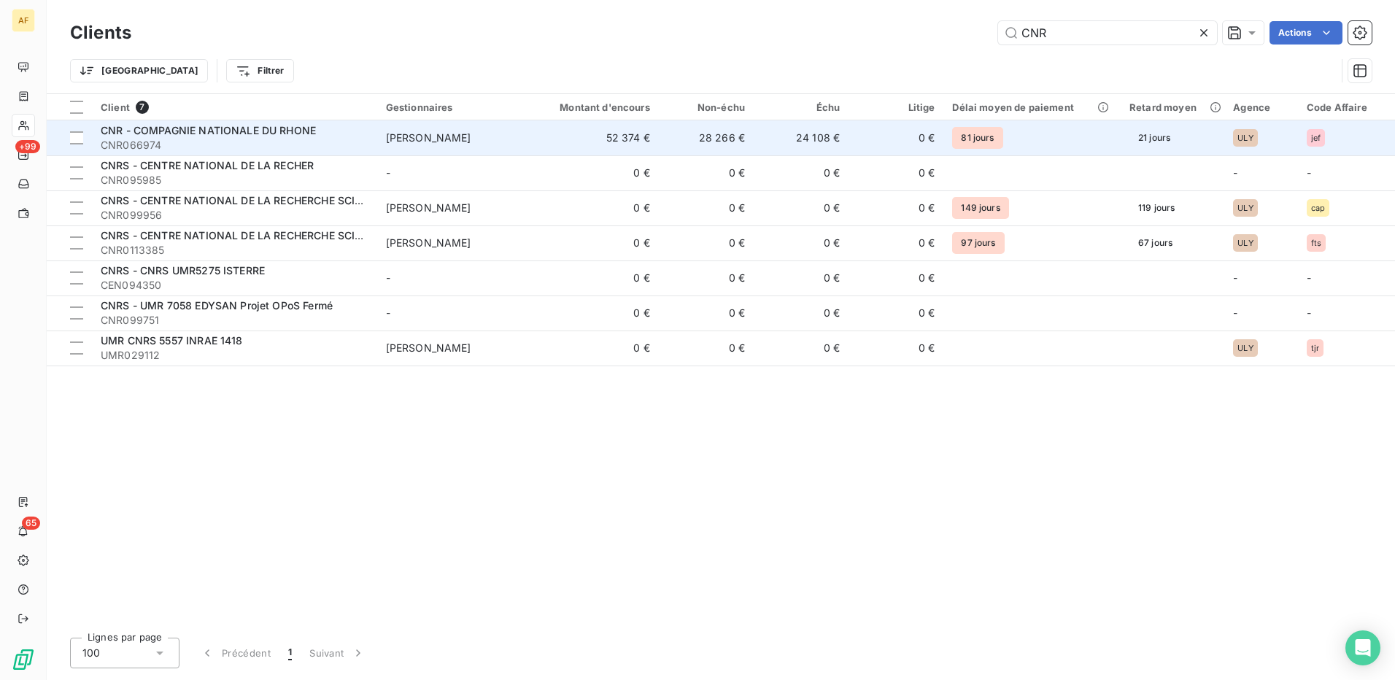
type input "CNR"
click at [440, 147] on td "[PERSON_NAME]" at bounding box center [454, 137] width 155 height 35
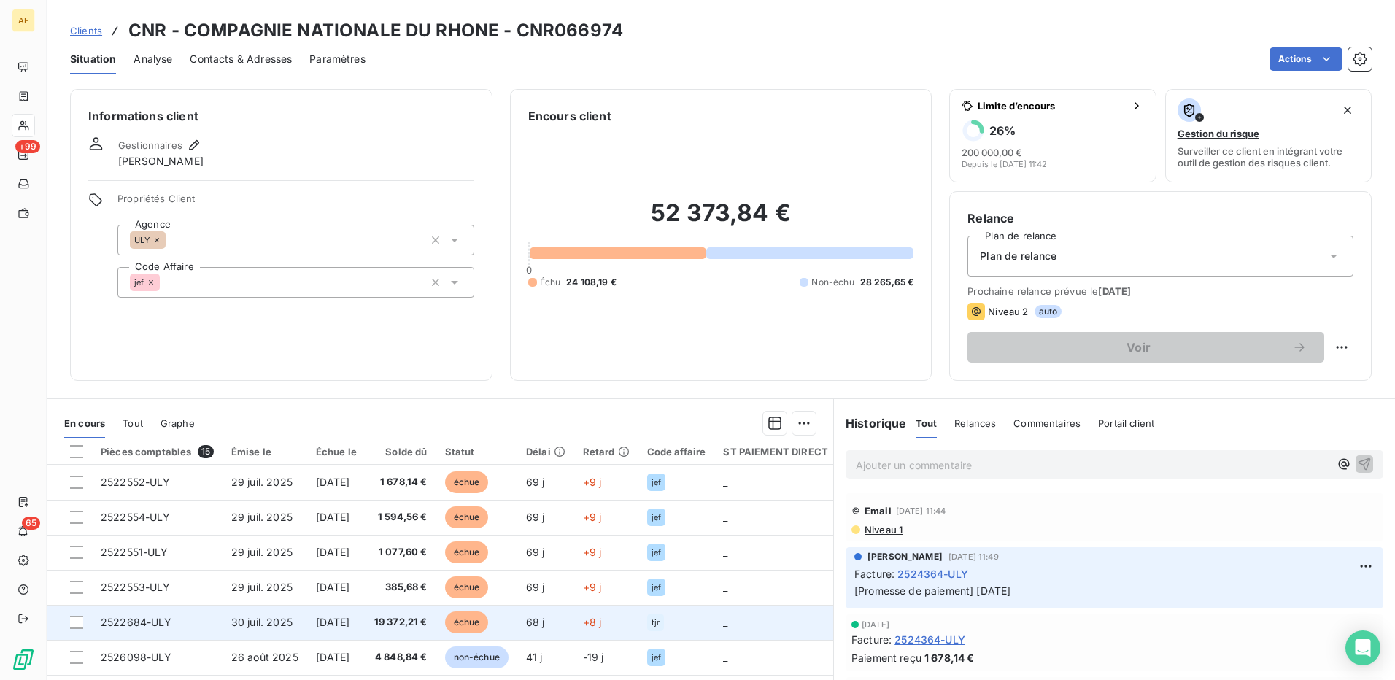
click at [309, 626] on td "[DATE]" at bounding box center [336, 622] width 58 height 35
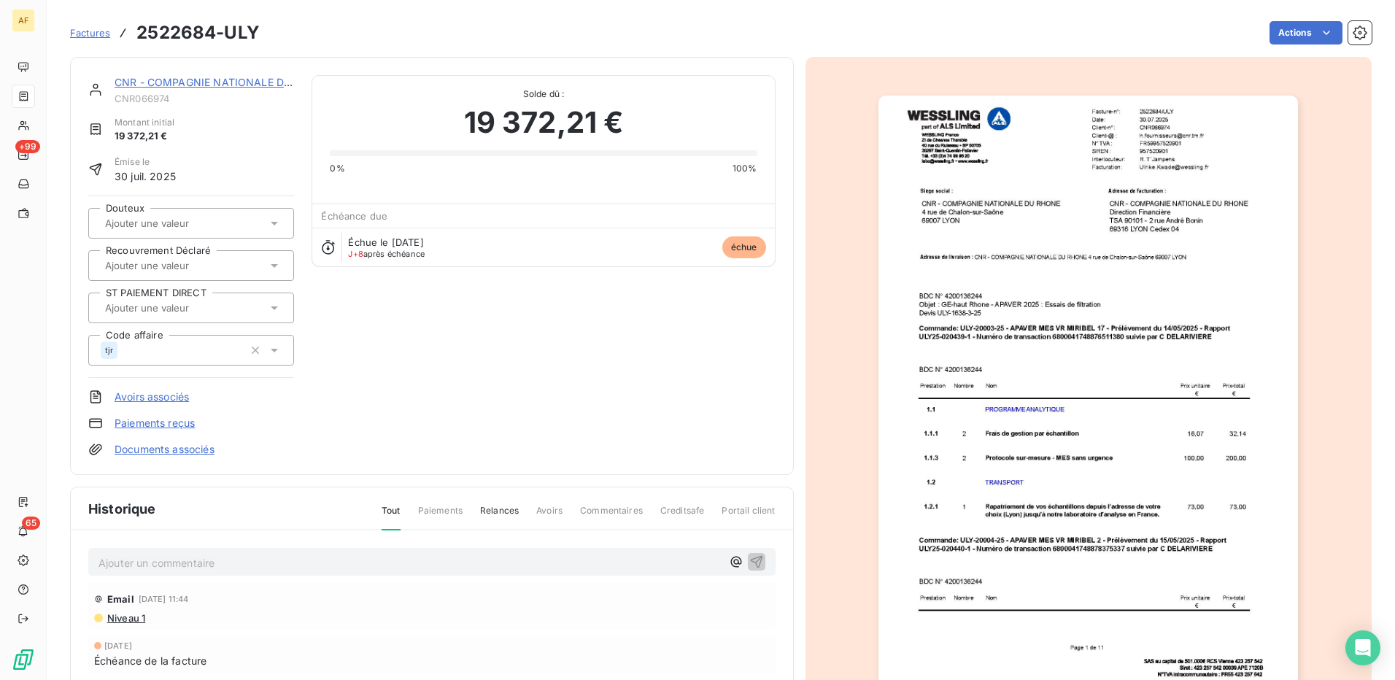
click at [204, 562] on p "Ajouter un commentaire ﻿" at bounding box center [410, 563] width 623 height 18
click at [758, 561] on button "button" at bounding box center [757, 561] width 18 height 18
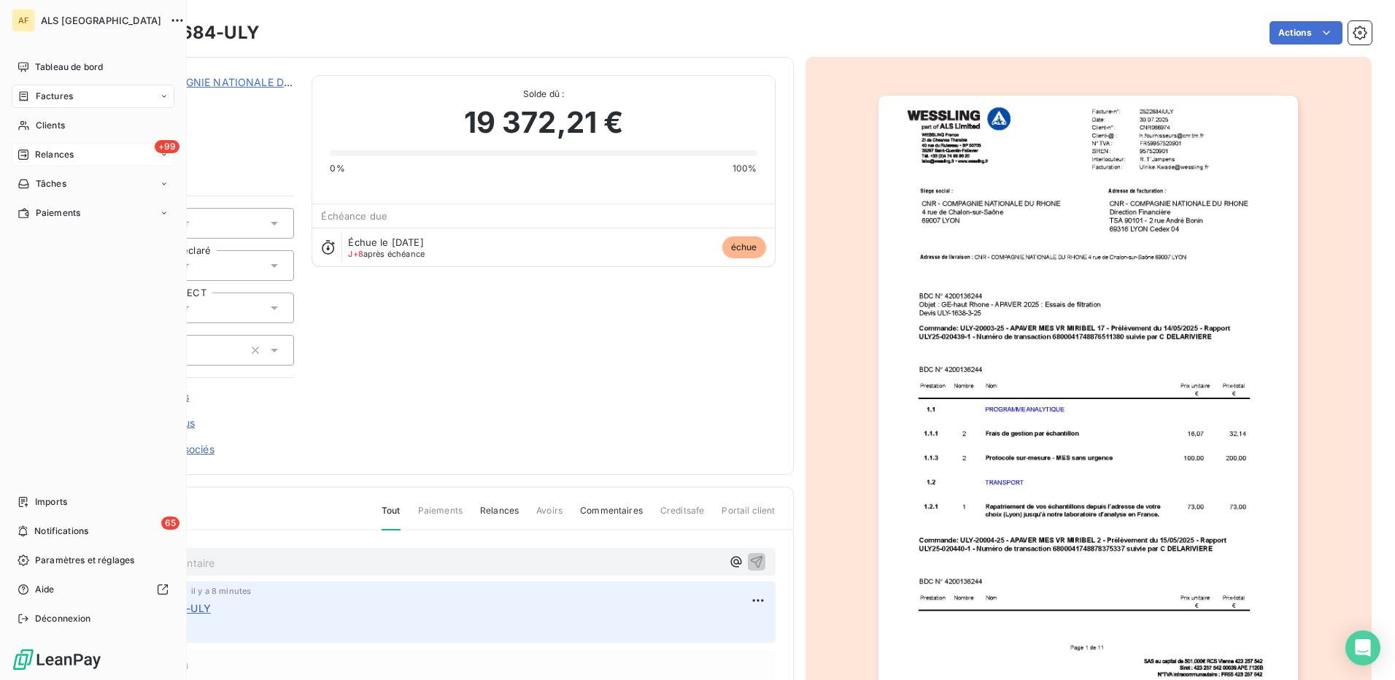
click at [50, 160] on span "Relances" at bounding box center [54, 154] width 39 height 13
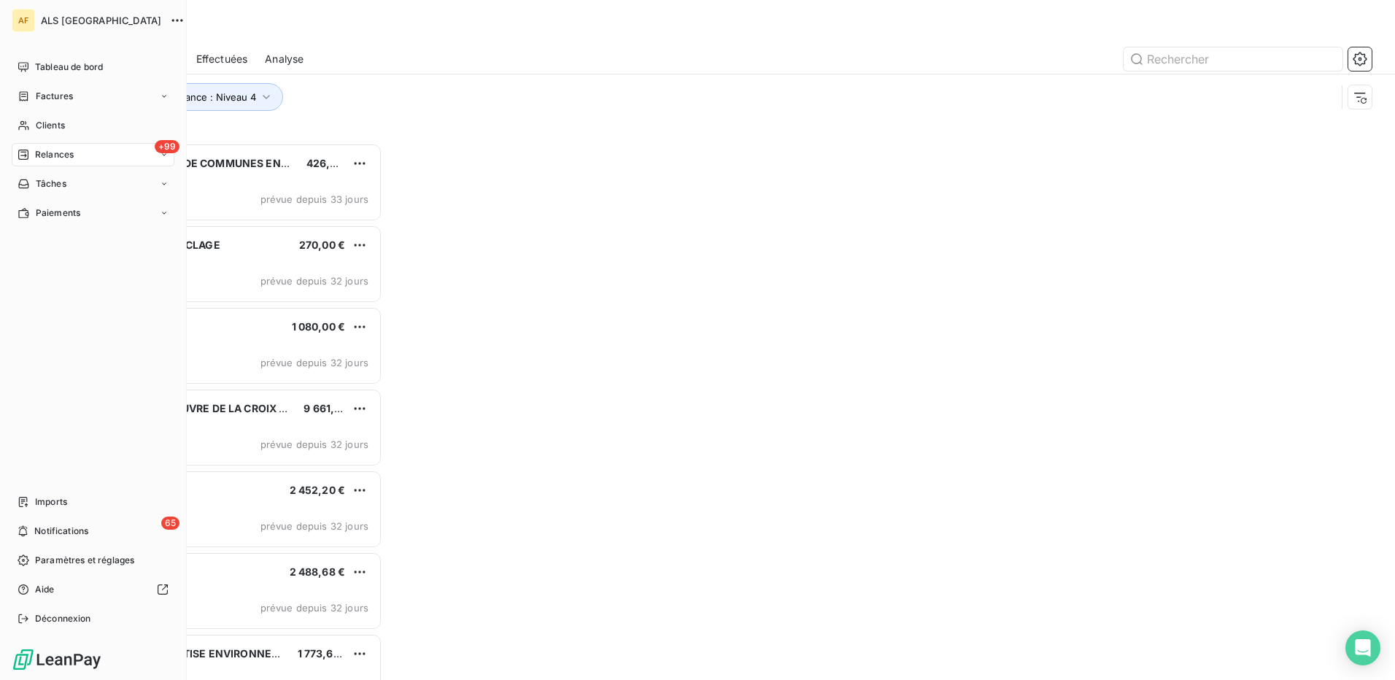
scroll to position [526, 301]
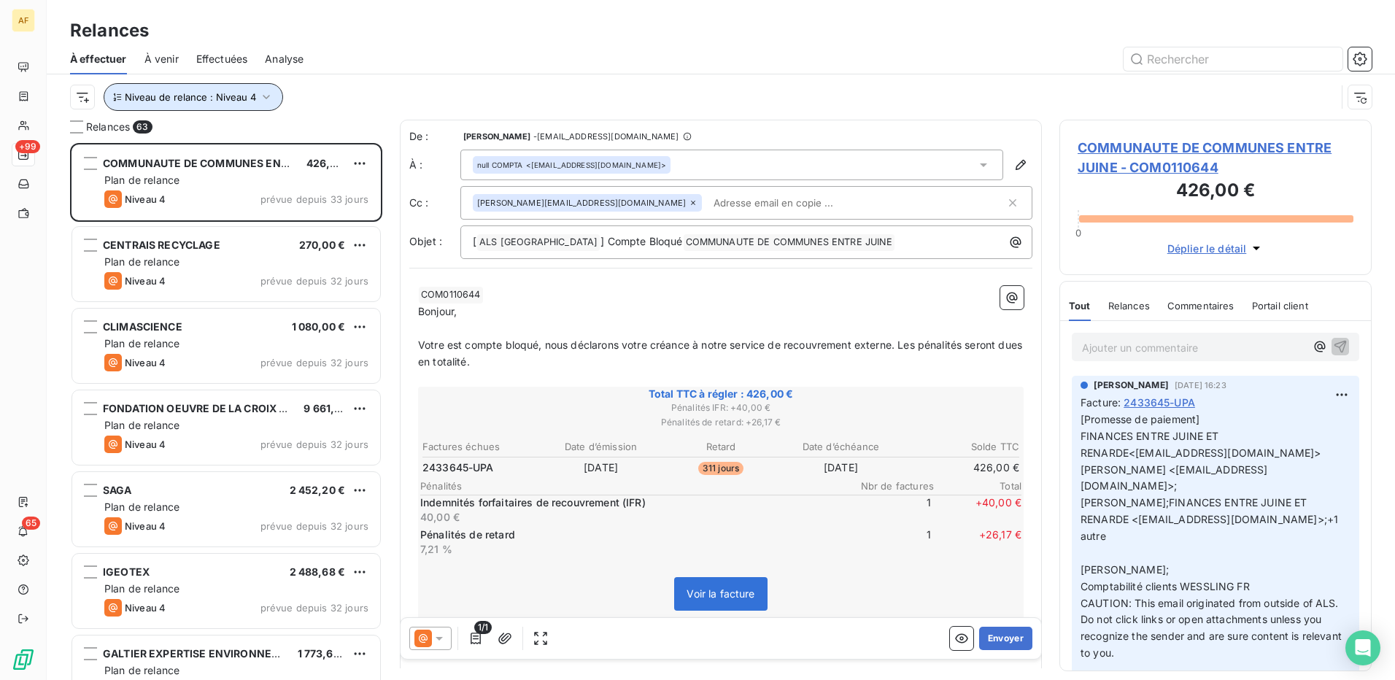
click at [260, 99] on icon "button" at bounding box center [266, 97] width 15 height 15
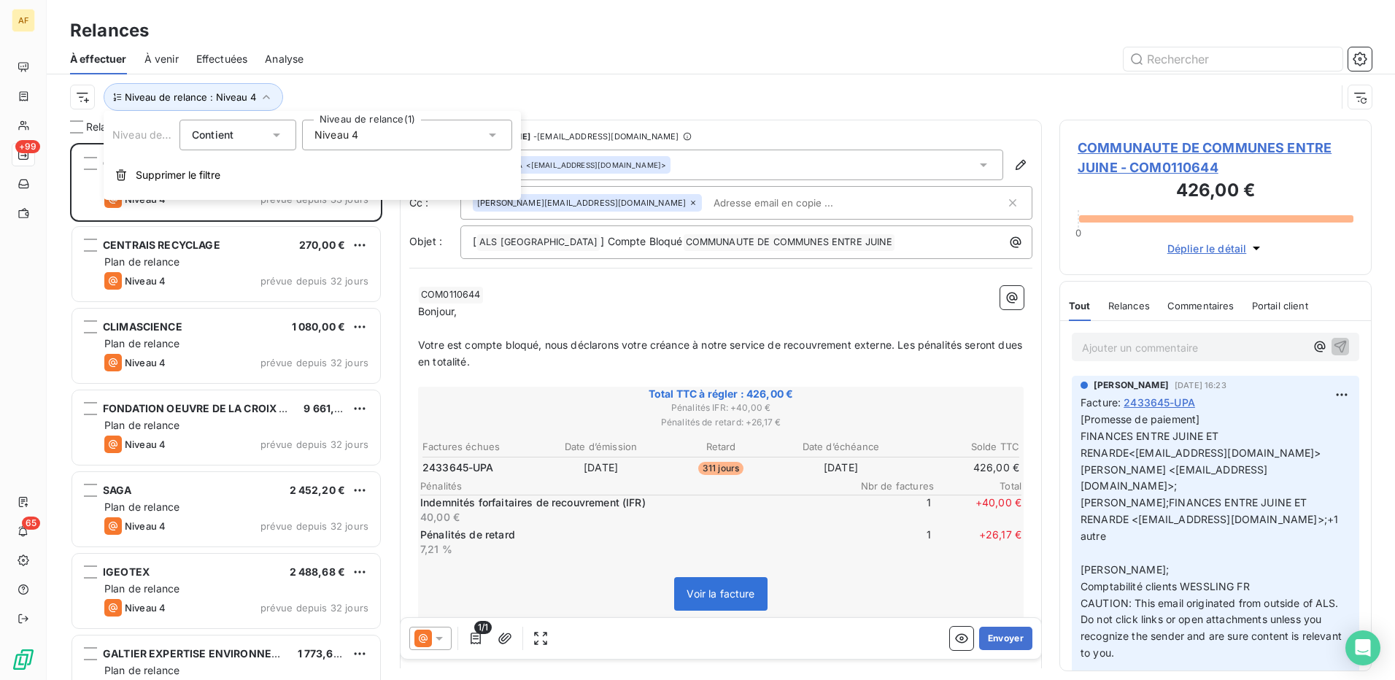
click at [371, 134] on div "Niveau 4" at bounding box center [407, 135] width 210 height 31
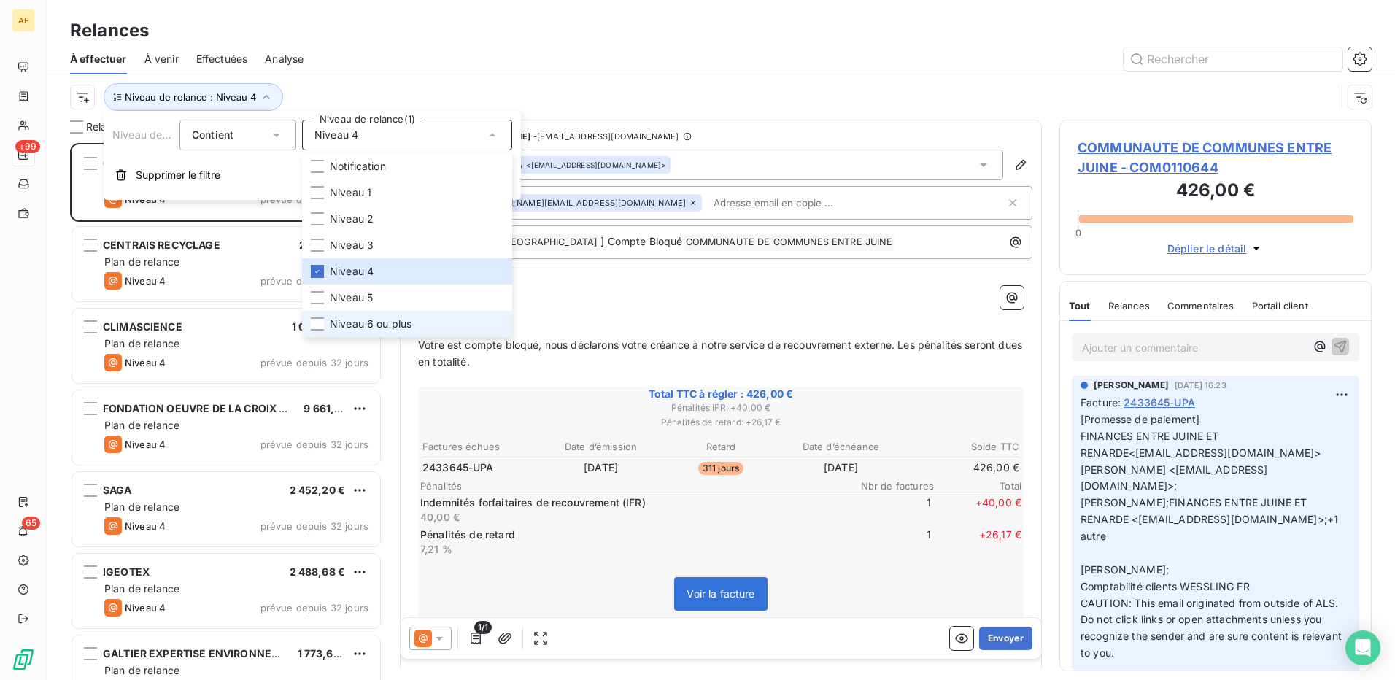
click at [367, 324] on span "Niveau 6 ou plus" at bounding box center [371, 324] width 82 height 15
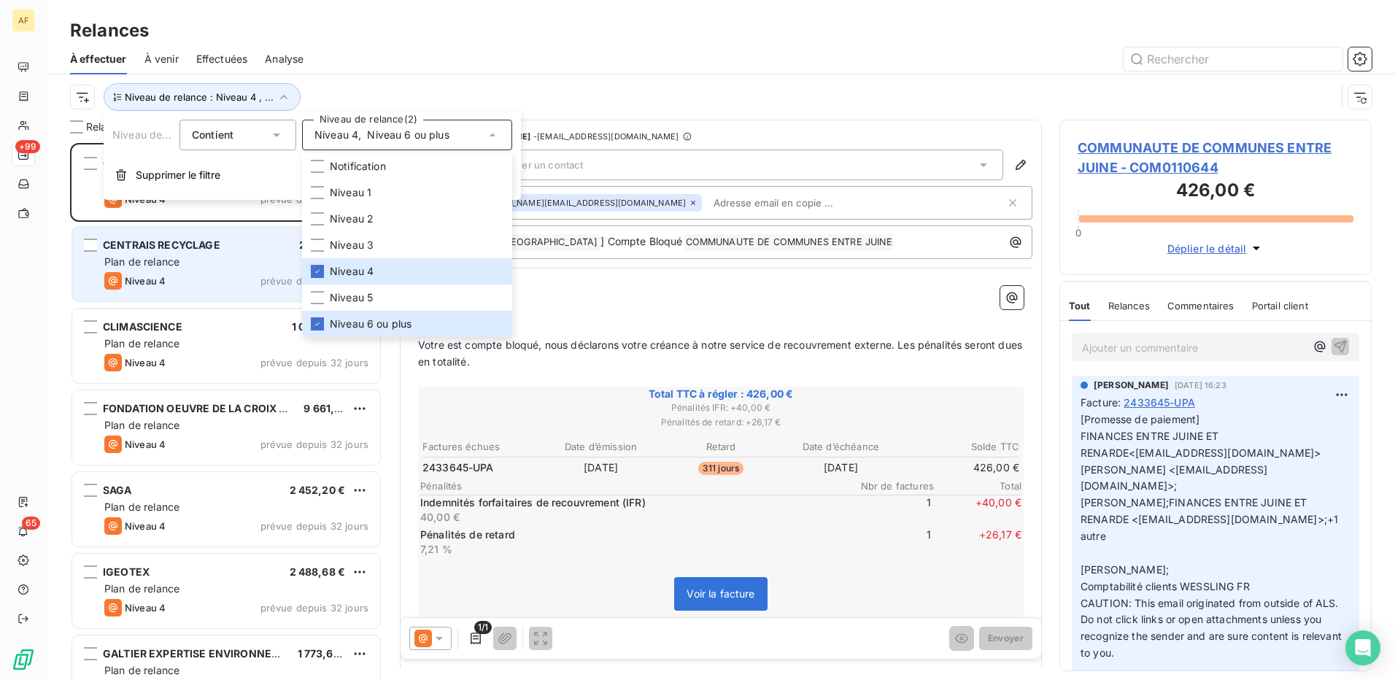
click at [193, 277] on div "Niveau 4 prévue depuis 32 jours" at bounding box center [236, 281] width 264 height 18
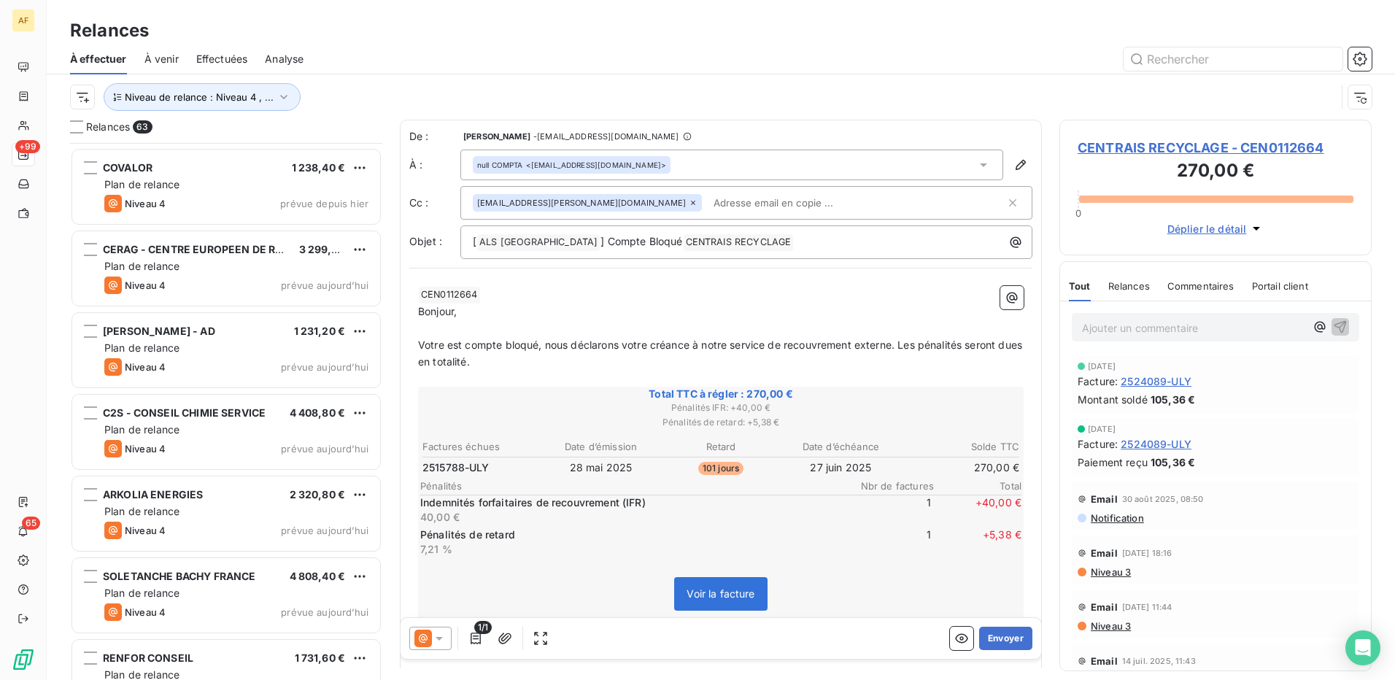
scroll to position [4613, 0]
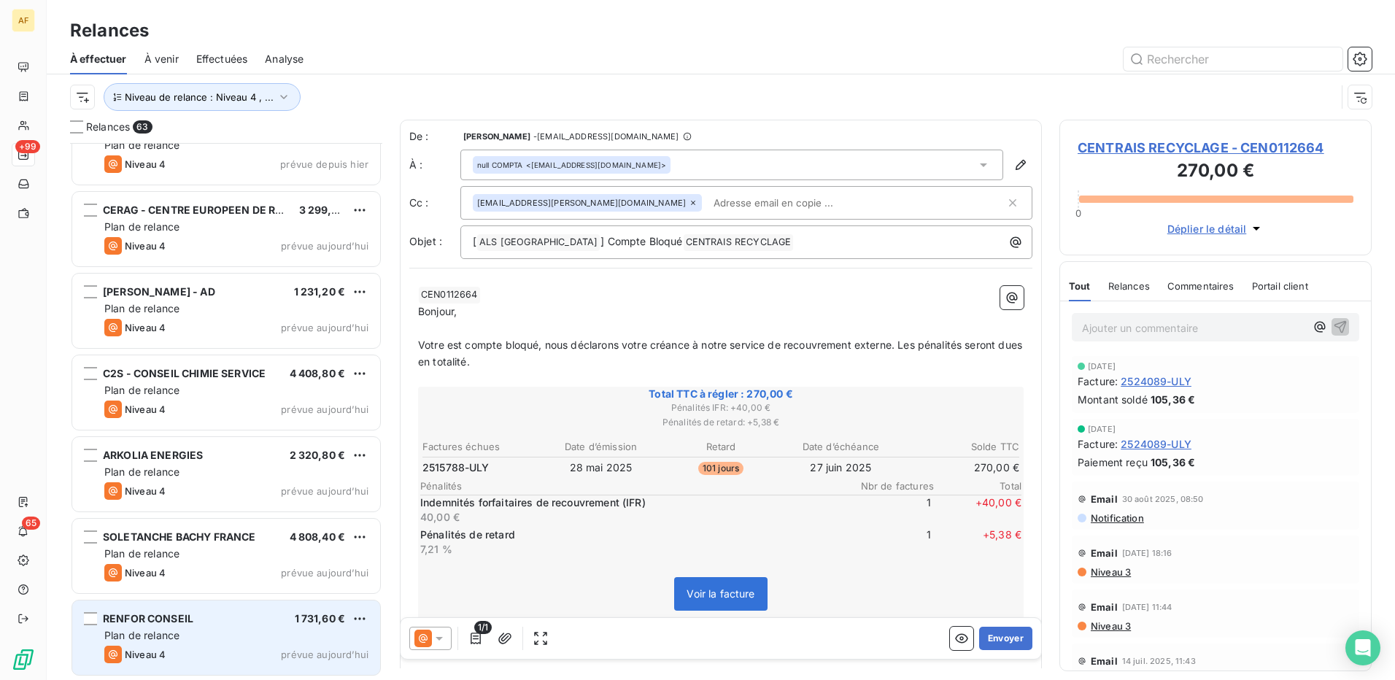
click at [216, 635] on div "Plan de relance" at bounding box center [236, 635] width 264 height 15
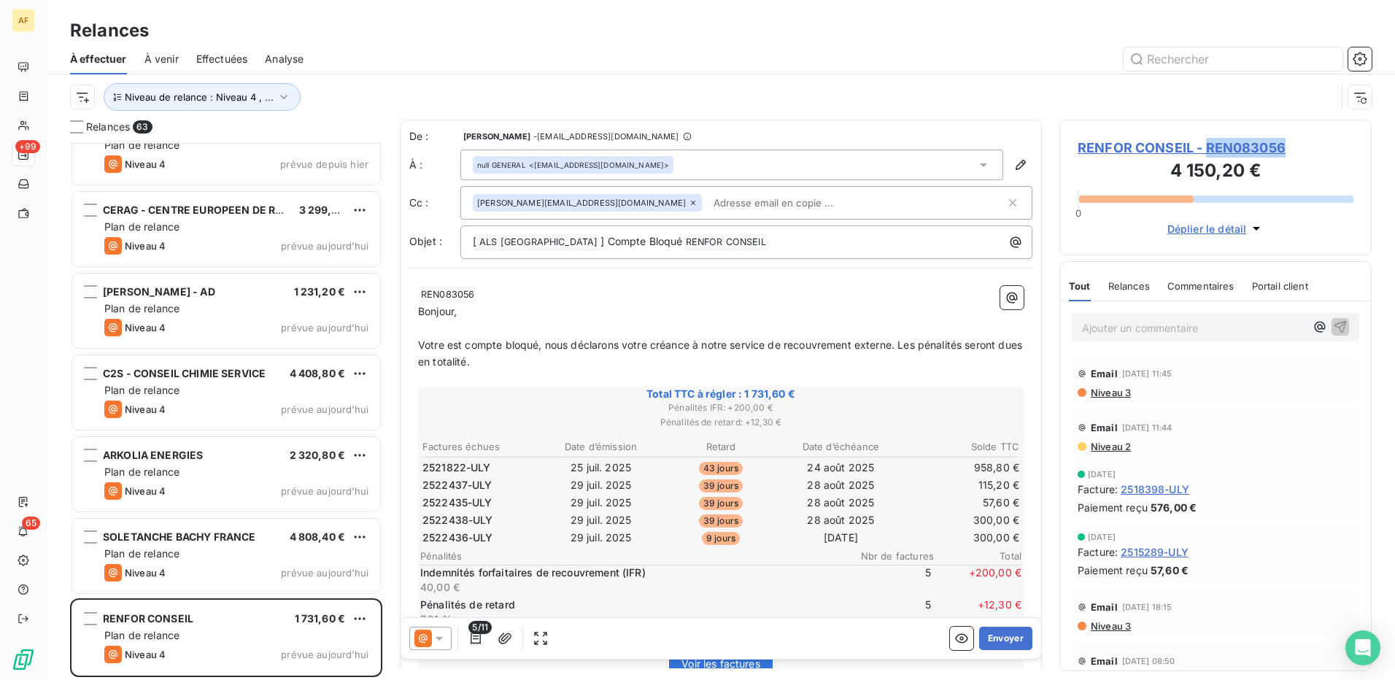
drag, startPoint x: 1295, startPoint y: 150, endPoint x: 1208, endPoint y: 151, distance: 86.9
click at [1208, 151] on span "RENFOR CONSEIL - REN083056" at bounding box center [1216, 148] width 276 height 20
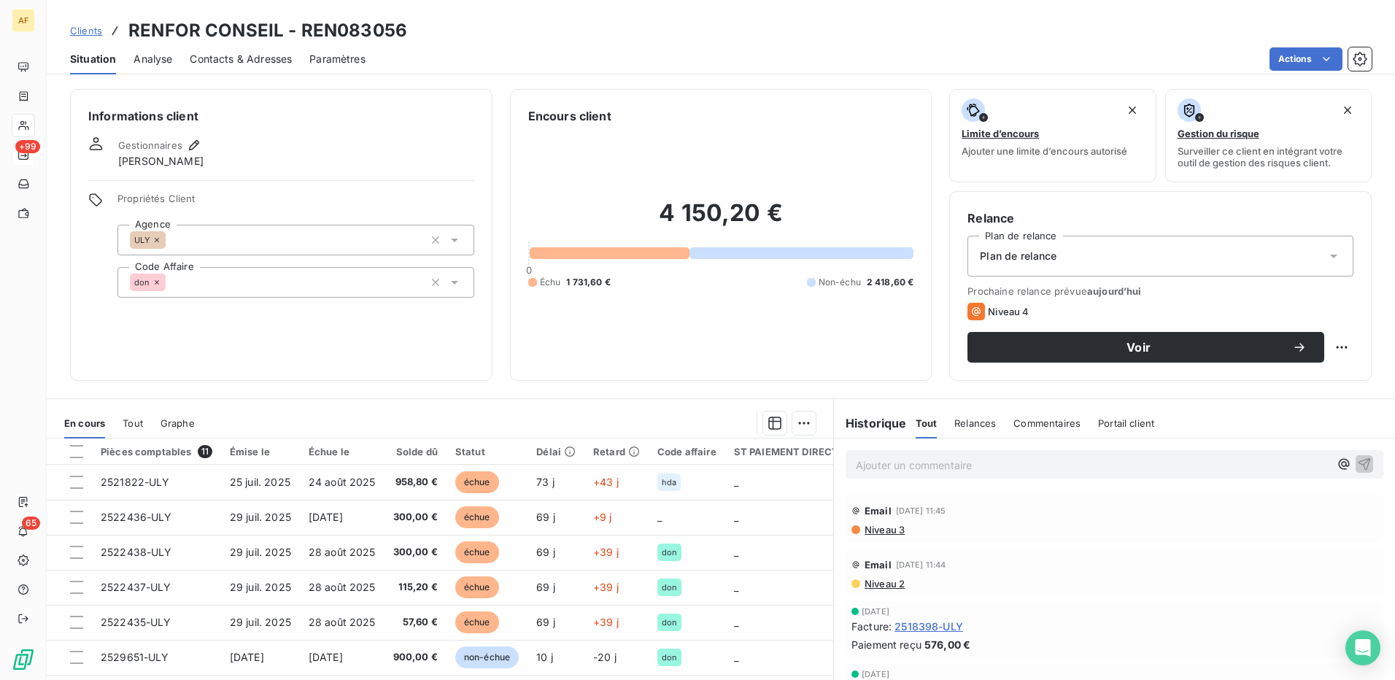
drag, startPoint x: 1208, startPoint y: 151, endPoint x: 357, endPoint y: 33, distance: 859.8
click at [357, 33] on h3 "RENFOR CONSEIL - REN083056" at bounding box center [267, 31] width 279 height 26
copy h3 "REN083056"
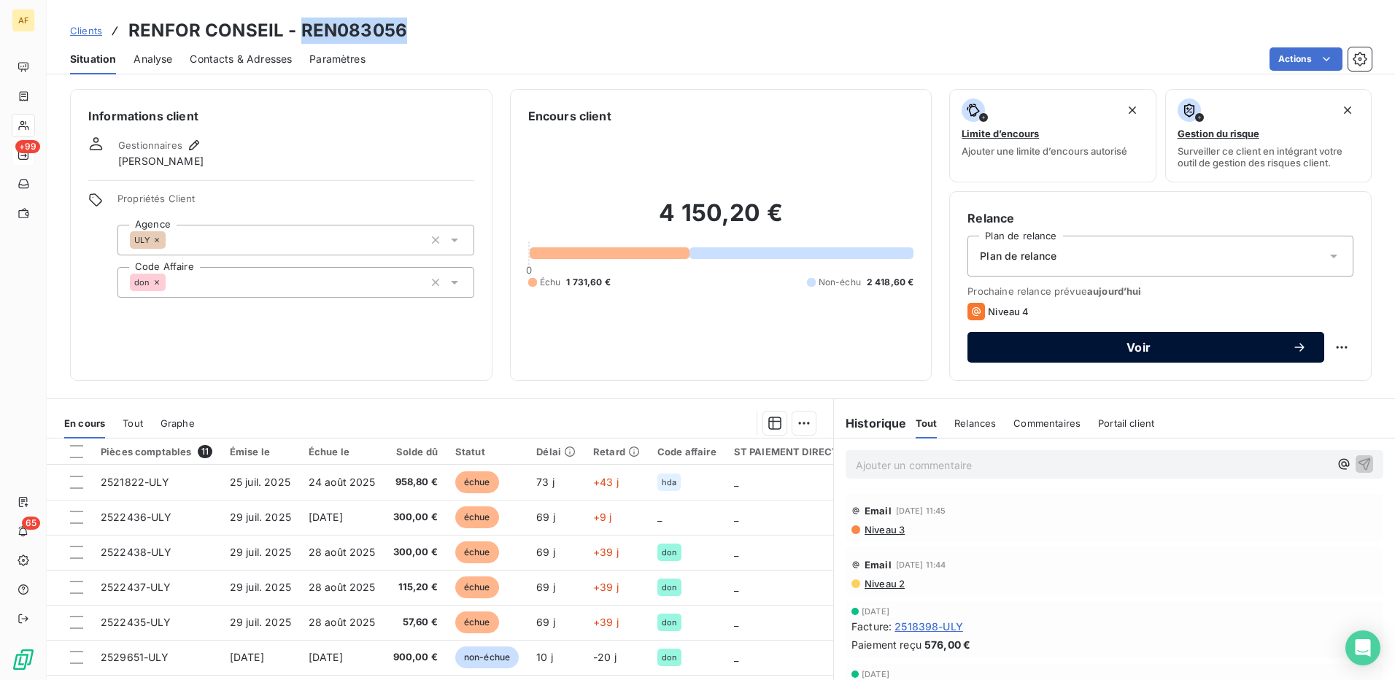
click at [1067, 347] on span "Voir" at bounding box center [1138, 348] width 307 height 12
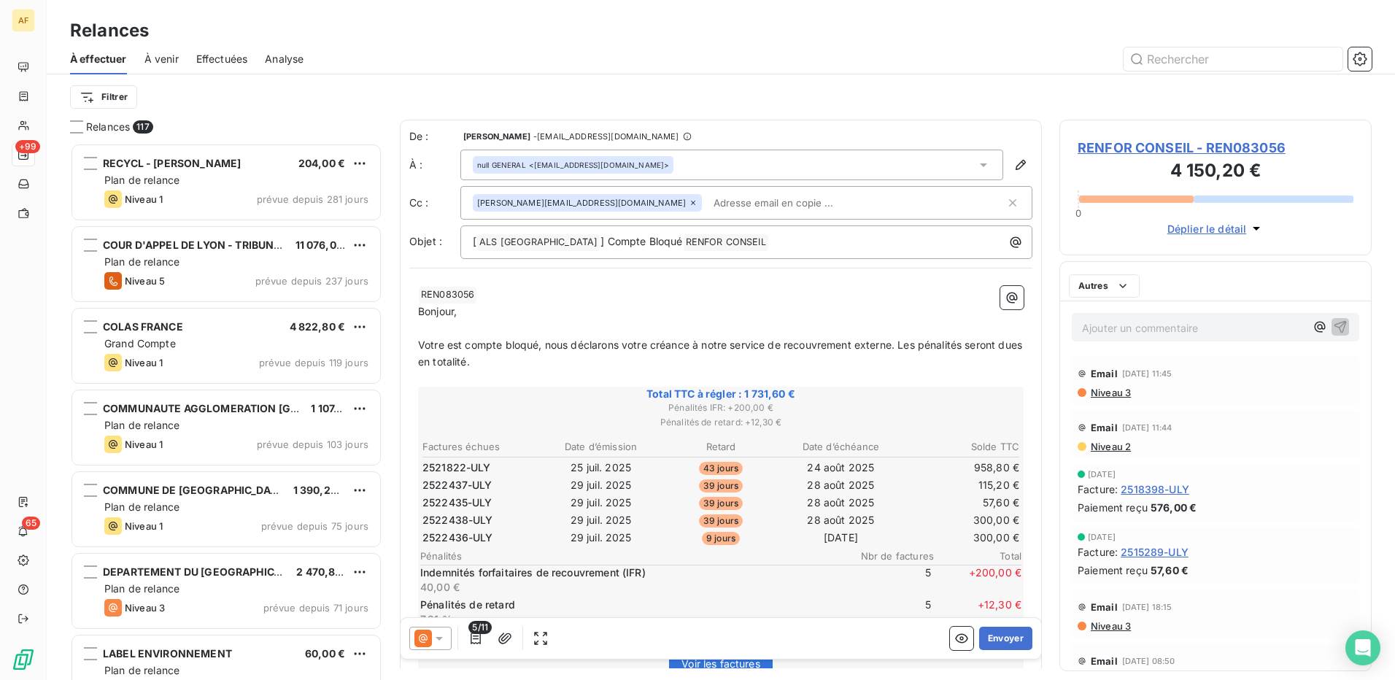
scroll to position [526, 301]
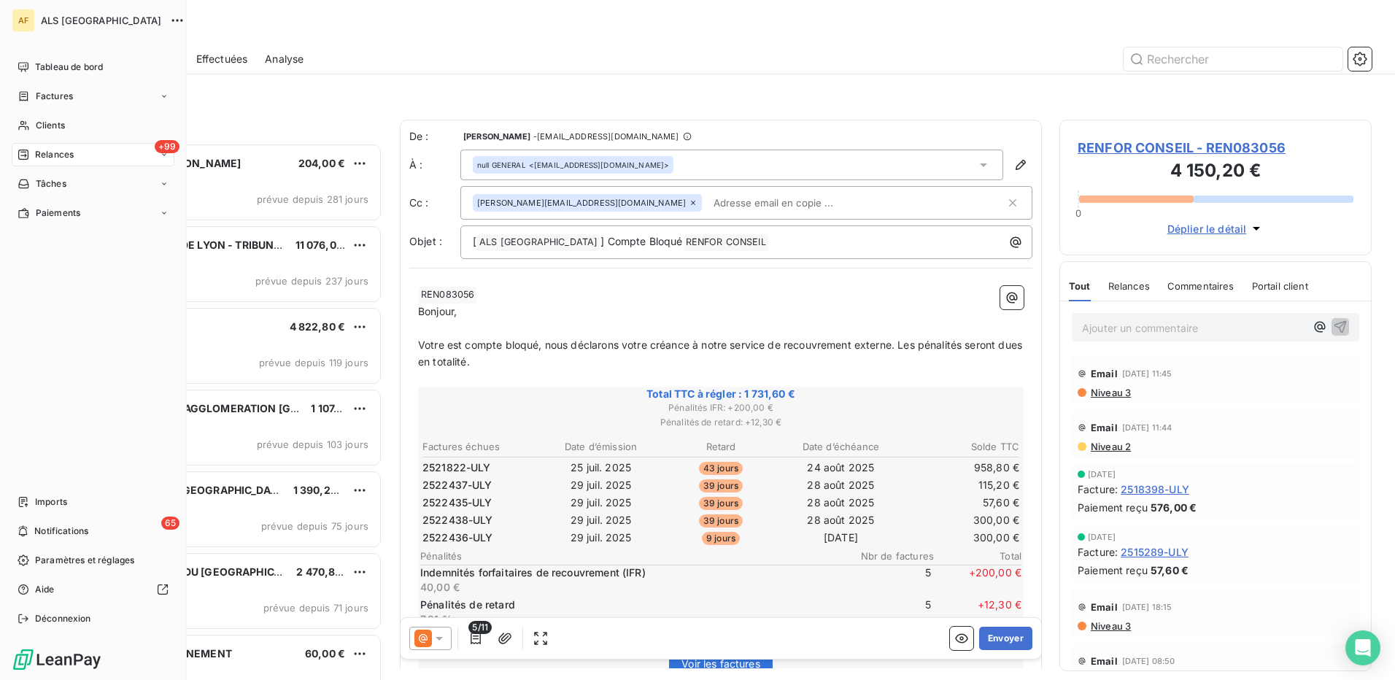
click at [52, 155] on span "Relances" at bounding box center [54, 154] width 39 height 13
click at [124, 153] on div "+99 Relances" at bounding box center [93, 154] width 163 height 23
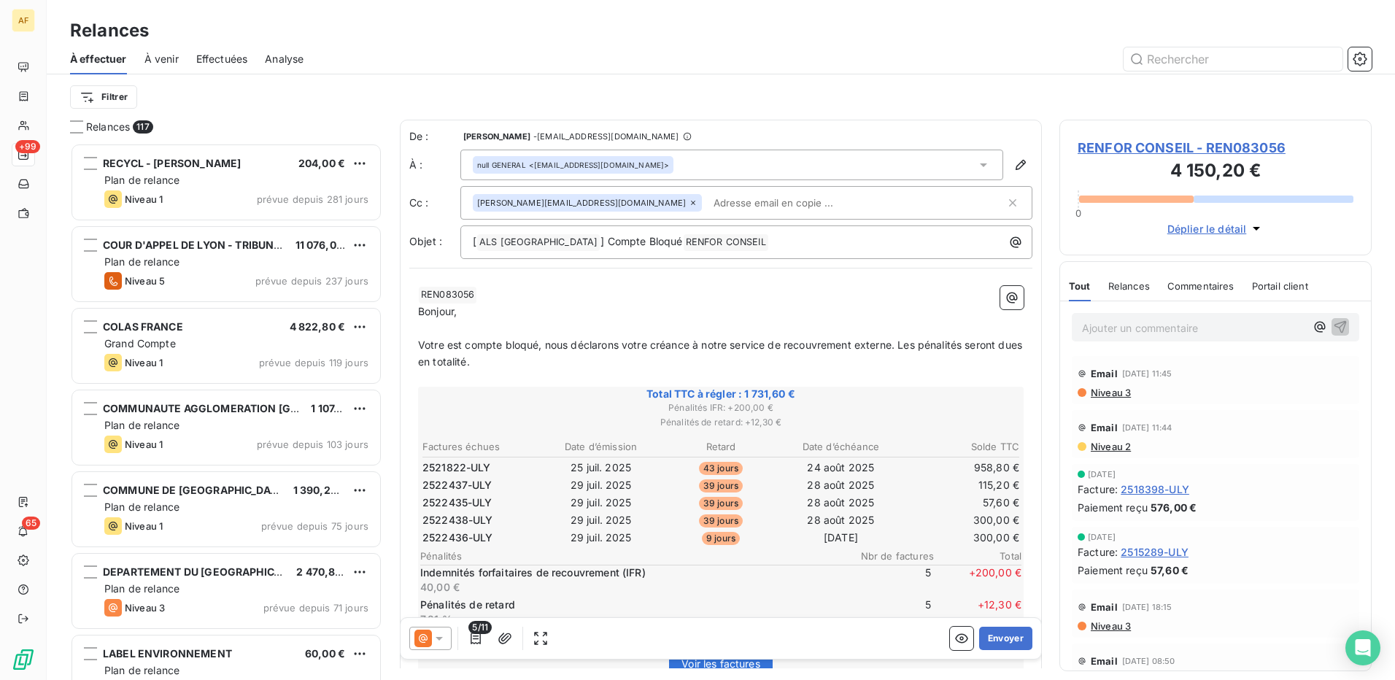
click at [335, 73] on div "À effectuer À venir Effectuées Analyse" at bounding box center [721, 59] width 1349 height 31
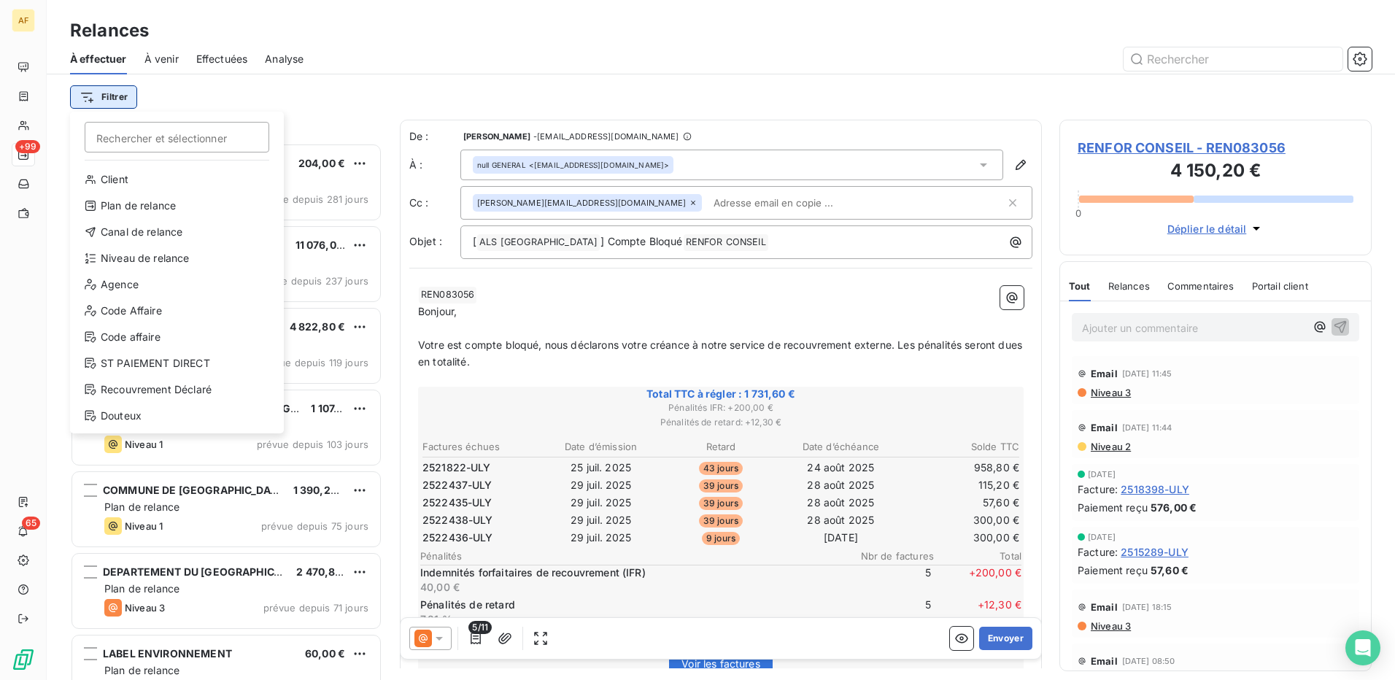
click at [96, 96] on html "AF +99 65 Relances À effectuer À venir Effectuées Analyse Filtrer Rechercher et…" at bounding box center [697, 340] width 1395 height 680
click at [150, 259] on div "Niveau de relance" at bounding box center [177, 258] width 202 height 23
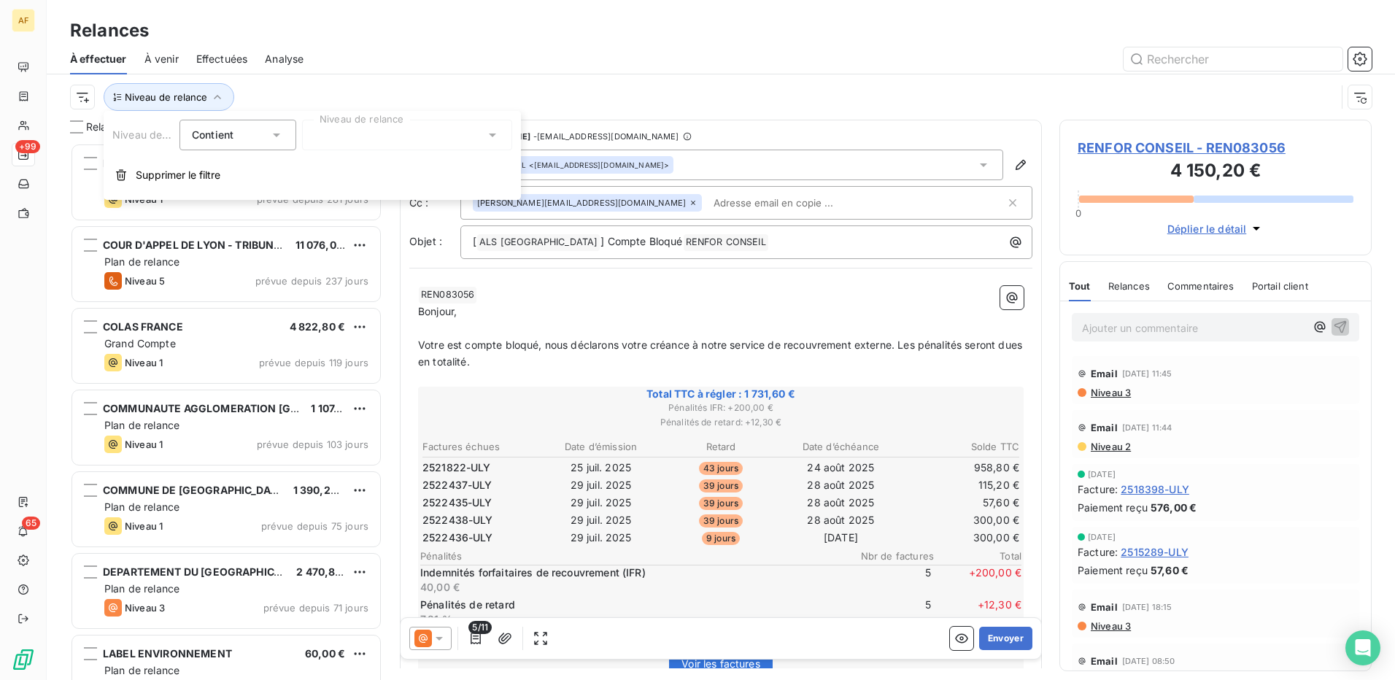
click at [372, 134] on div at bounding box center [407, 135] width 210 height 31
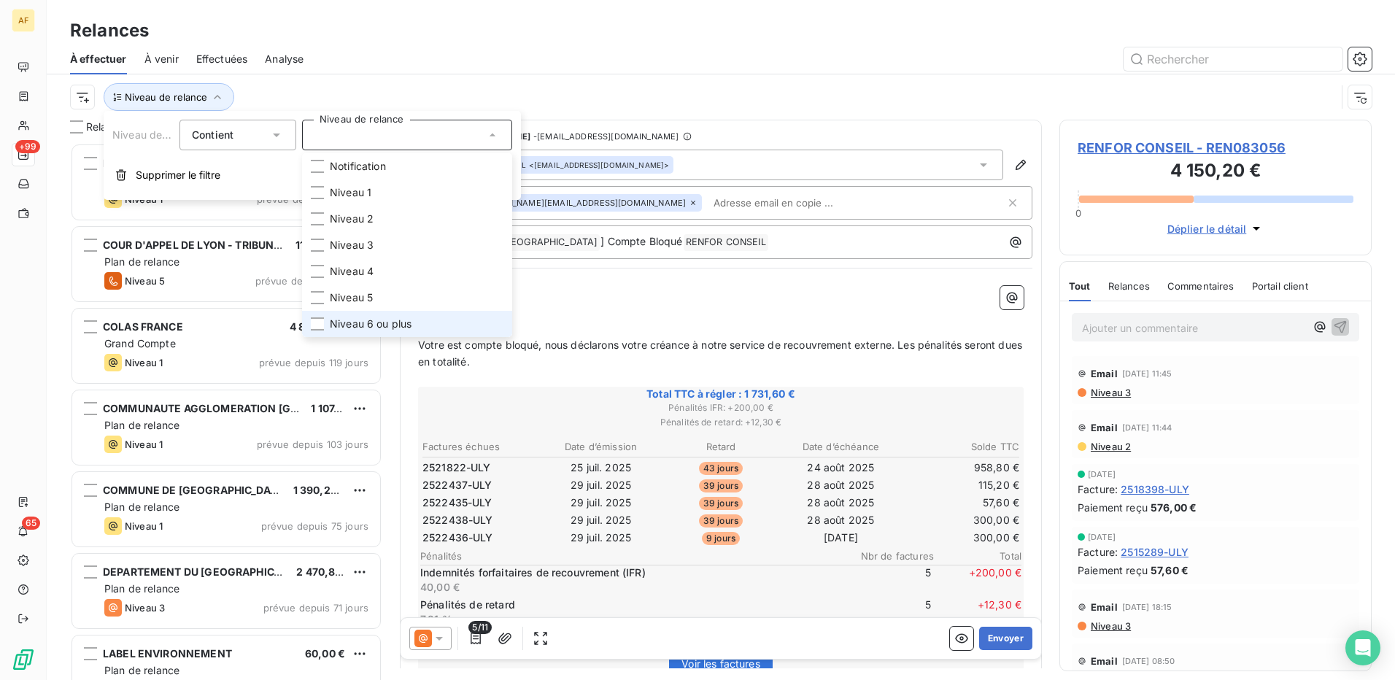
click at [356, 325] on span "Niveau 6 ou plus" at bounding box center [371, 324] width 82 height 15
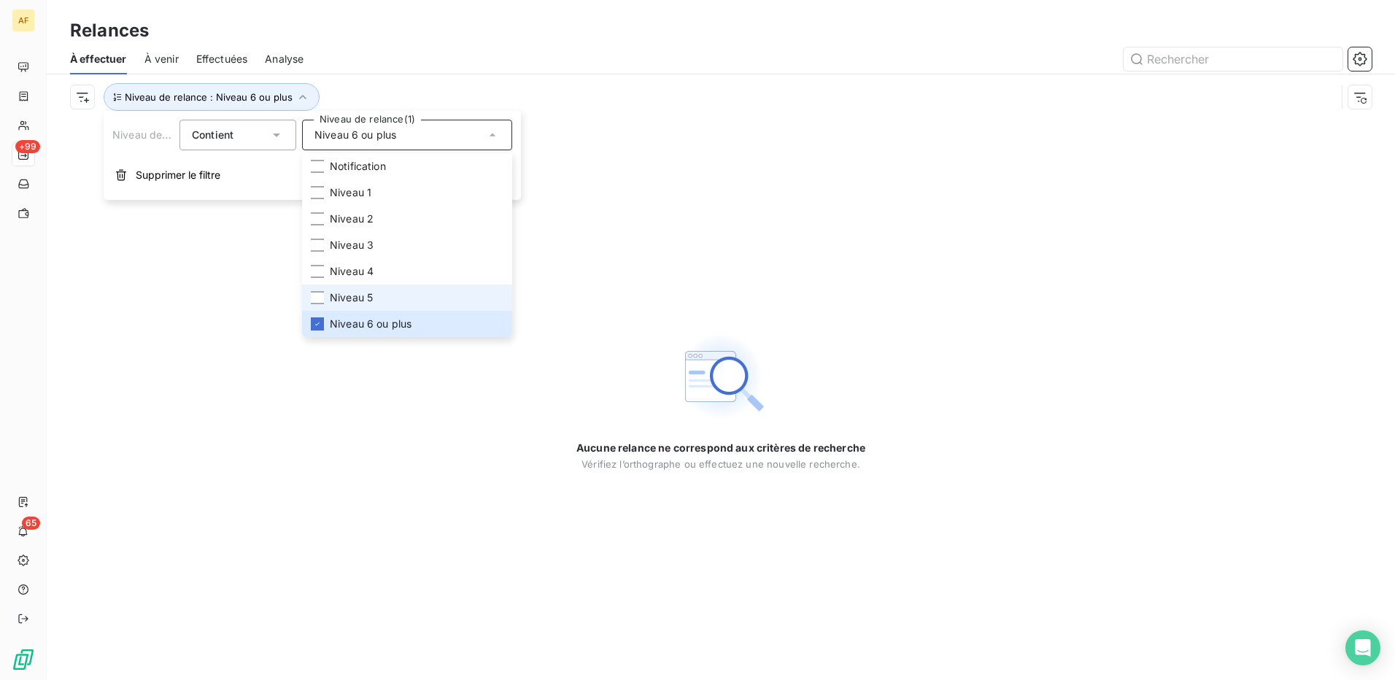
click at [338, 301] on span "Niveau 5" at bounding box center [351, 297] width 43 height 15
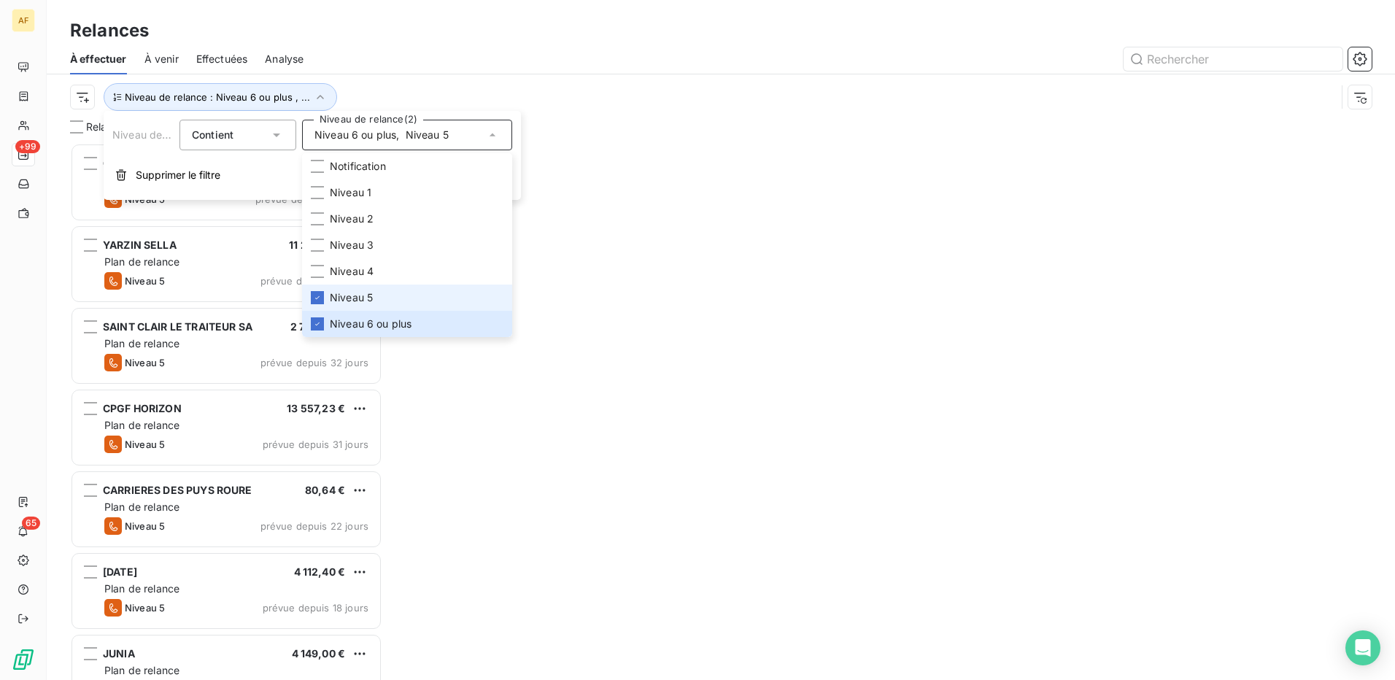
scroll to position [526, 301]
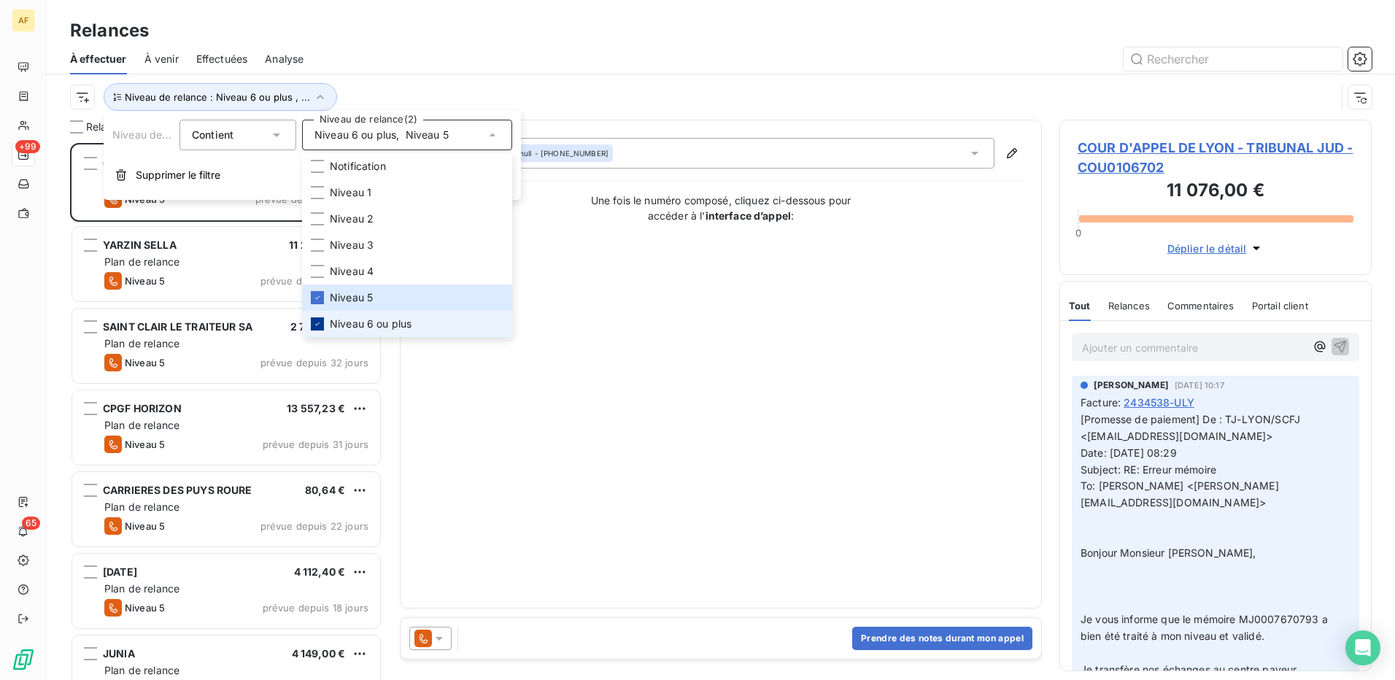
click at [313, 320] on icon at bounding box center [317, 324] width 9 height 9
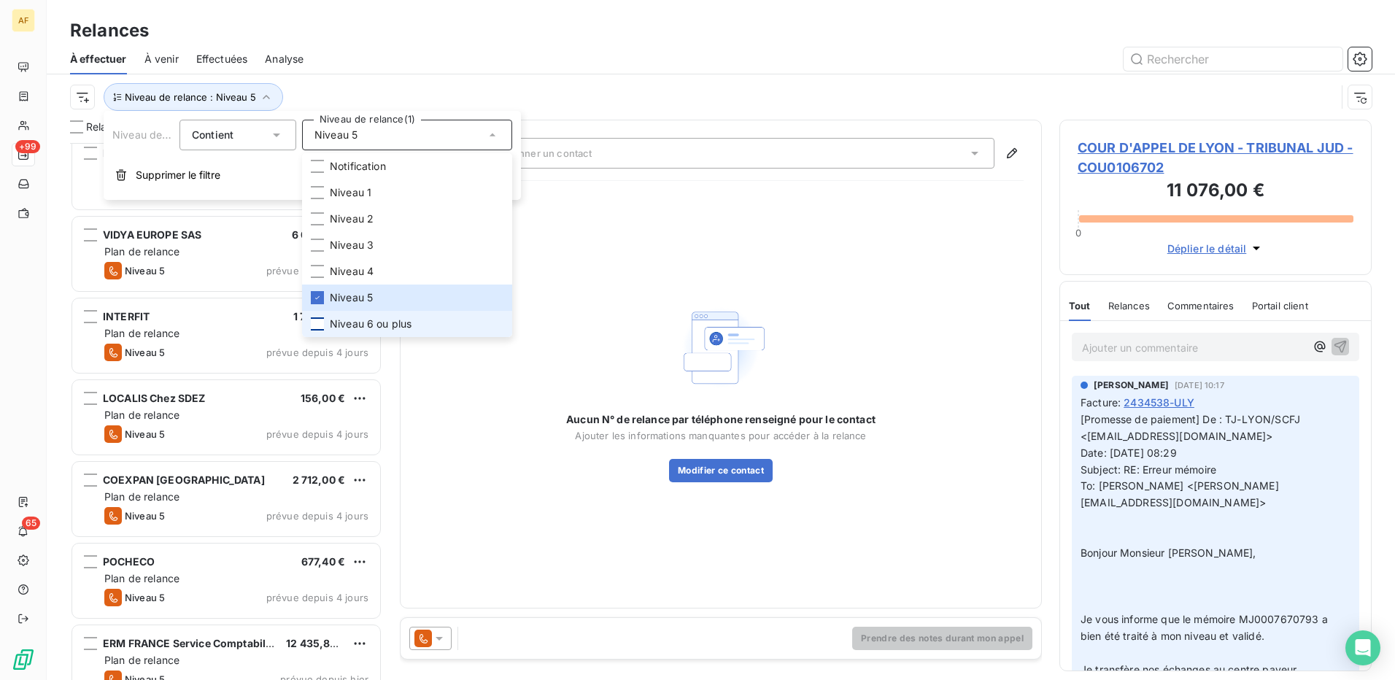
scroll to position [2406, 0]
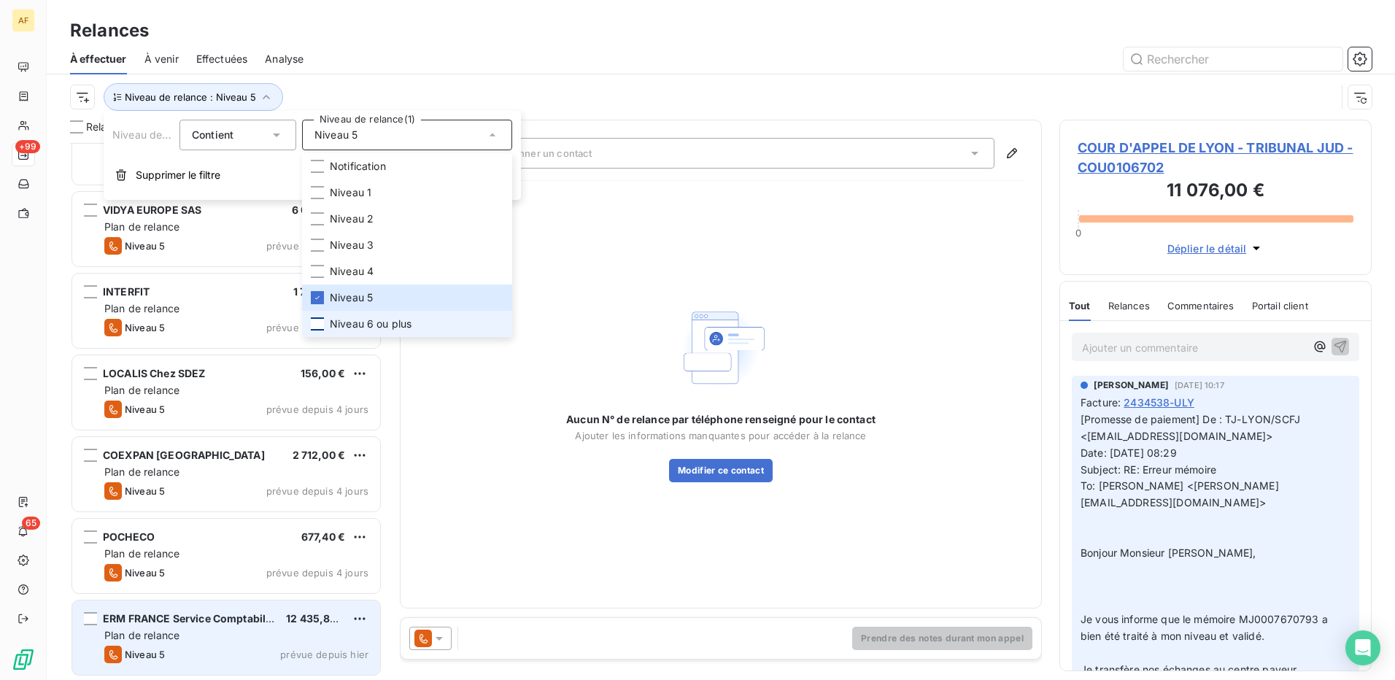
click at [227, 644] on div "ERM FRANCE Service Comptabilité 12 435,84 € Plan de relance Niveau 5 prévue dep…" at bounding box center [226, 638] width 308 height 74
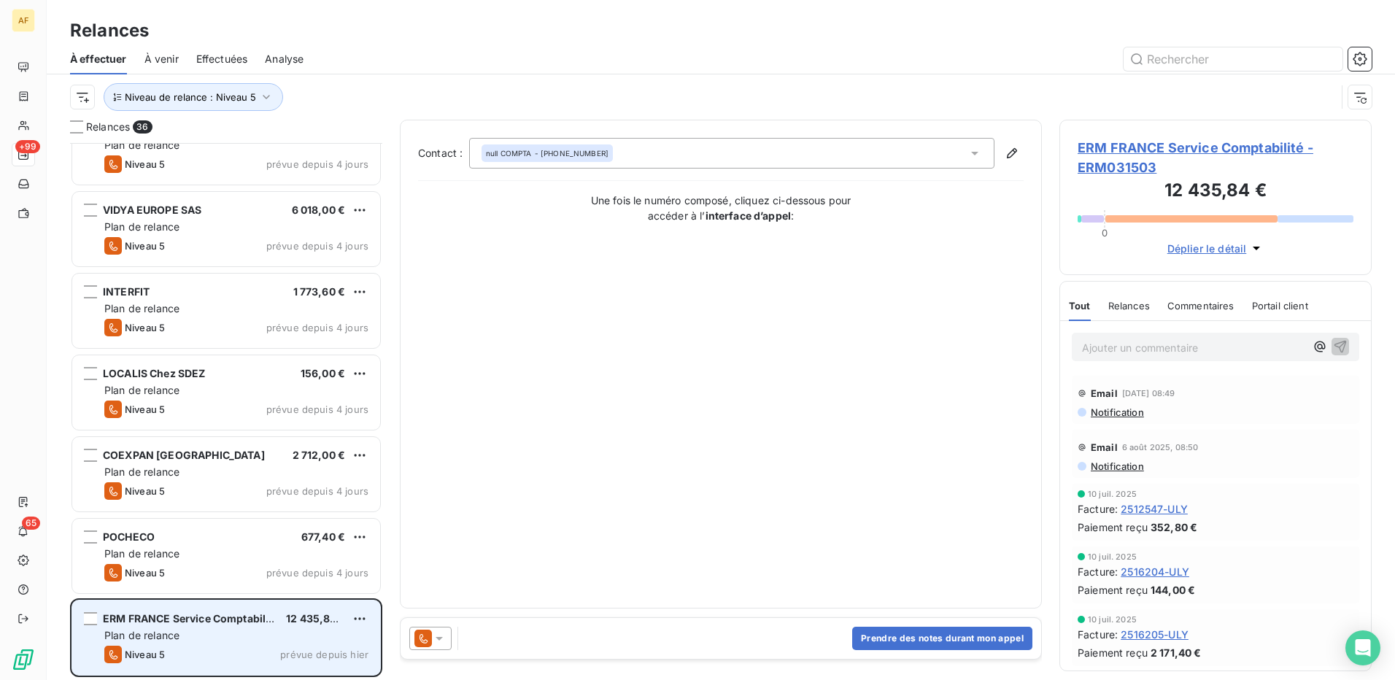
click at [191, 631] on div "Plan de relance" at bounding box center [236, 635] width 264 height 15
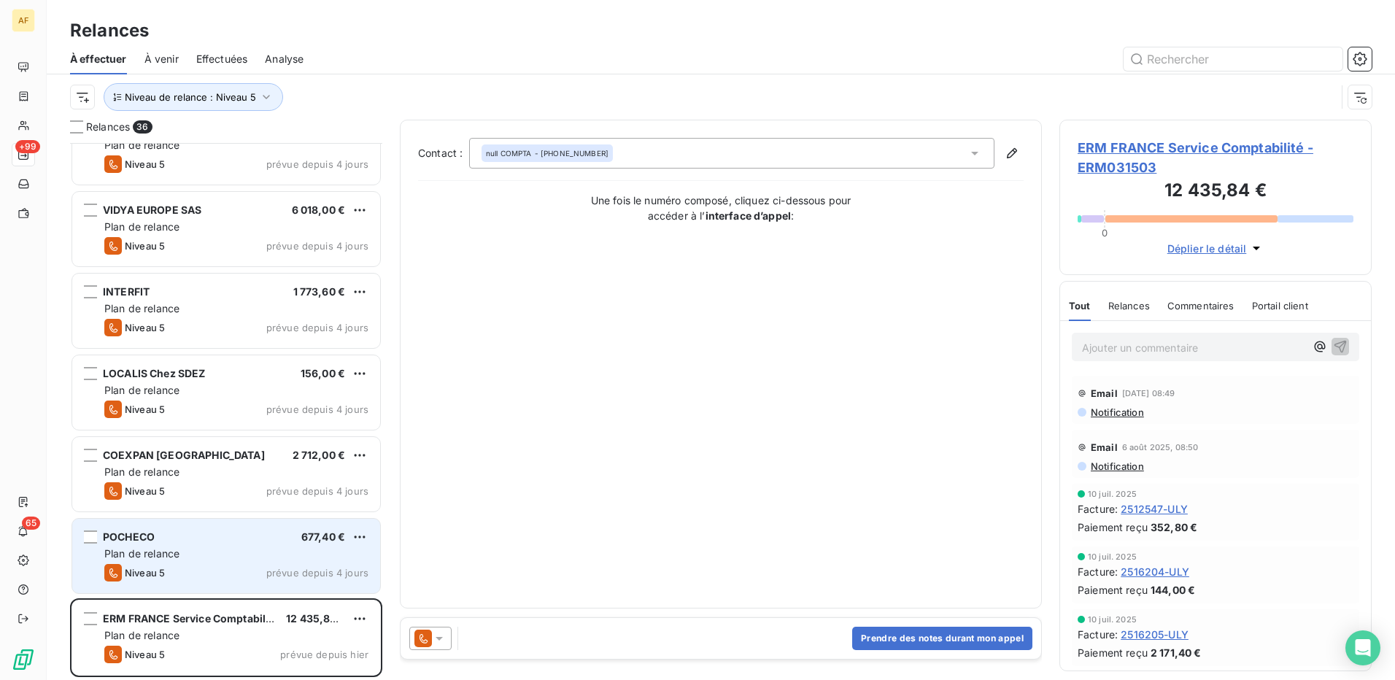
click at [204, 560] on div "Plan de relance" at bounding box center [236, 554] width 264 height 15
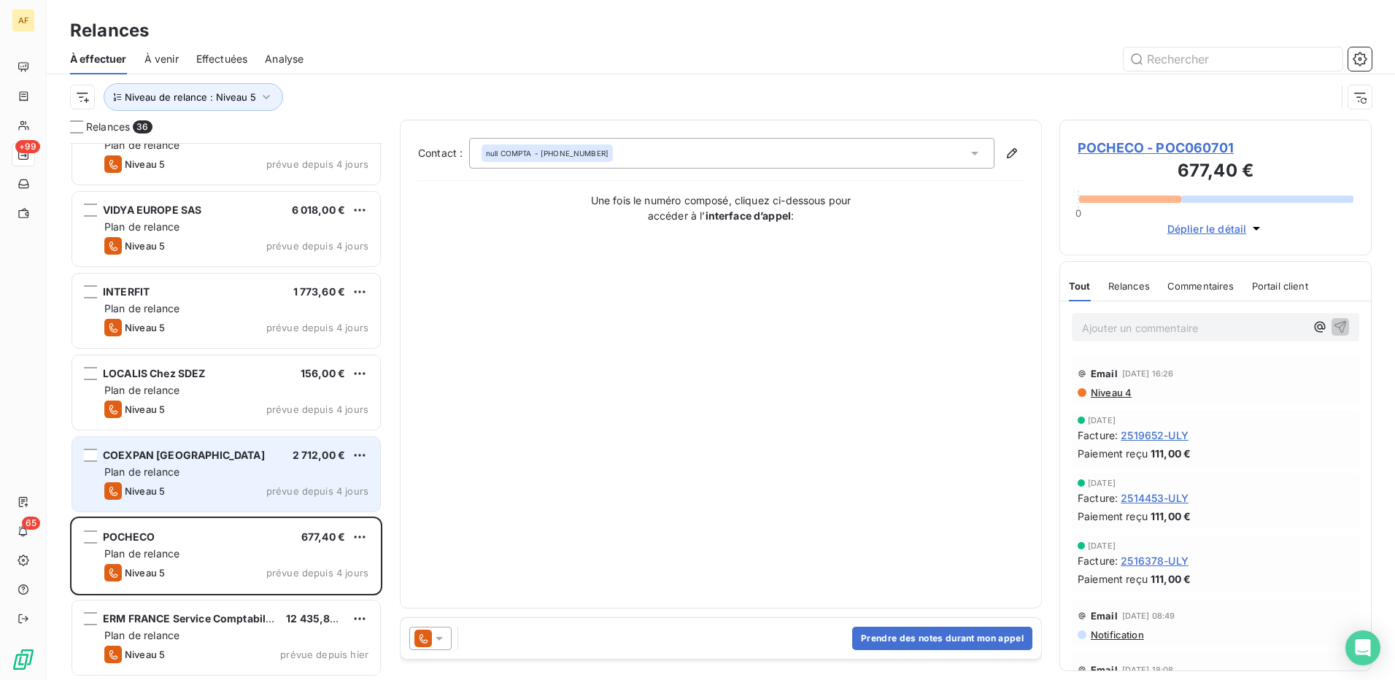
click at [185, 466] on div "Plan de relance" at bounding box center [236, 472] width 264 height 15
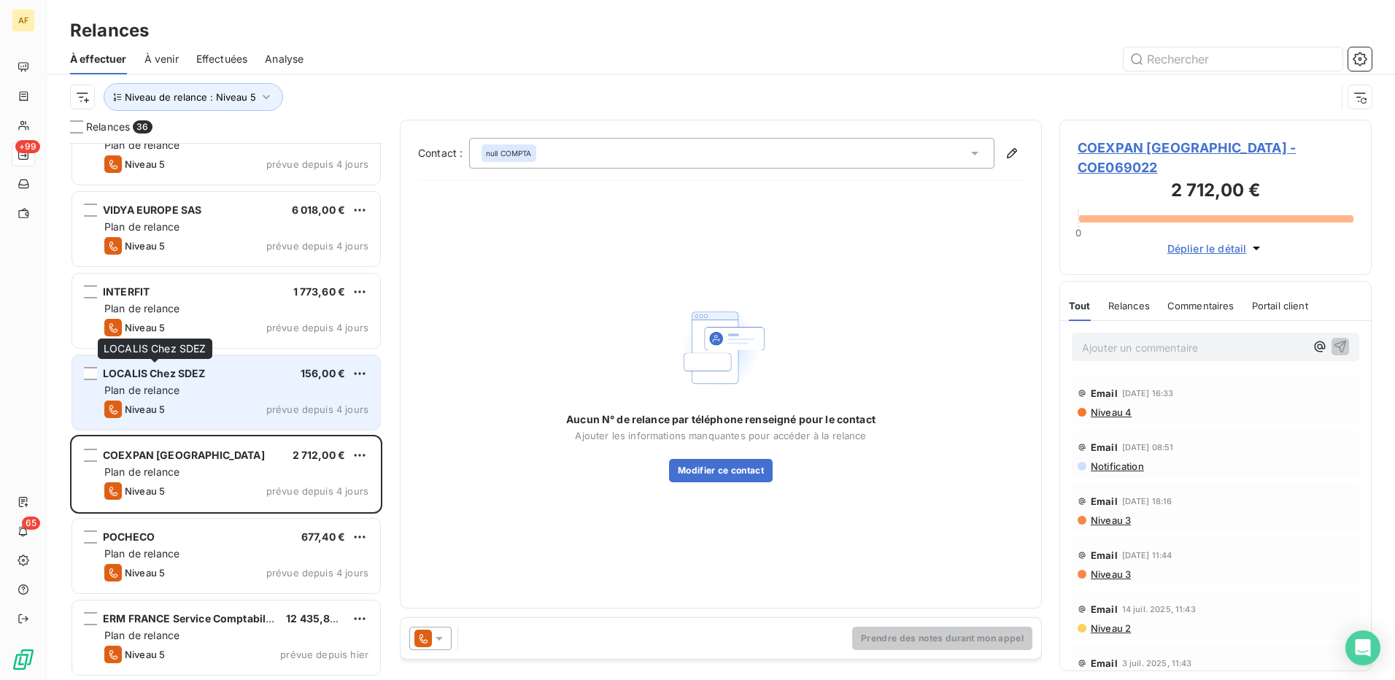
click at [196, 375] on span "LOCALIS Chez SDEZ" at bounding box center [154, 373] width 103 height 12
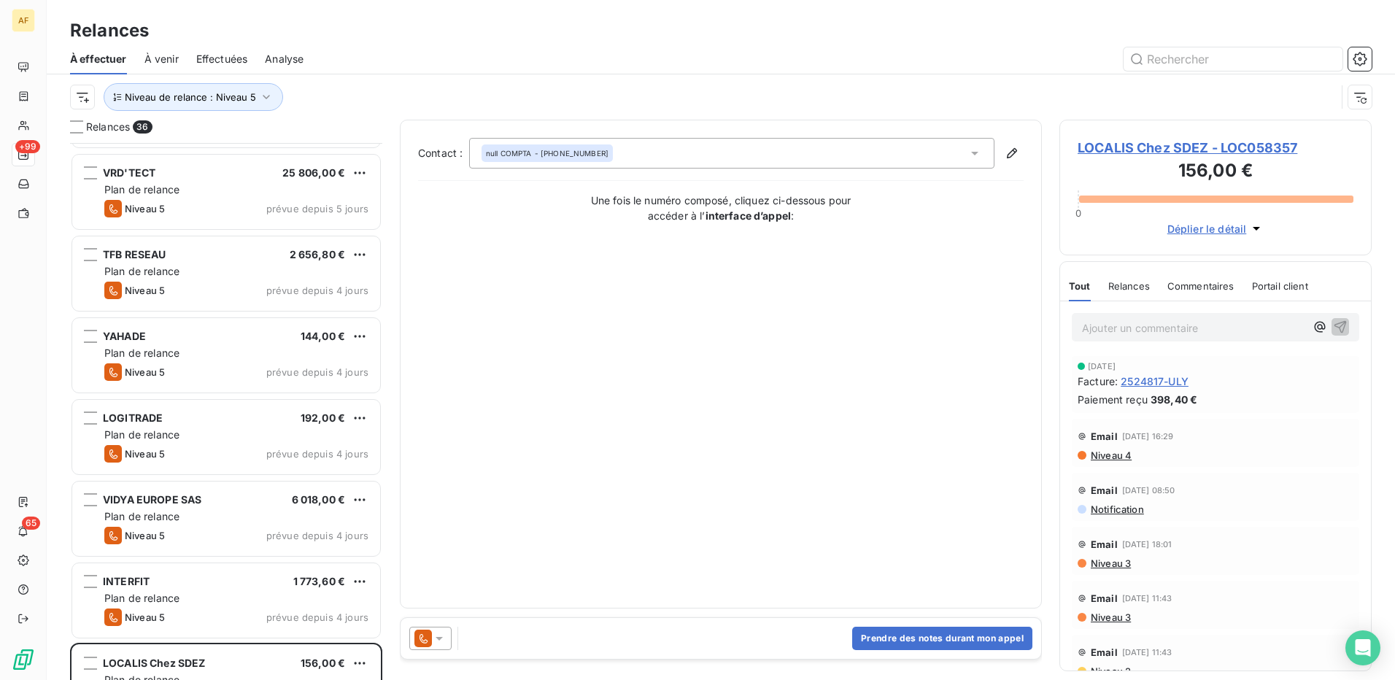
scroll to position [2114, 0]
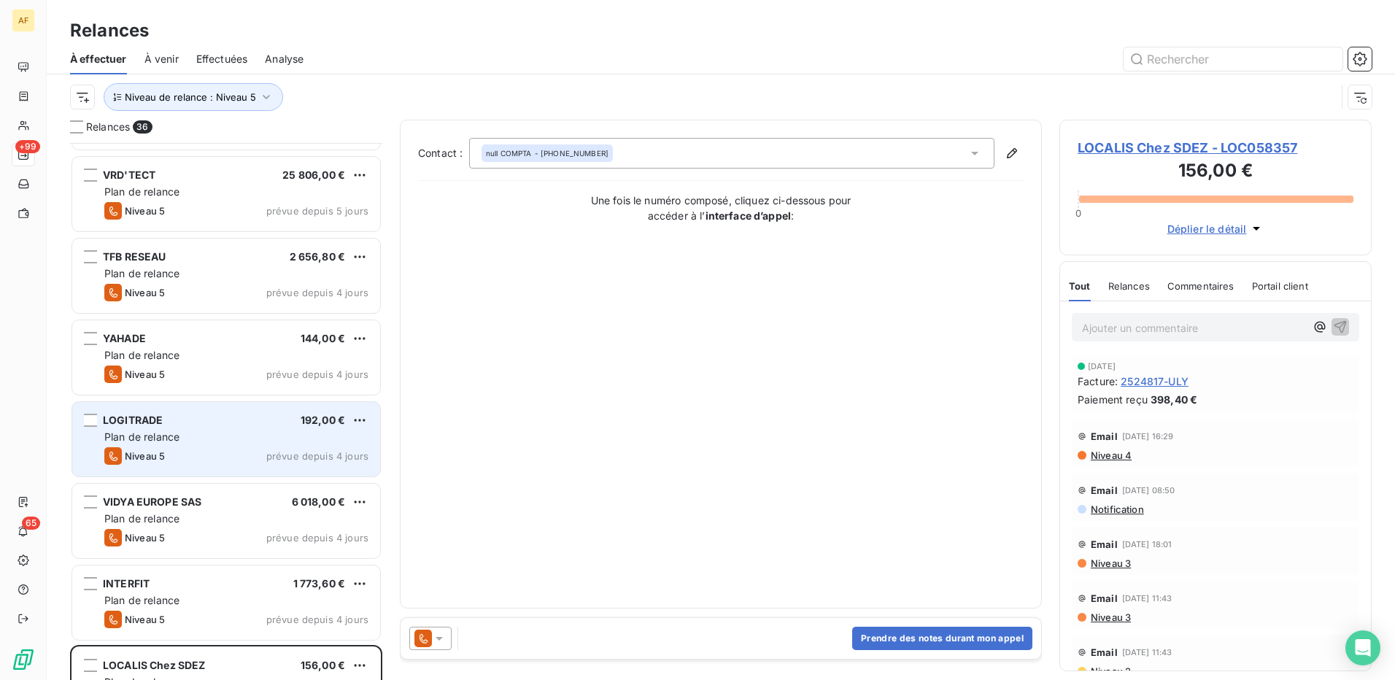
click at [209, 444] on div "Plan de relance" at bounding box center [236, 437] width 264 height 15
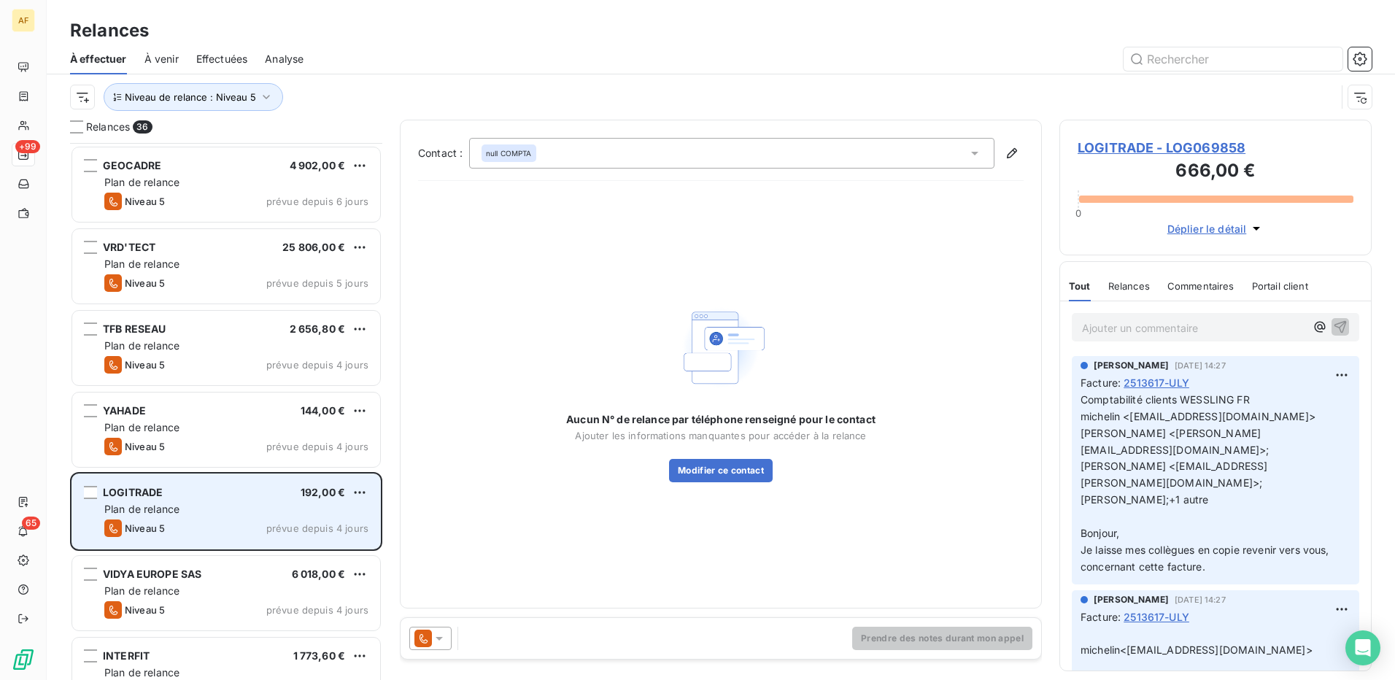
scroll to position [2041, 0]
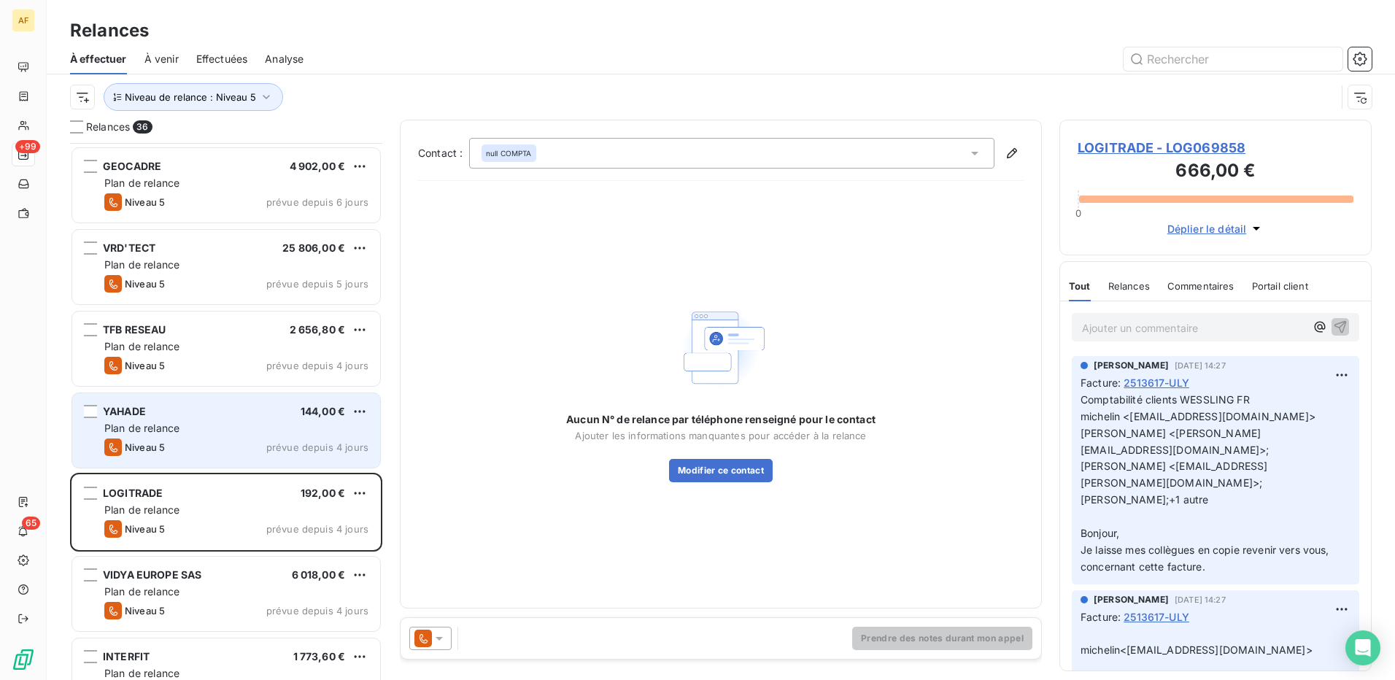
click at [195, 426] on div "Plan de relance" at bounding box center [236, 428] width 264 height 15
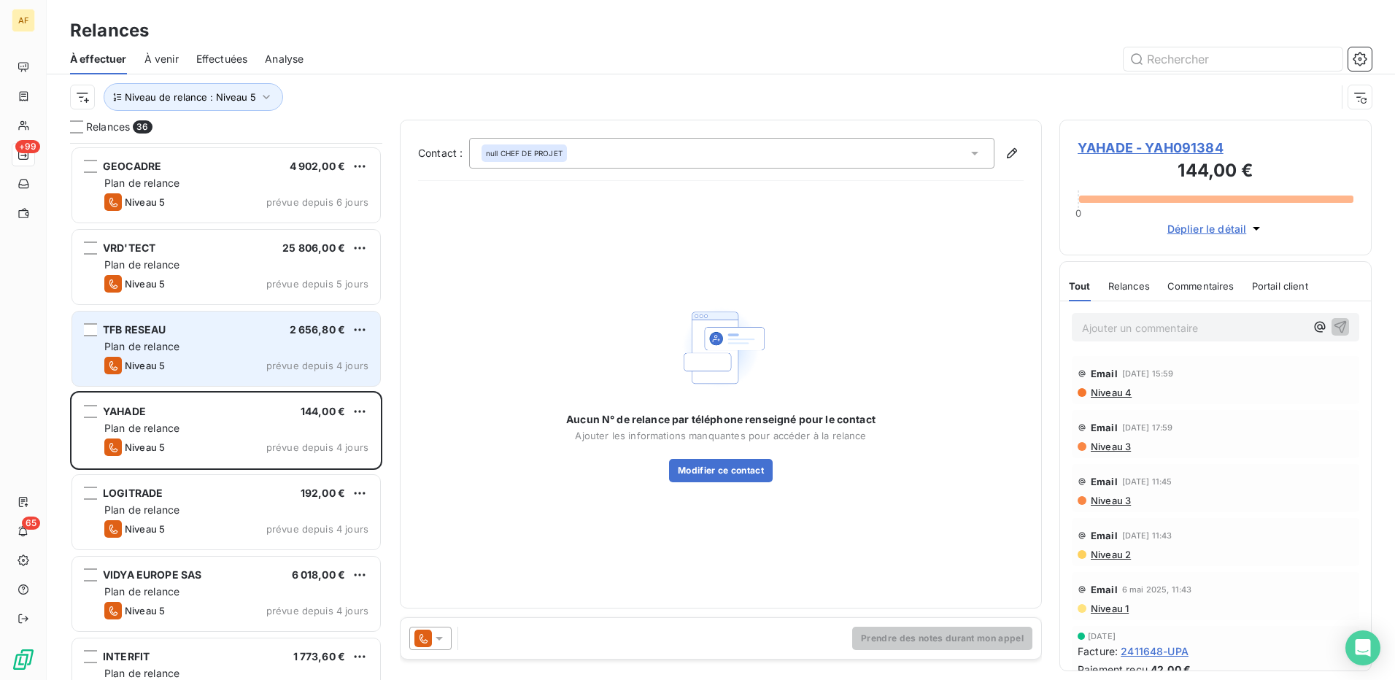
click at [183, 352] on div "Plan de relance" at bounding box center [236, 346] width 264 height 15
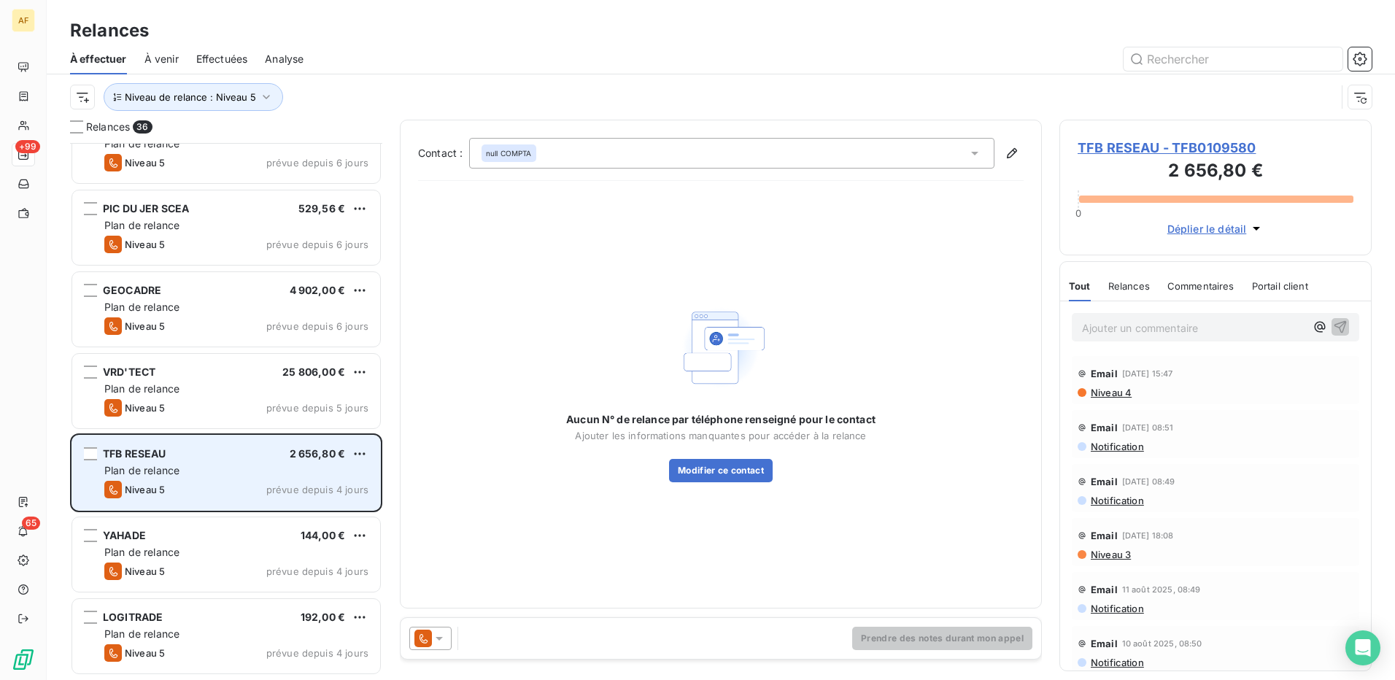
scroll to position [1895, 0]
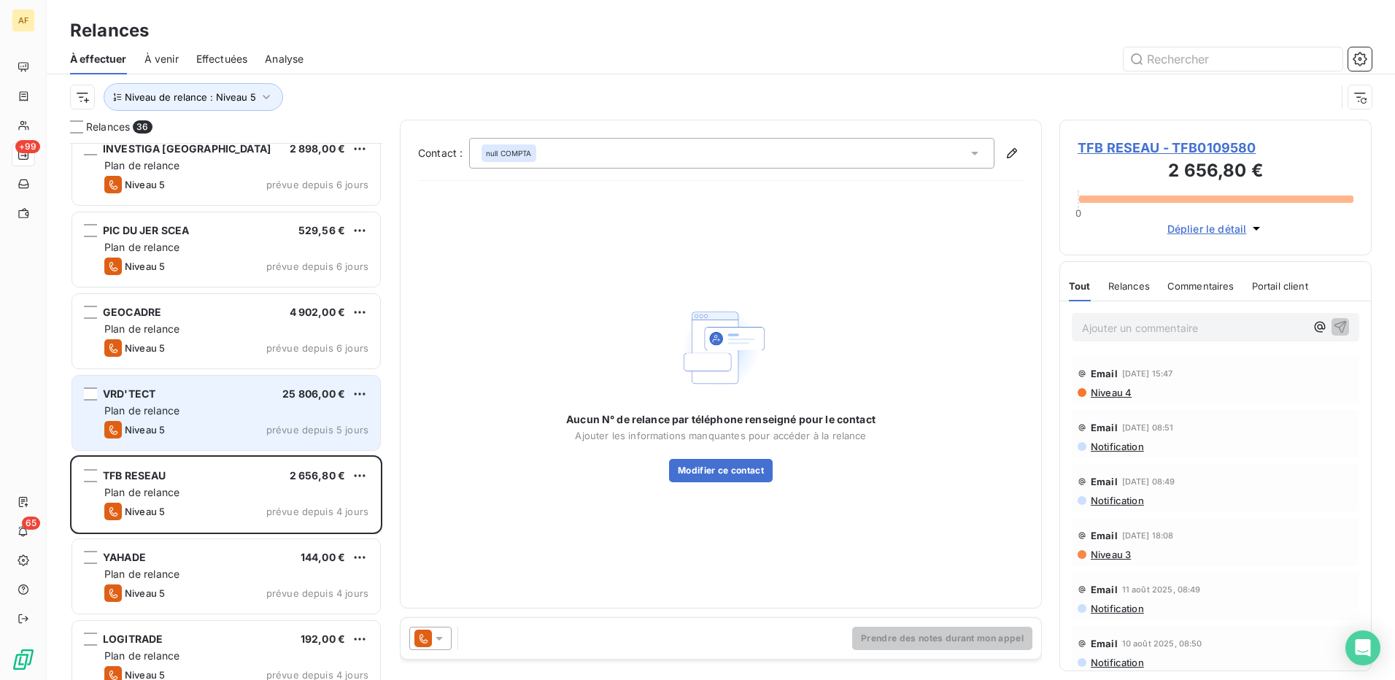
click at [185, 410] on div "Plan de relance" at bounding box center [236, 411] width 264 height 15
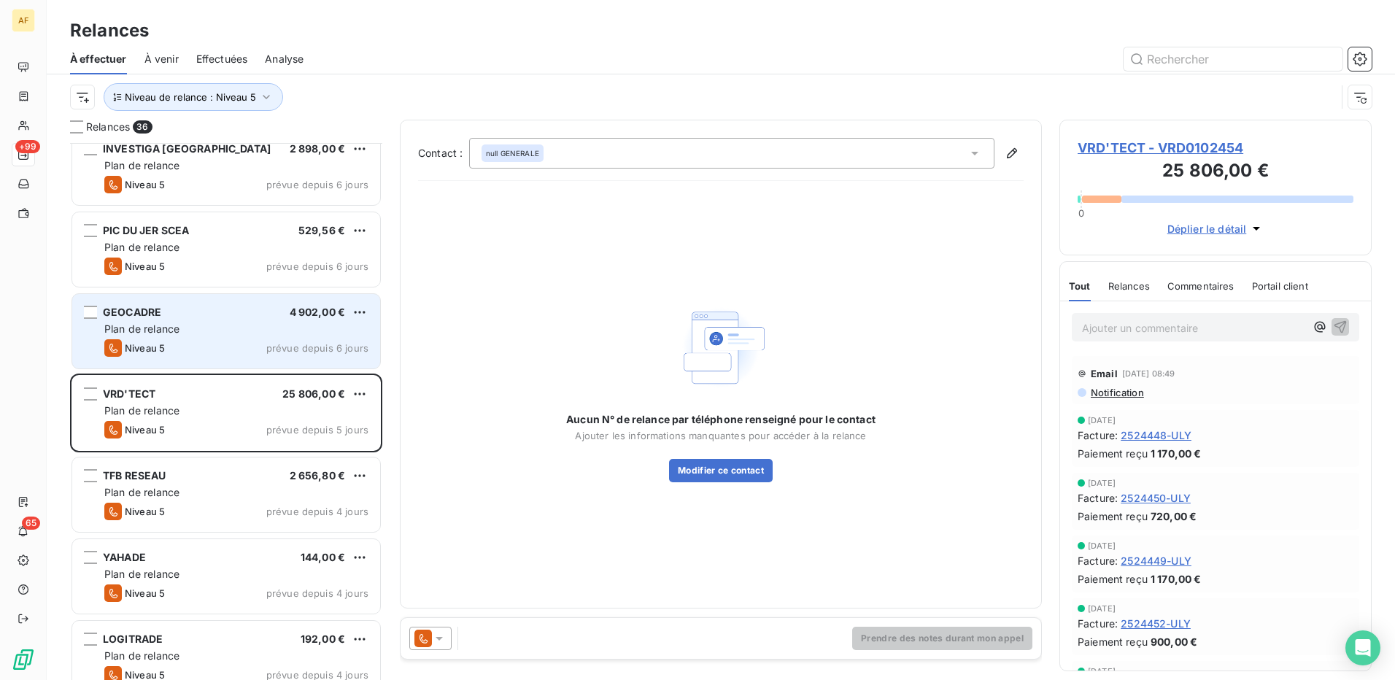
click at [209, 330] on div "Plan de relance" at bounding box center [236, 329] width 264 height 15
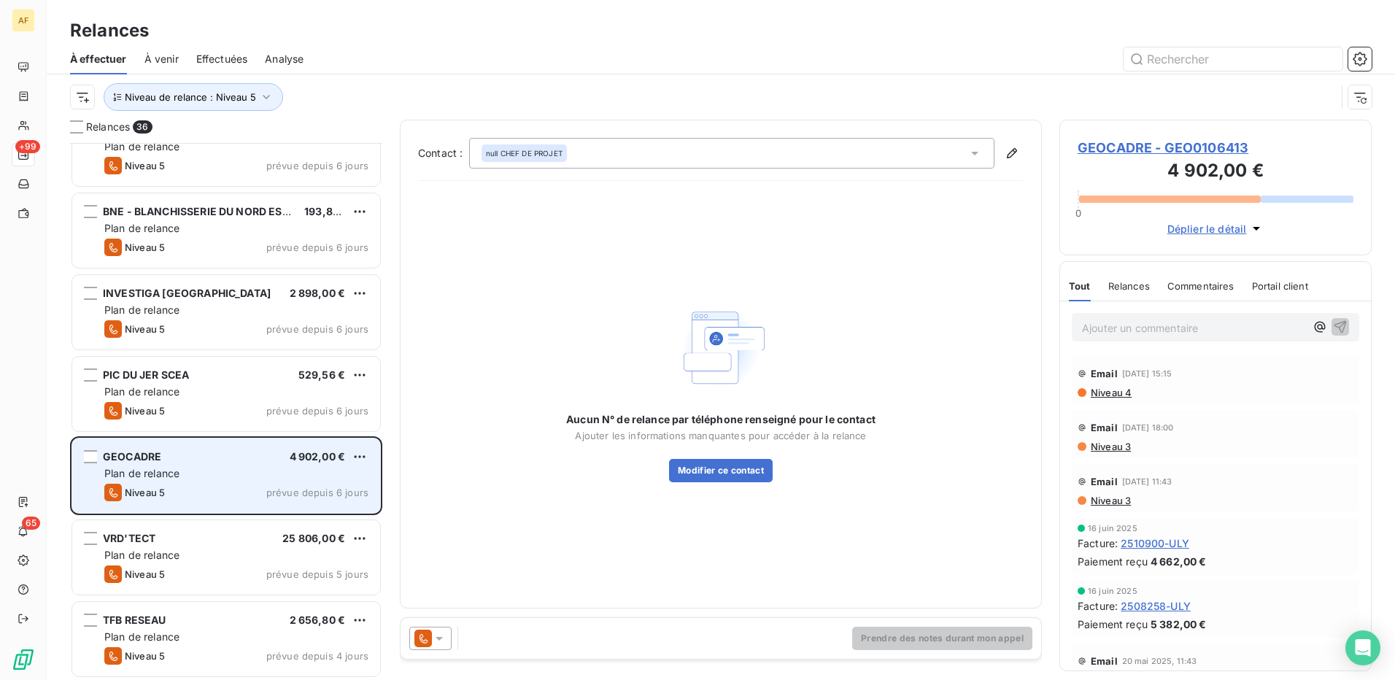
scroll to position [1749, 0]
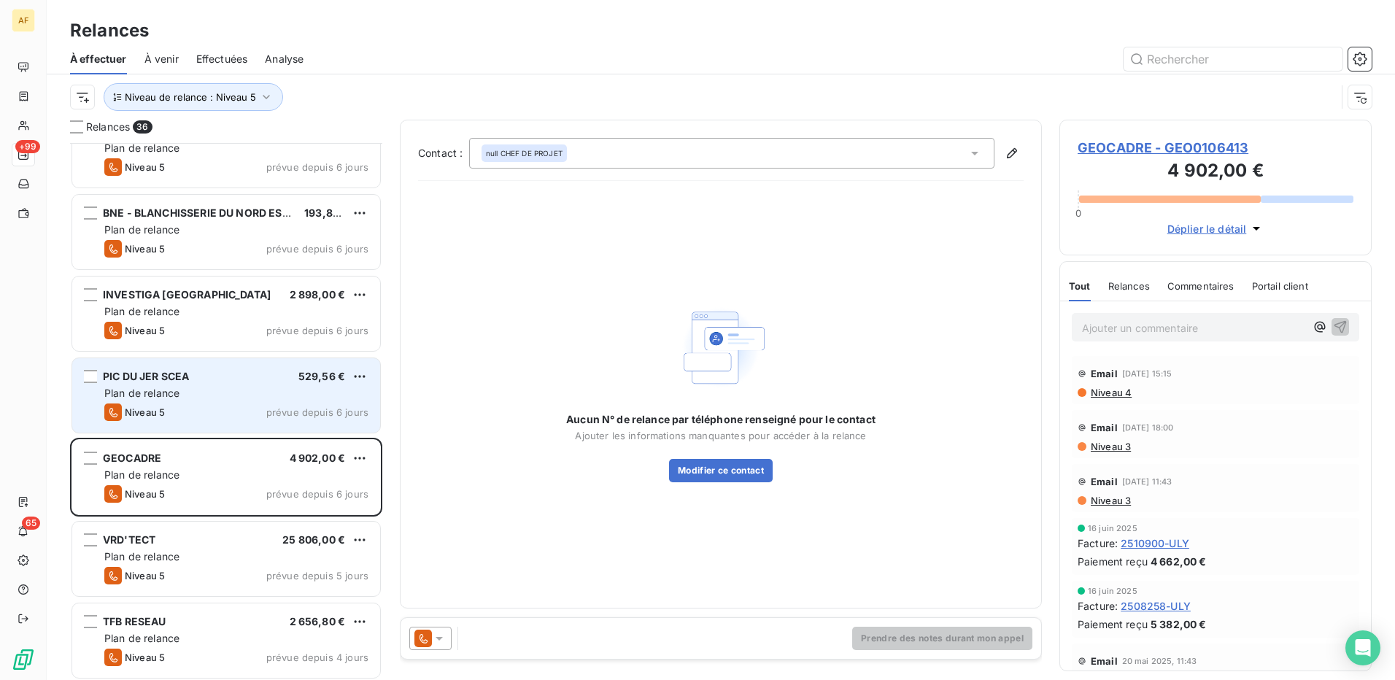
click at [206, 390] on div "Plan de relance" at bounding box center [236, 393] width 264 height 15
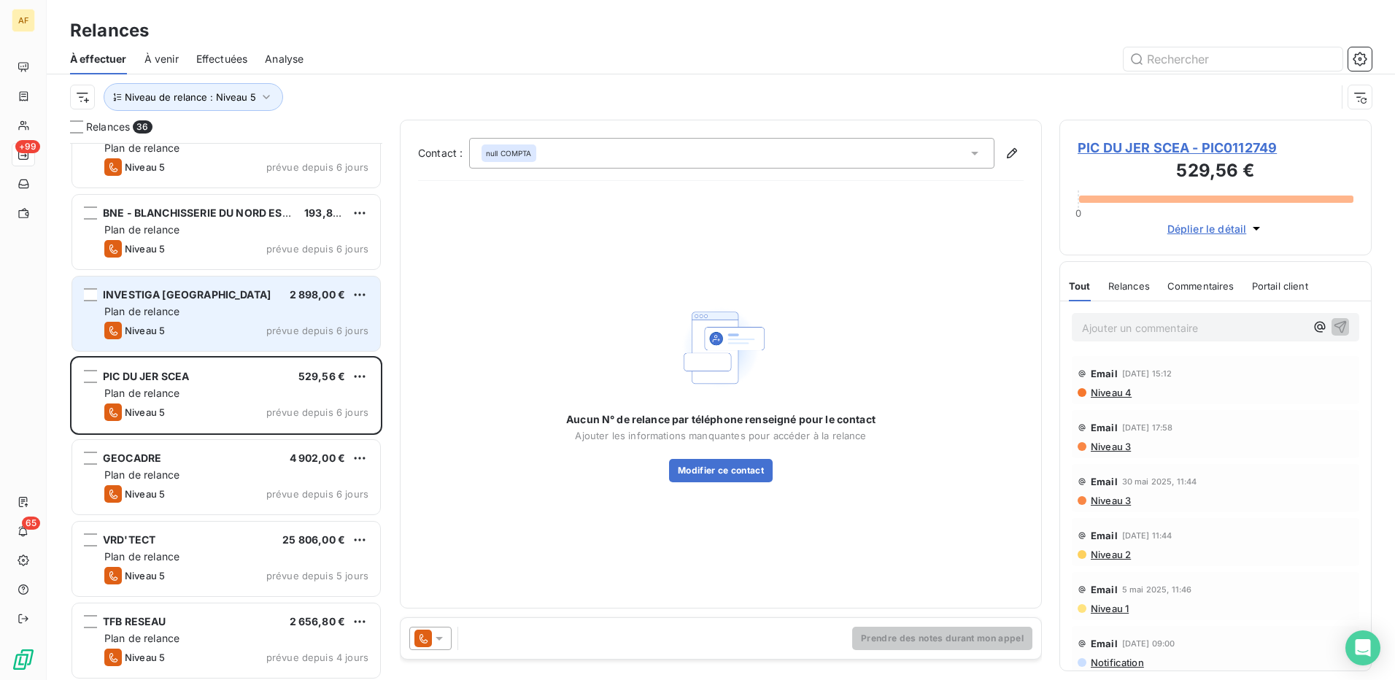
click at [208, 316] on div "Plan de relance" at bounding box center [236, 311] width 264 height 15
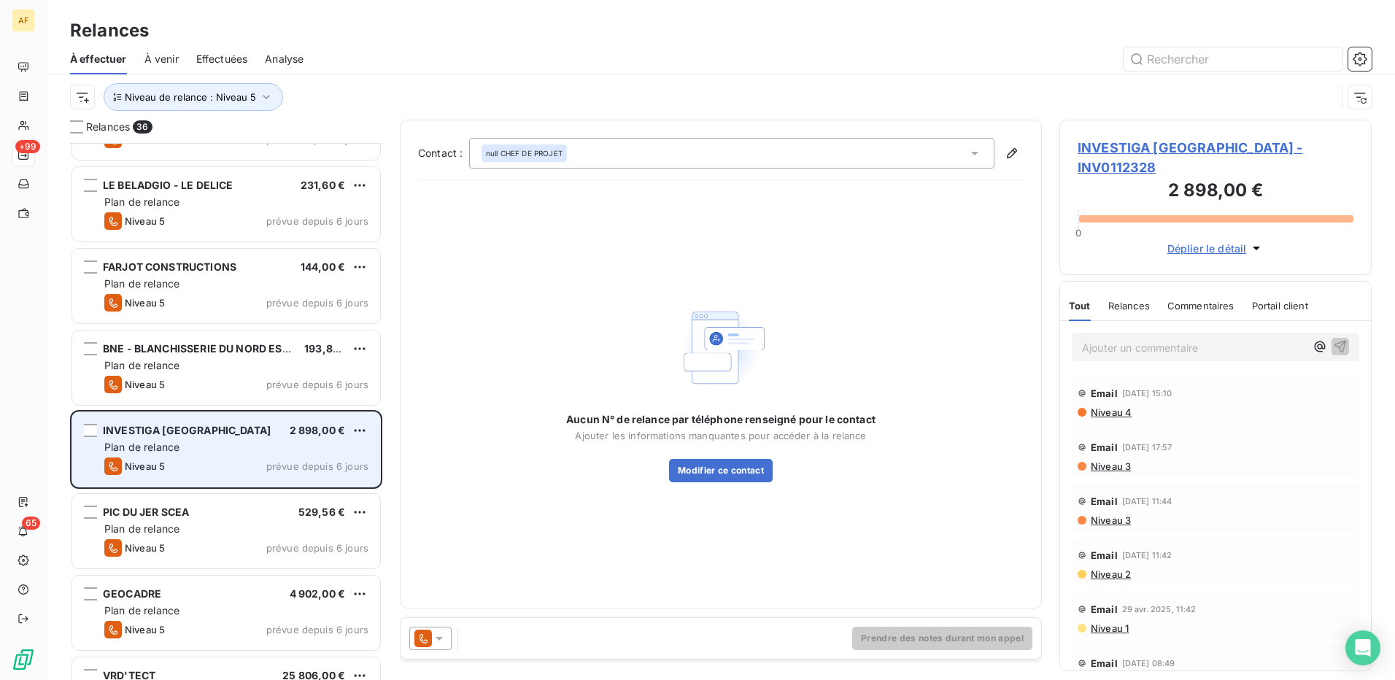
scroll to position [1603, 0]
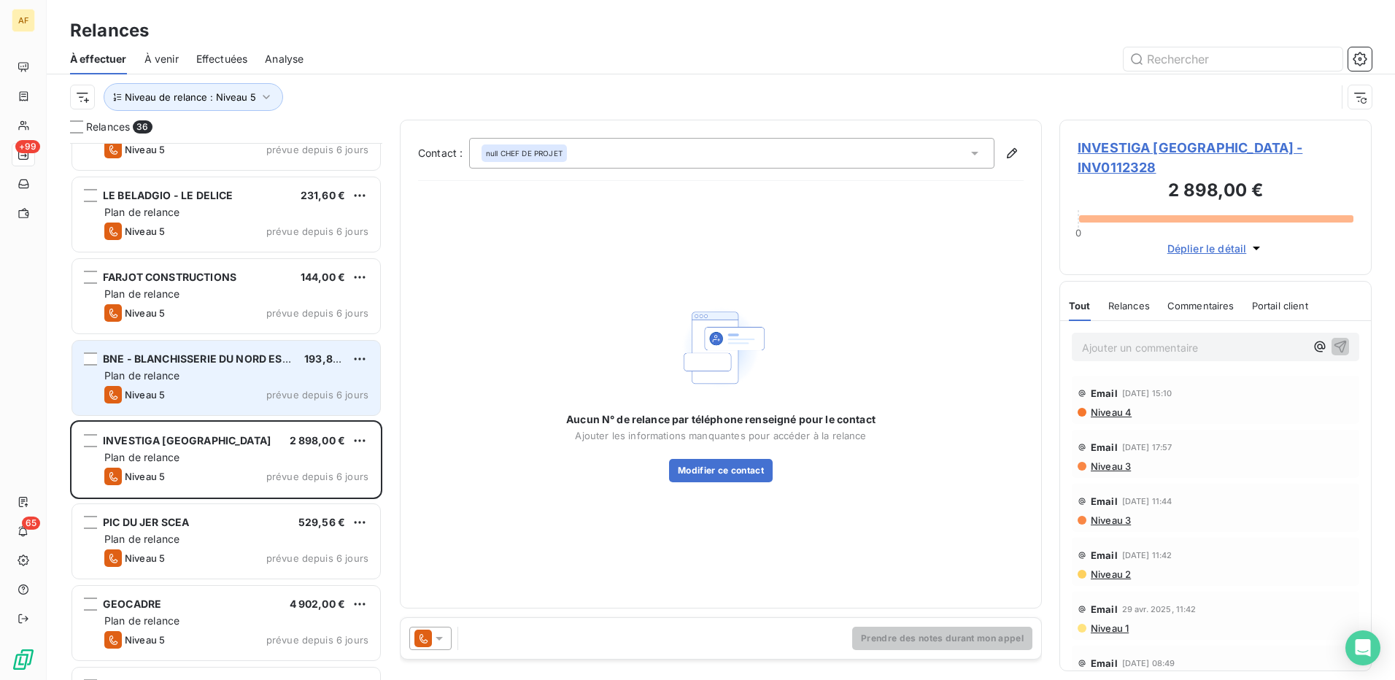
click at [199, 390] on div "Niveau 5 prévue depuis 6 jours" at bounding box center [236, 395] width 264 height 18
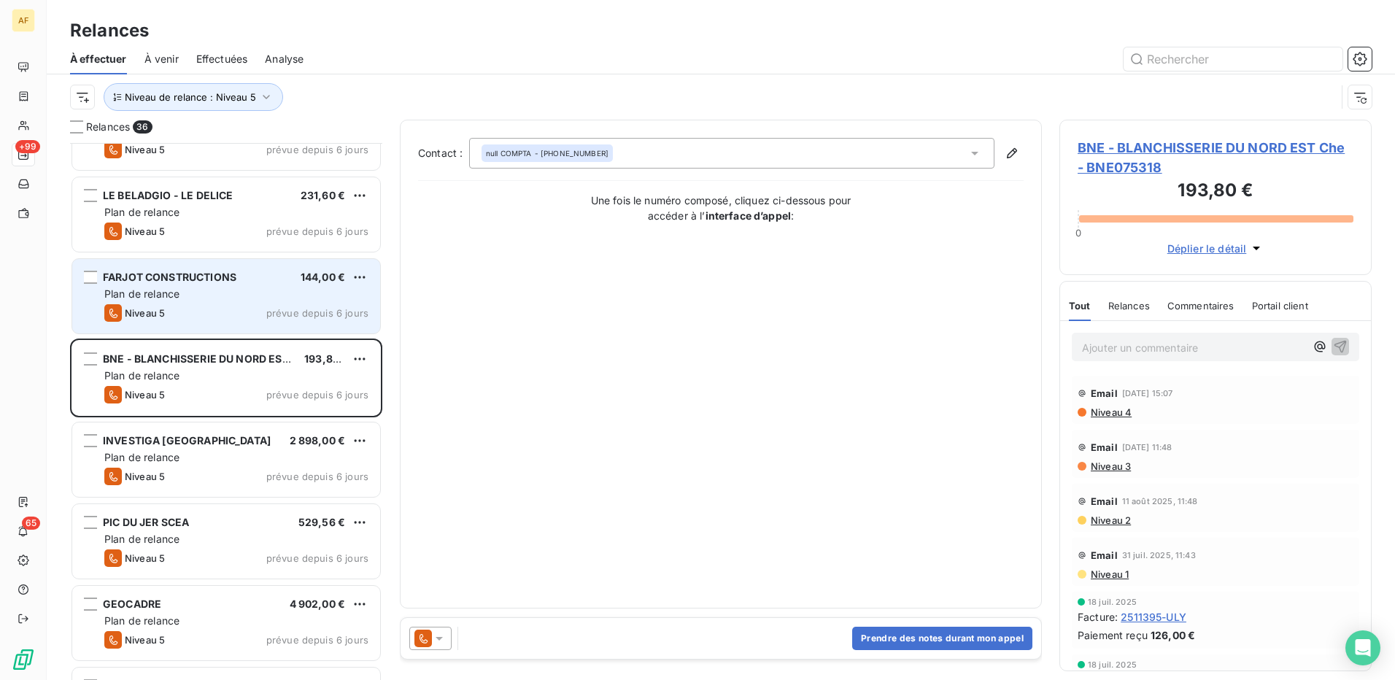
click at [203, 301] on div "FARJOT CONSTRUCTIONS 144,00 € Plan de relance Niveau 5 prévue depuis 6 jours" at bounding box center [226, 296] width 308 height 74
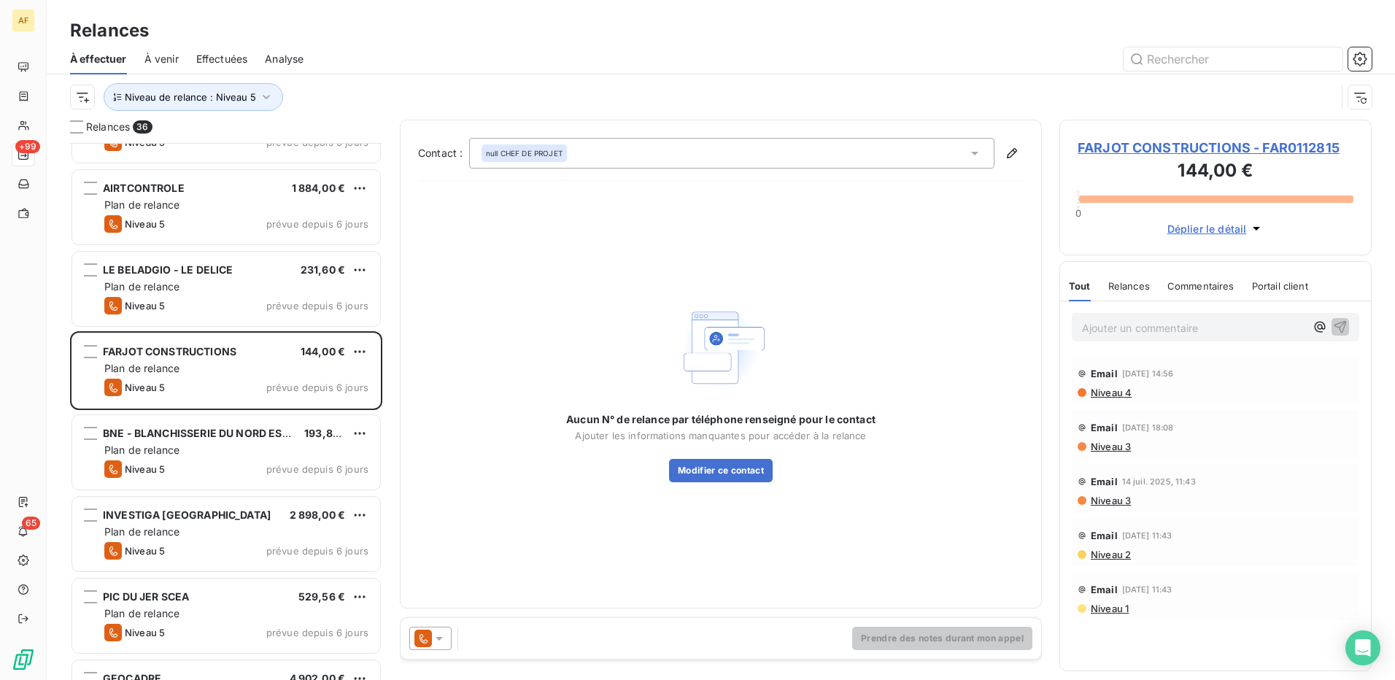
scroll to position [1457, 0]
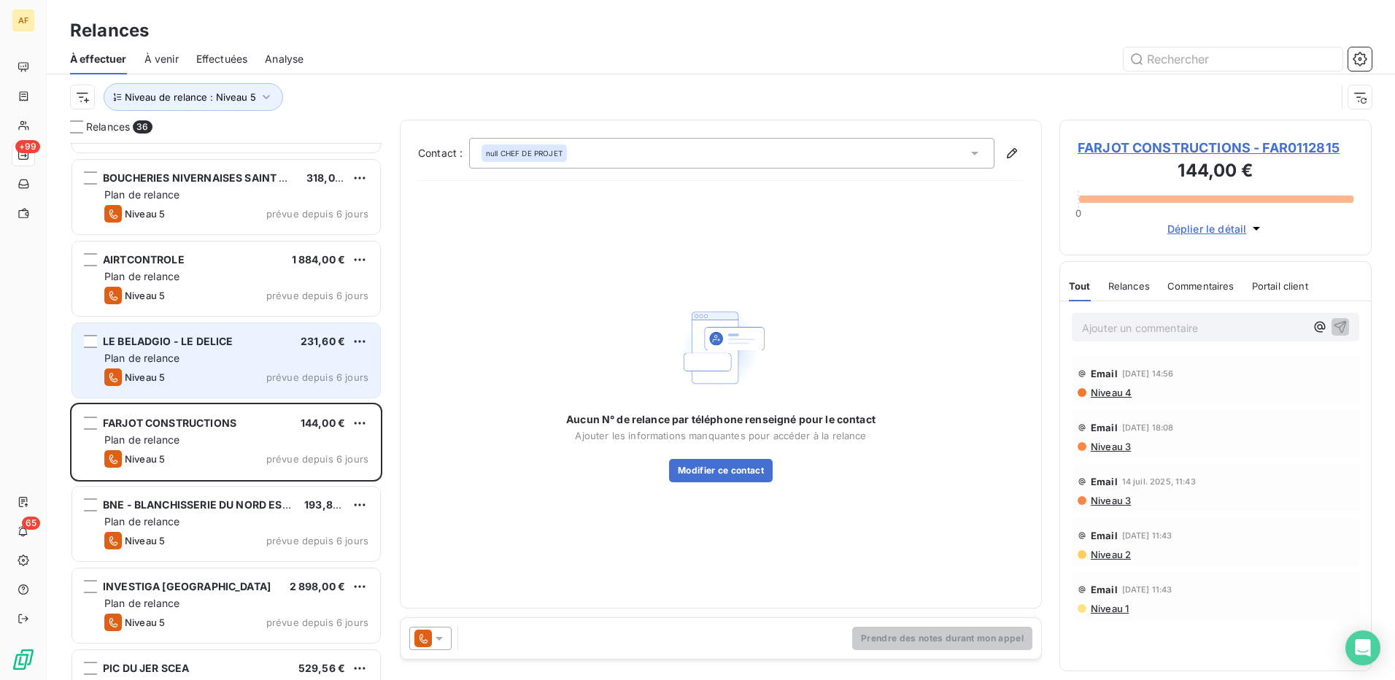
click at [194, 353] on div "Plan de relance" at bounding box center [236, 358] width 264 height 15
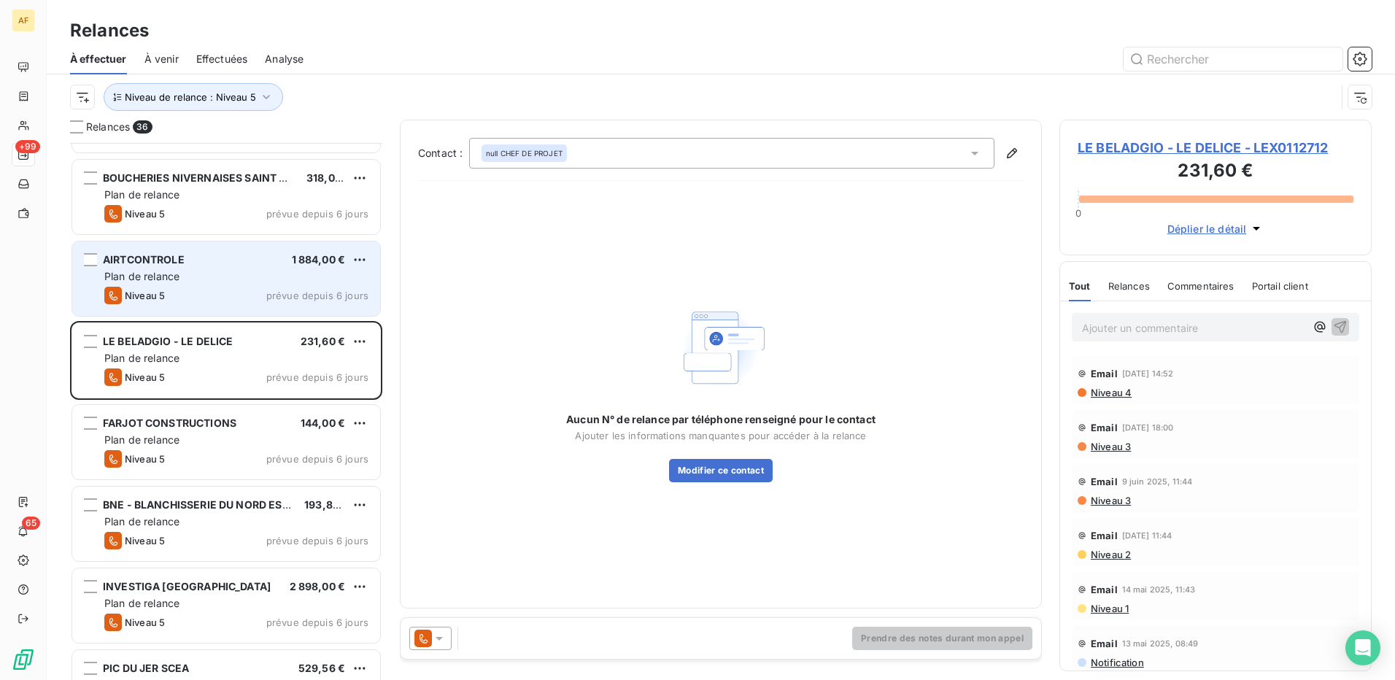
click at [202, 271] on div "Plan de relance" at bounding box center [236, 276] width 264 height 15
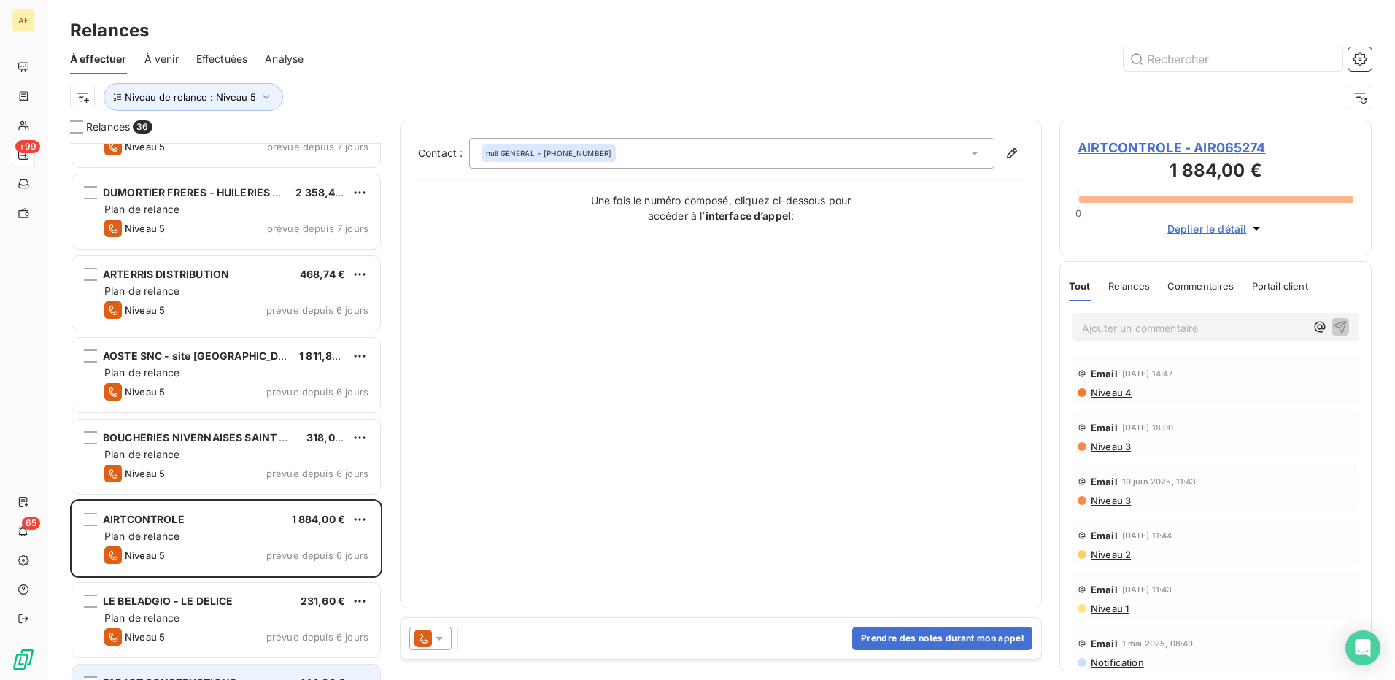
scroll to position [1165, 0]
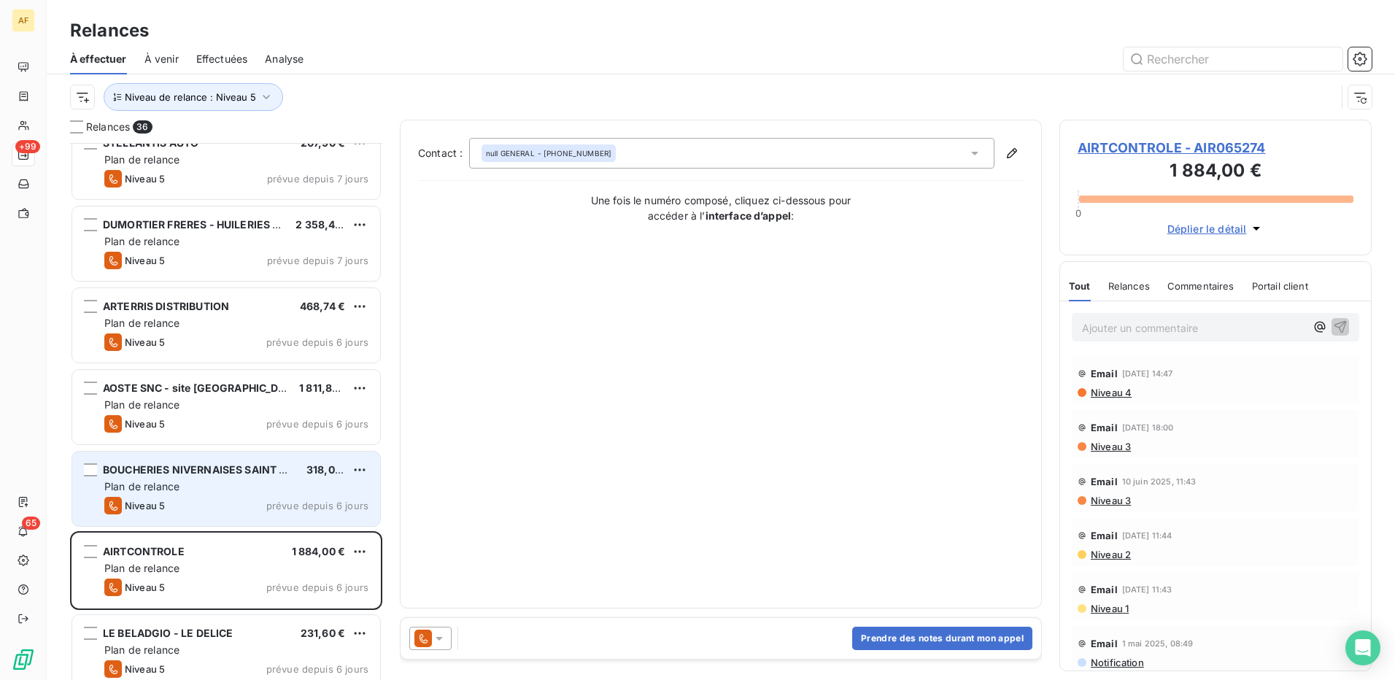
click at [195, 490] on div "Plan de relance" at bounding box center [236, 486] width 264 height 15
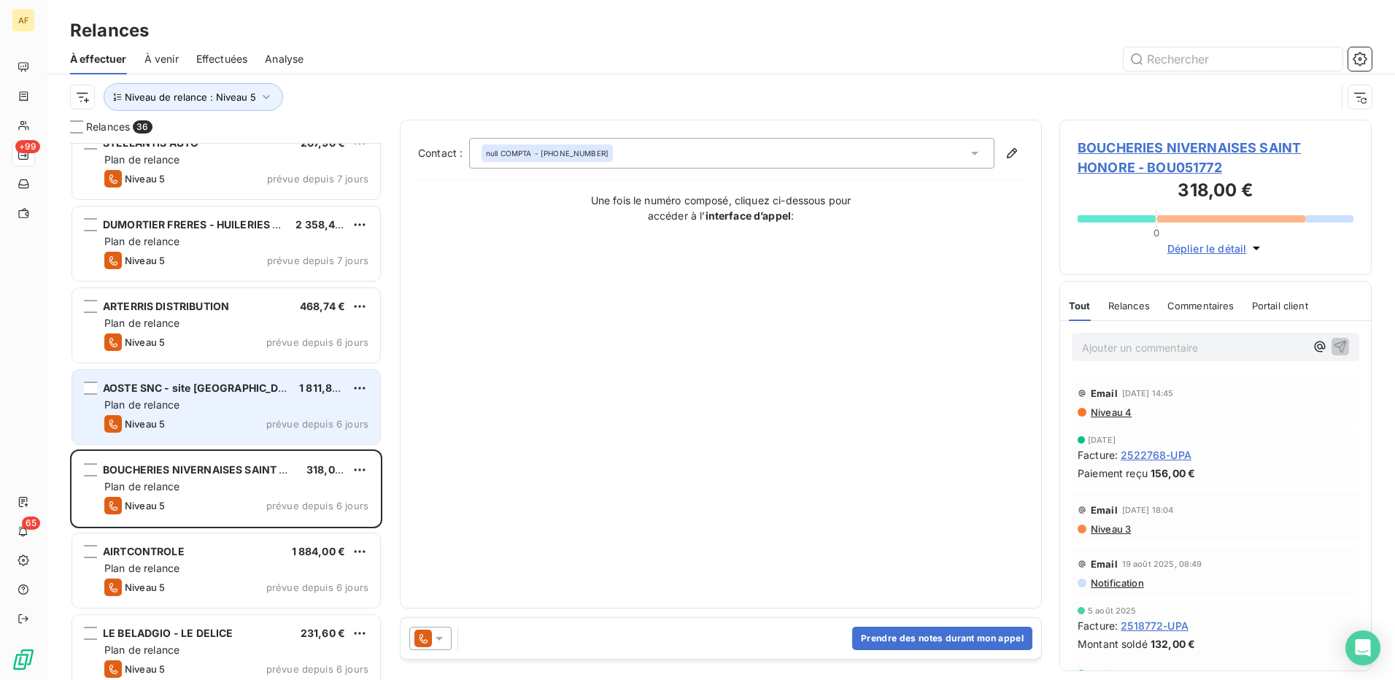
click at [188, 410] on div "Plan de relance" at bounding box center [236, 405] width 264 height 15
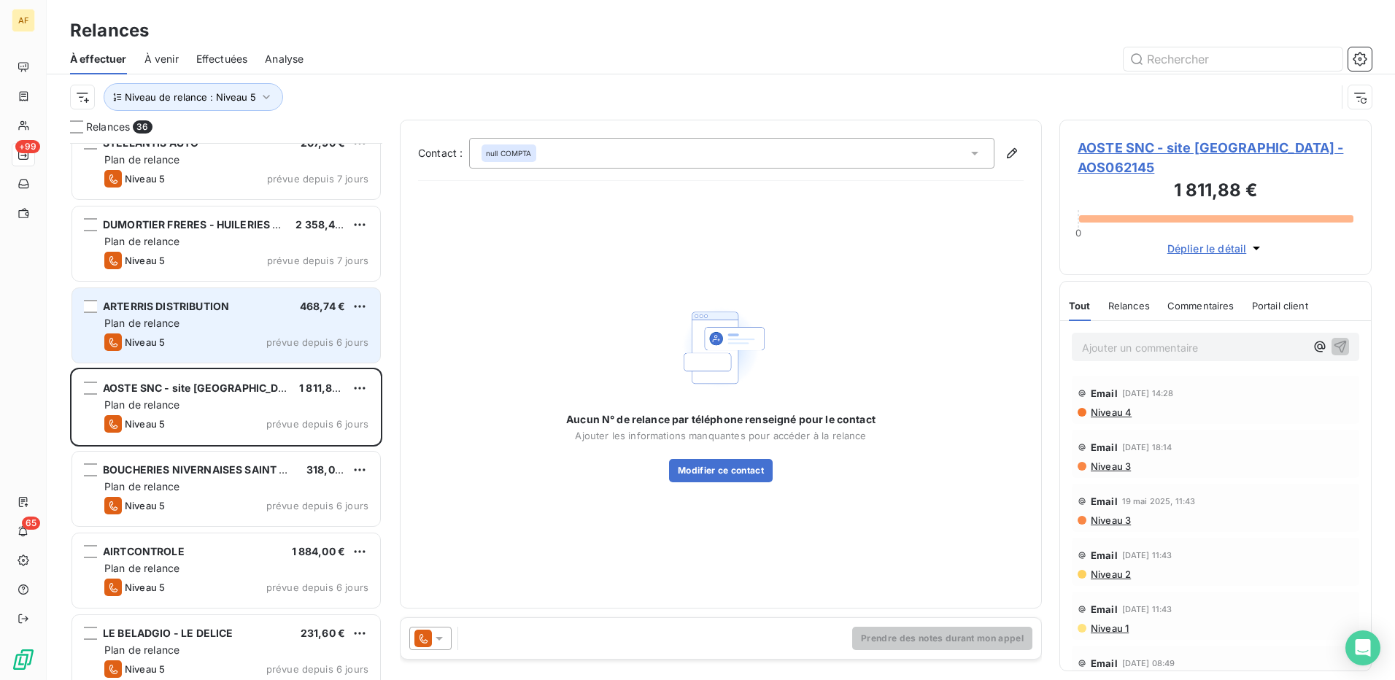
click at [215, 331] on div "ARTERRIS DISTRIBUTION 468,74 € Plan de relance Niveau 5 prévue depuis 6 jours" at bounding box center [226, 325] width 308 height 74
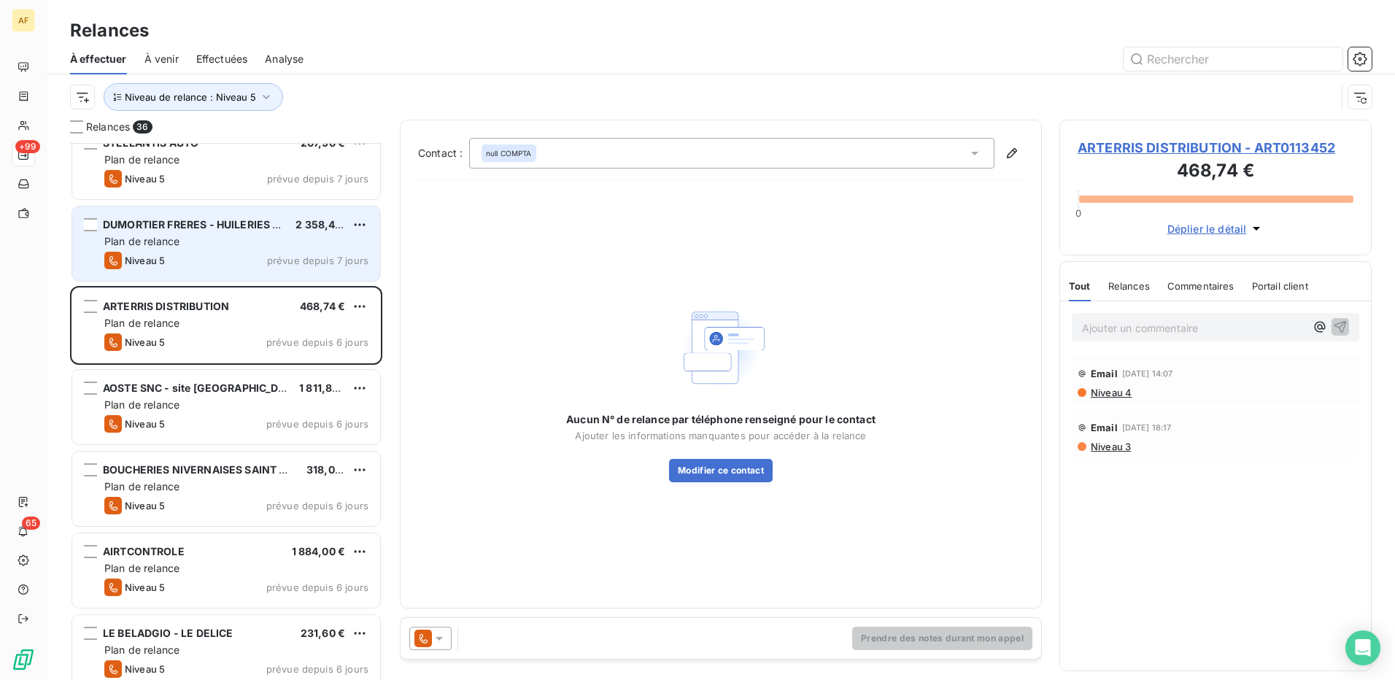
click at [186, 240] on div "Plan de relance" at bounding box center [236, 241] width 264 height 15
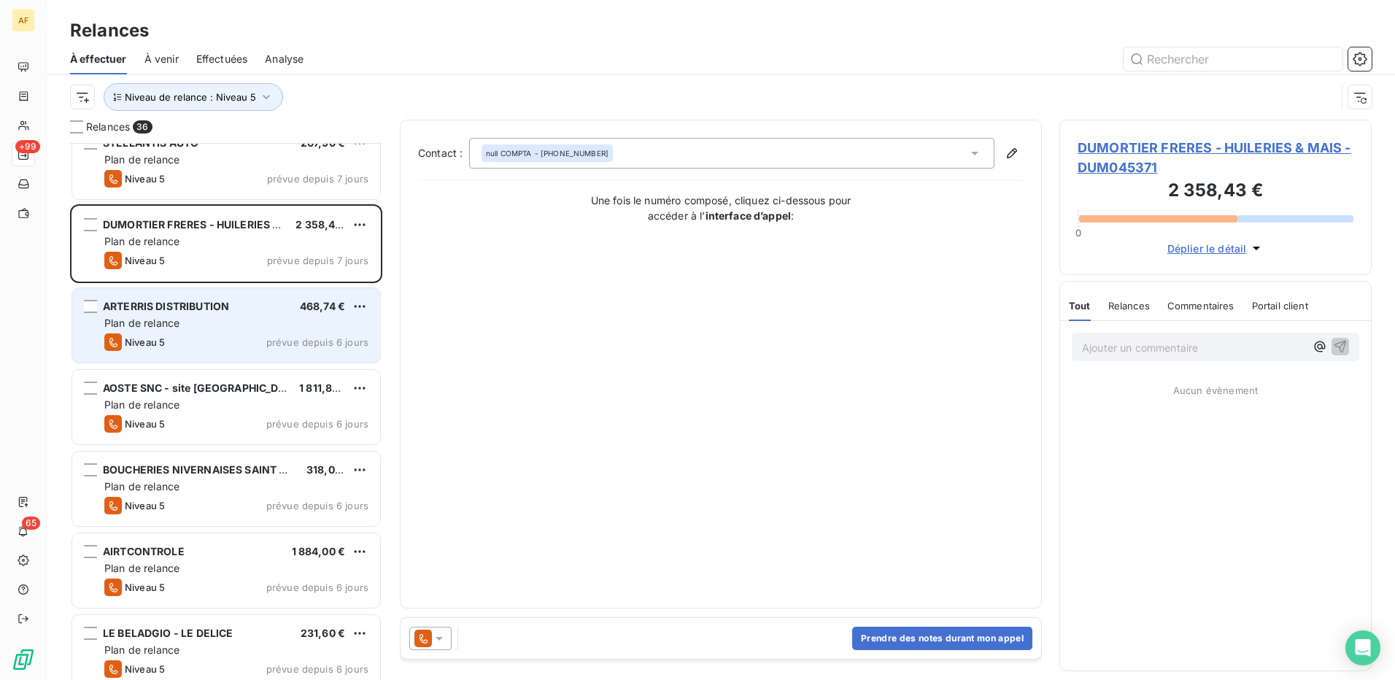
click at [220, 344] on div "Niveau 5 prévue depuis 6 jours" at bounding box center [236, 342] width 264 height 18
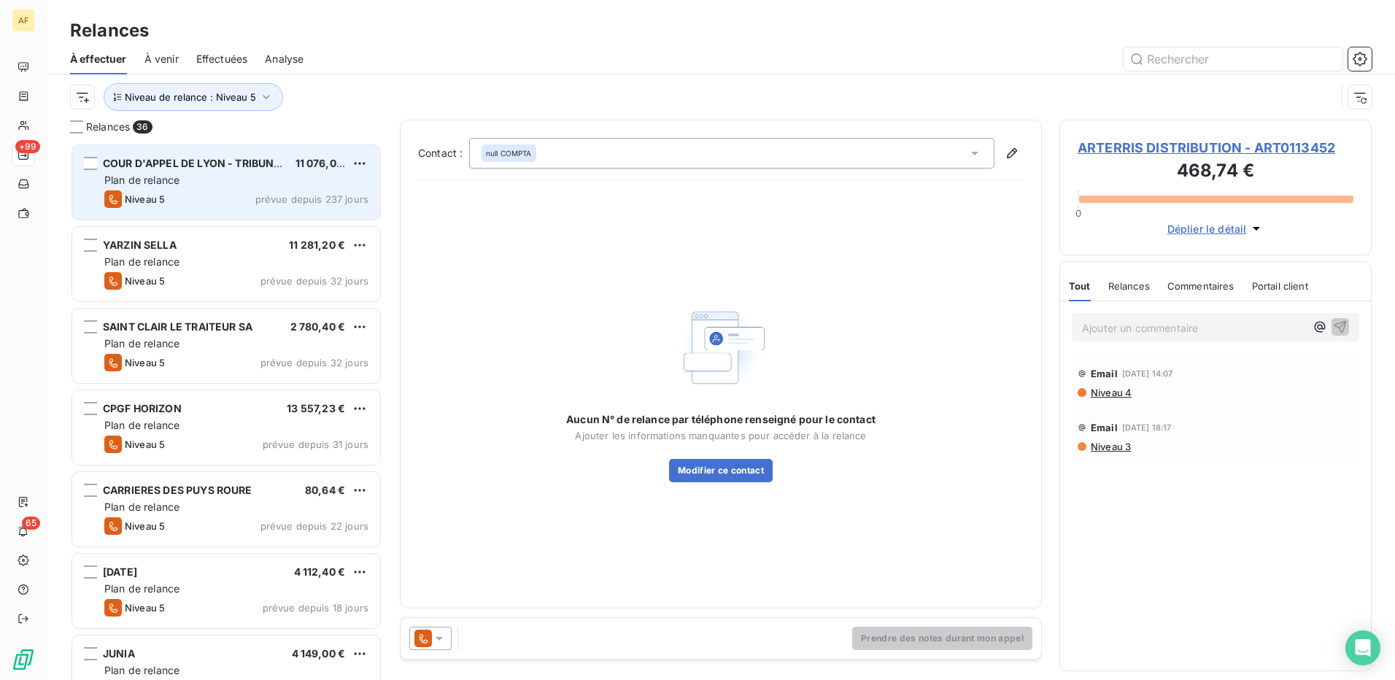
click at [203, 197] on div "Niveau 5 prévue depuis 237 jours" at bounding box center [236, 199] width 264 height 18
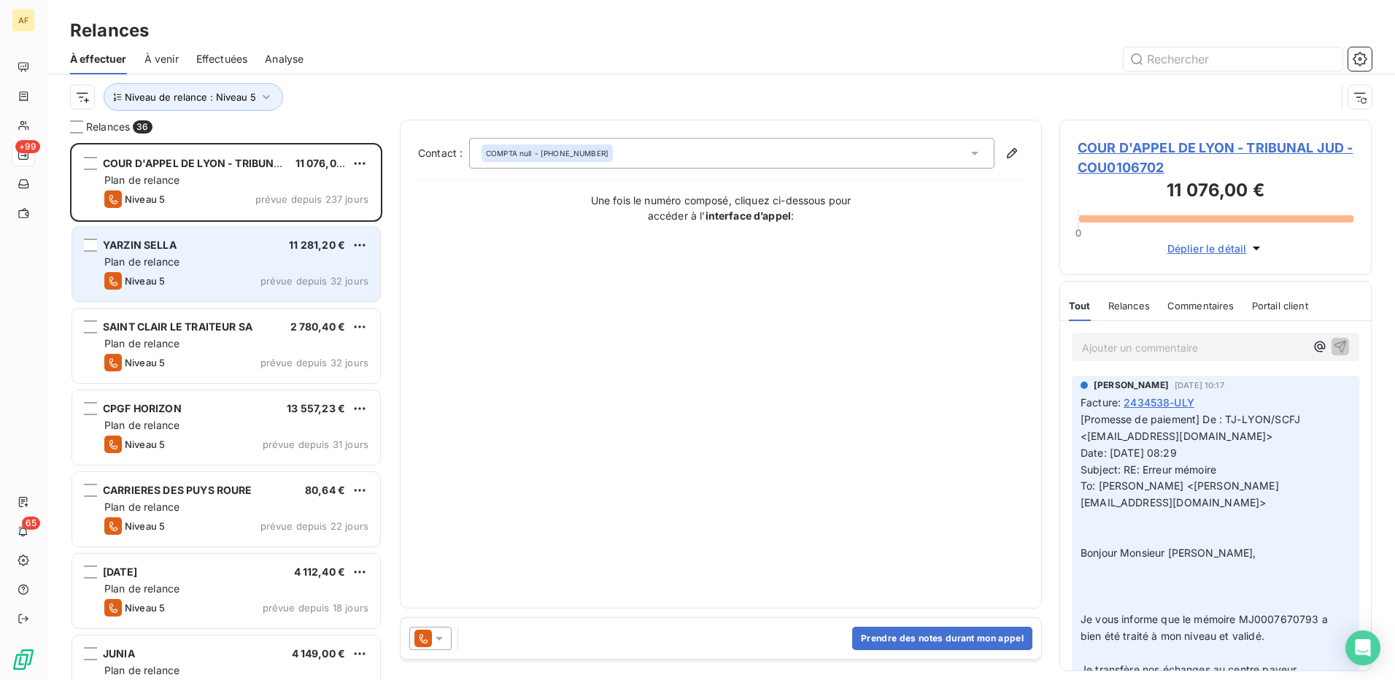
click at [185, 263] on div "Plan de relance" at bounding box center [236, 262] width 264 height 15
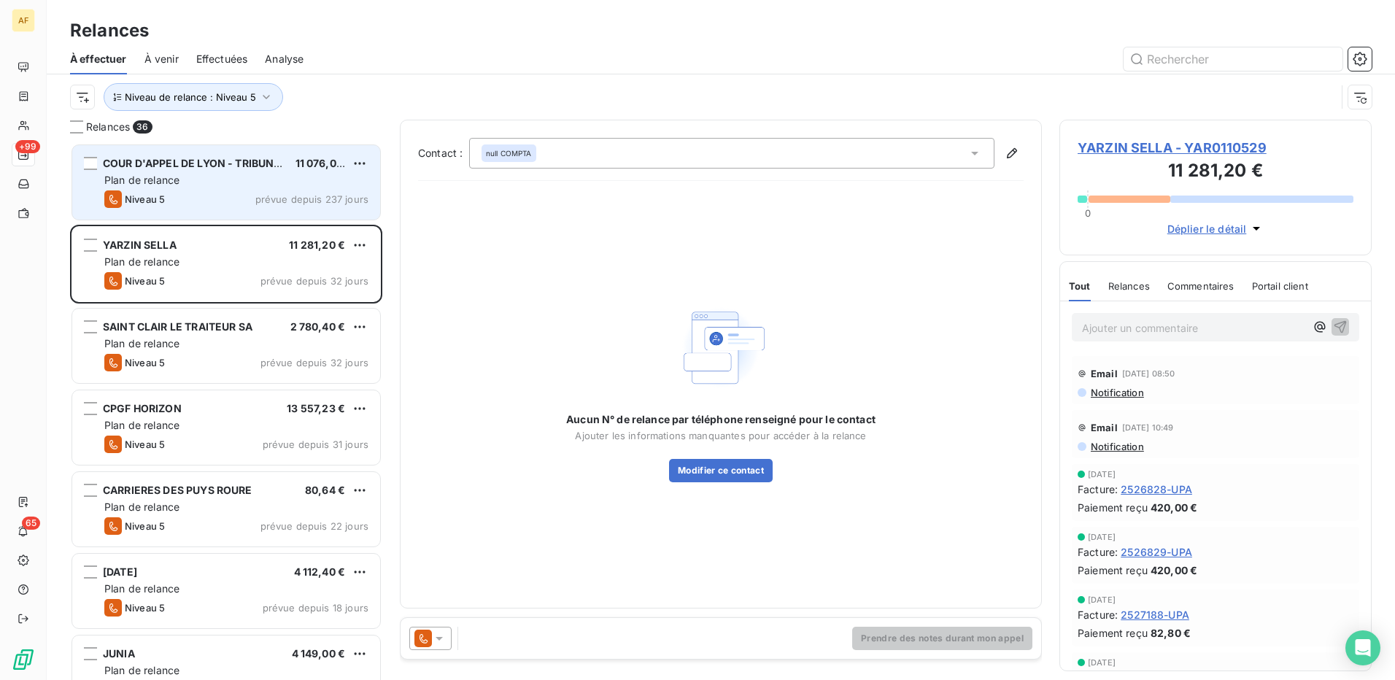
click at [225, 189] on div "COUR D'APPEL DE LYON - TRIBUNAL JUD 11 076,00 € Plan de relance Niveau 5 prévue…" at bounding box center [226, 182] width 308 height 74
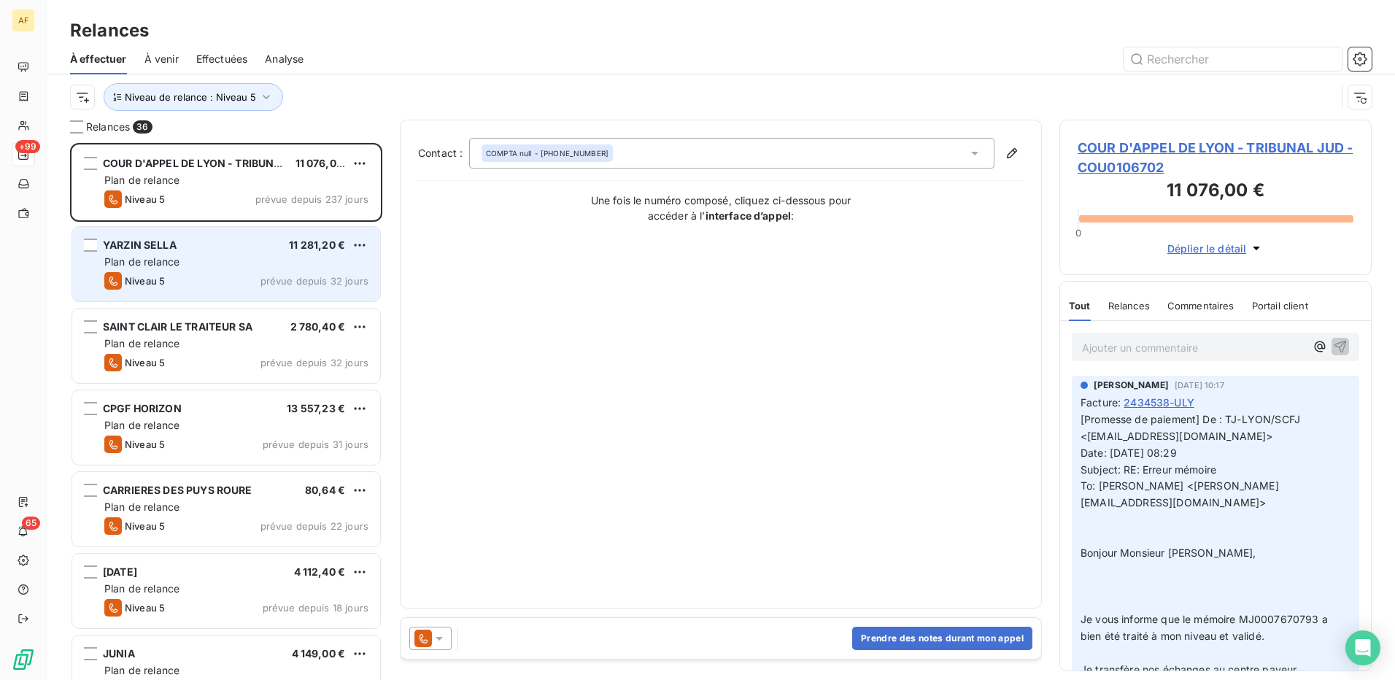
click at [231, 263] on div "Plan de relance" at bounding box center [236, 262] width 264 height 15
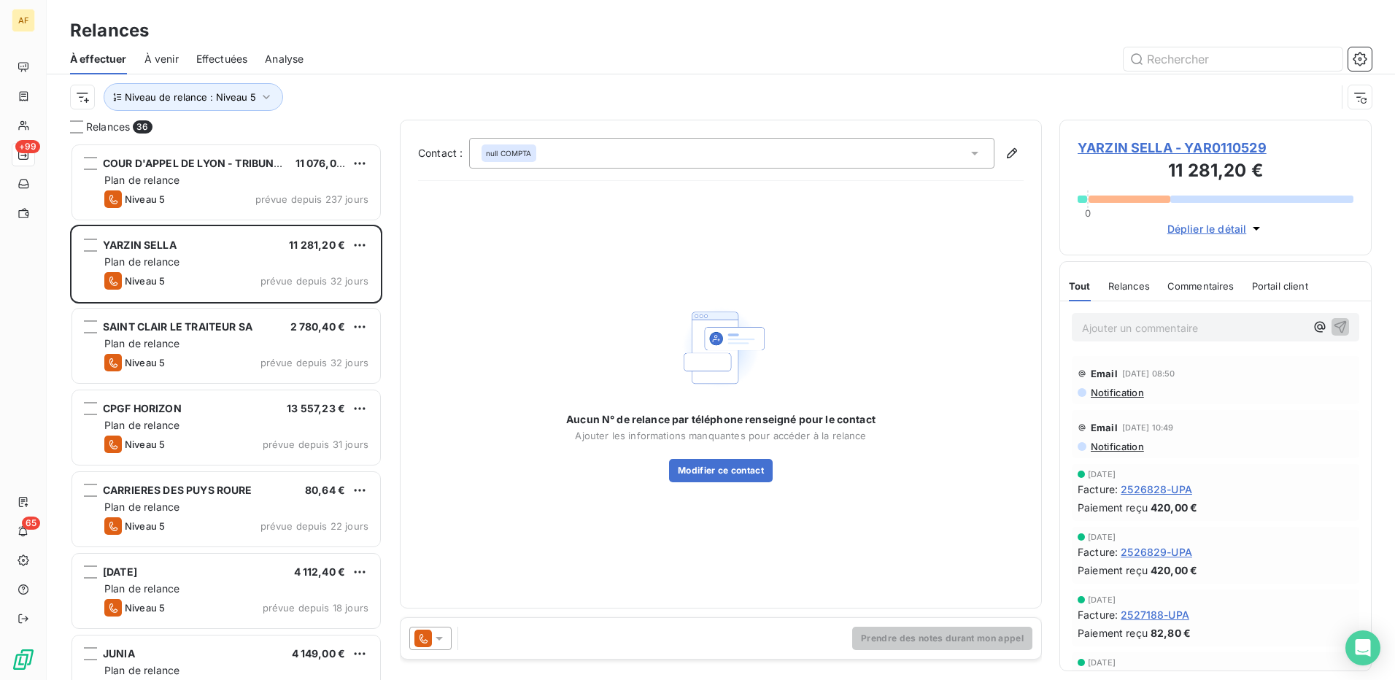
click at [1154, 151] on span "YARZIN SELLA - YAR0110529" at bounding box center [1216, 148] width 276 height 20
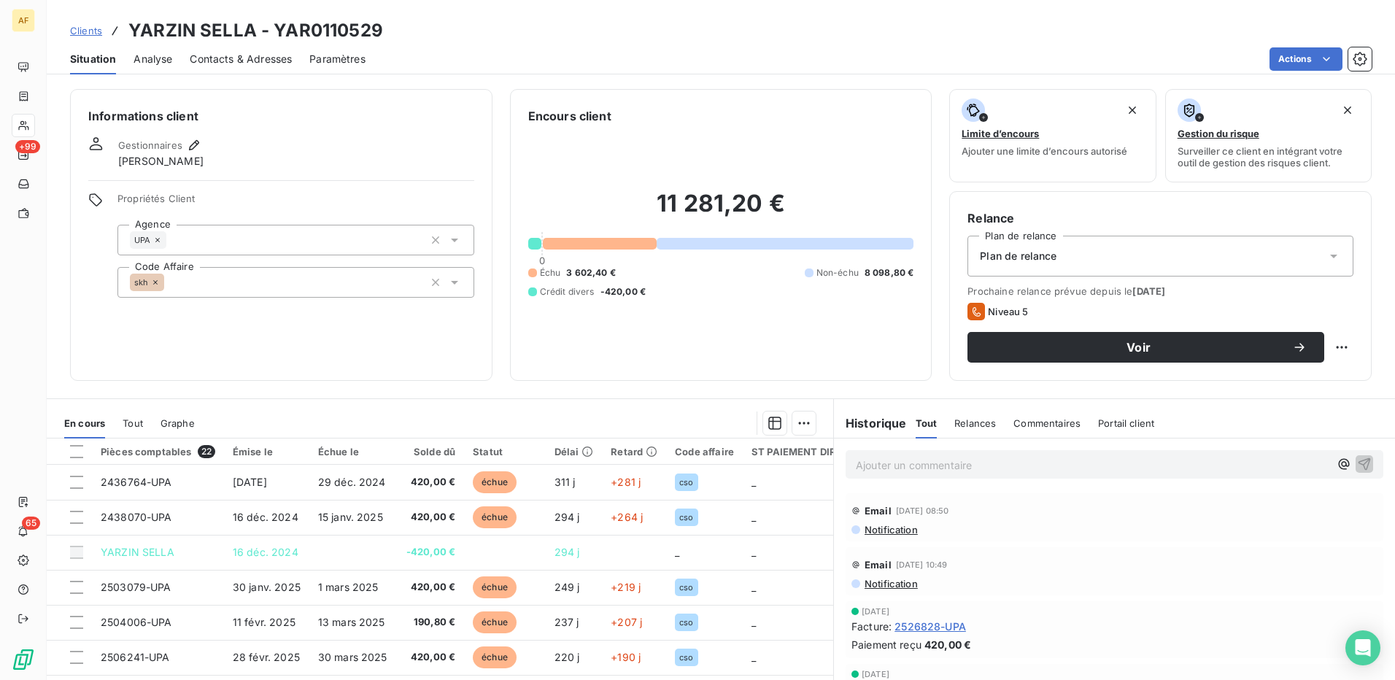
scroll to position [83, 0]
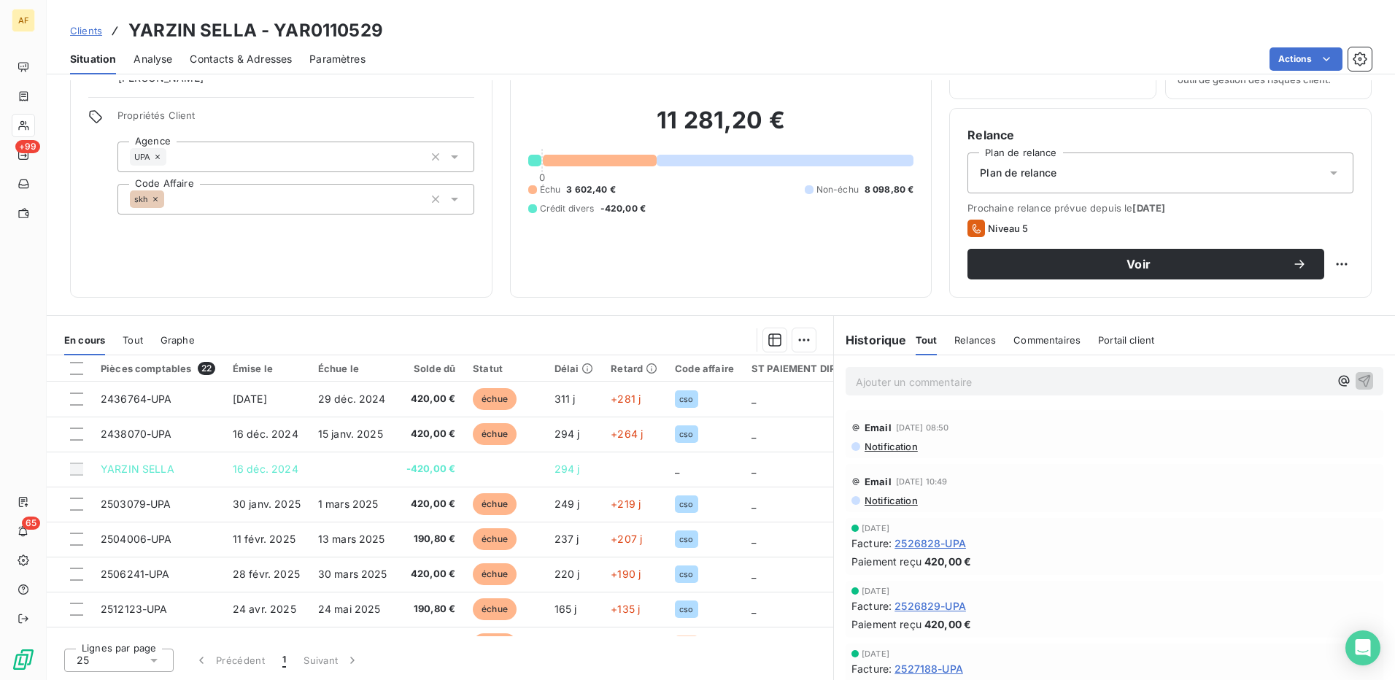
click at [326, 29] on h3 "YARZIN SELLA - YAR0110529" at bounding box center [255, 31] width 255 height 26
copy h3 "YAR0110529"
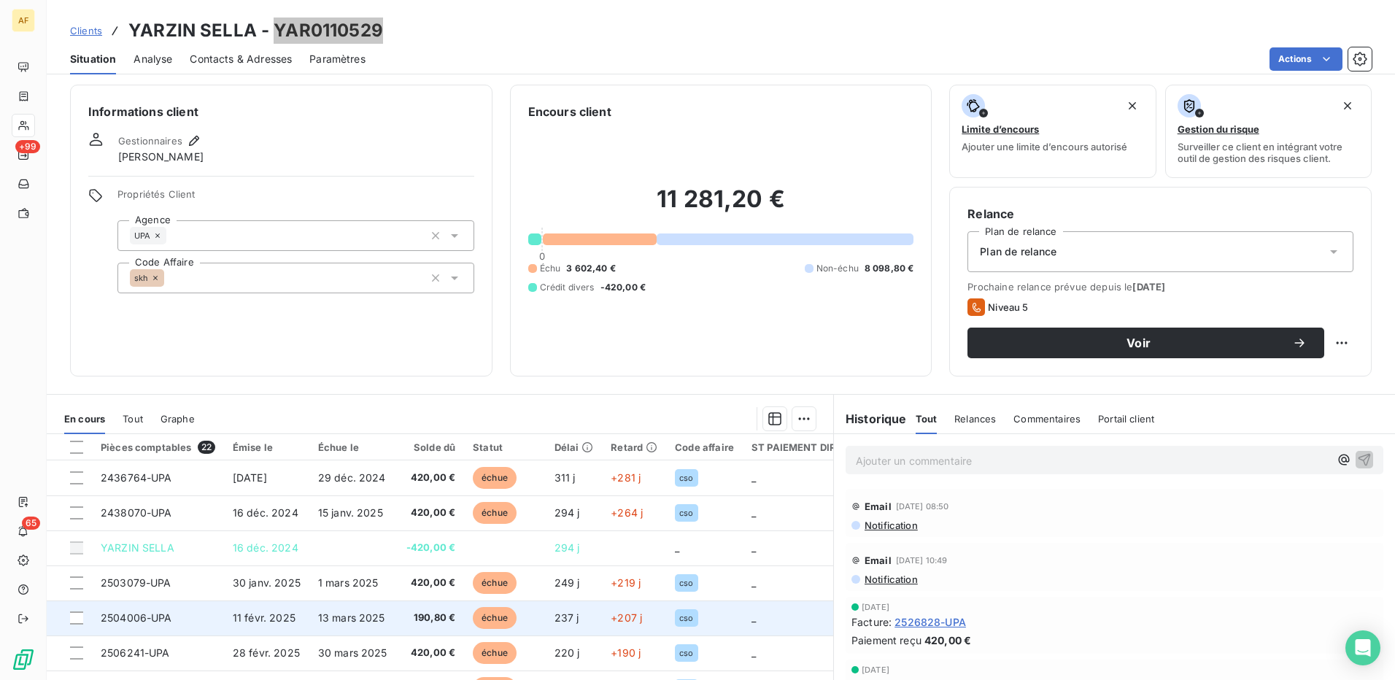
scroll to position [0, 0]
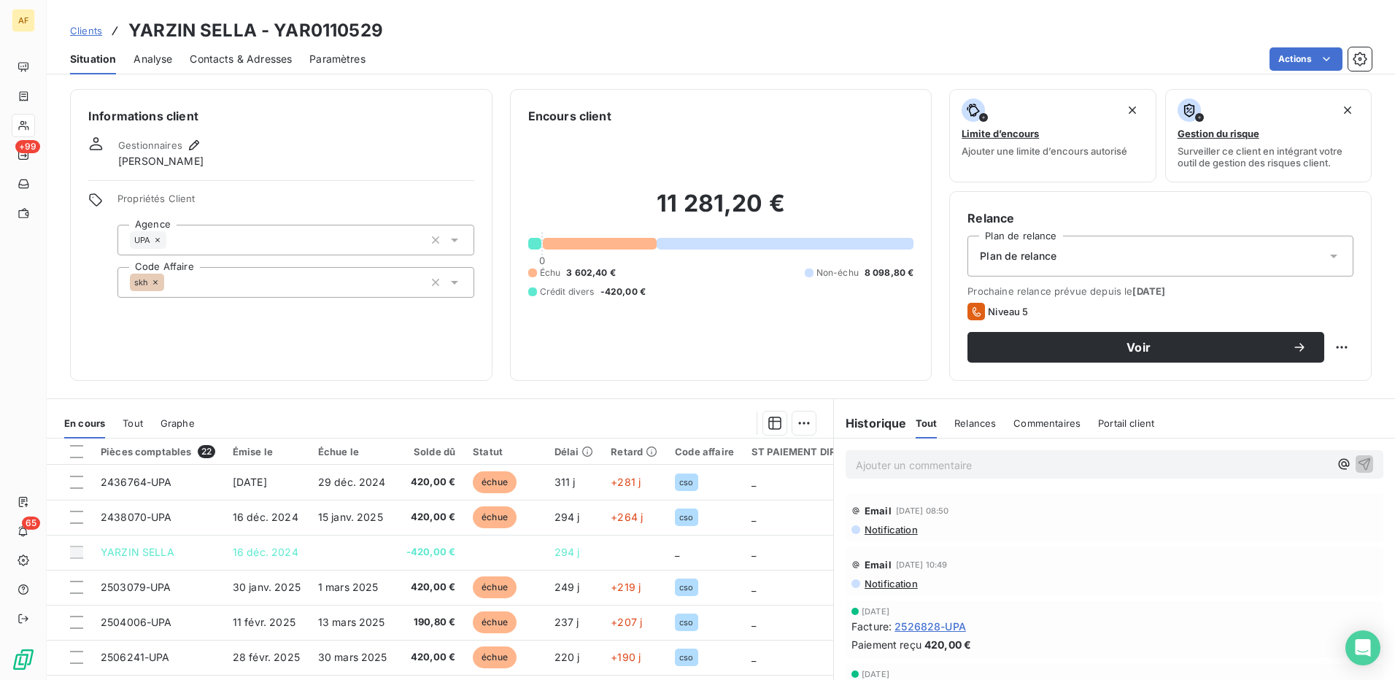
click at [250, 331] on div "Informations client Gestionnaires Léna Soukharevskoff Propriétés Client Agence …" at bounding box center [281, 235] width 423 height 292
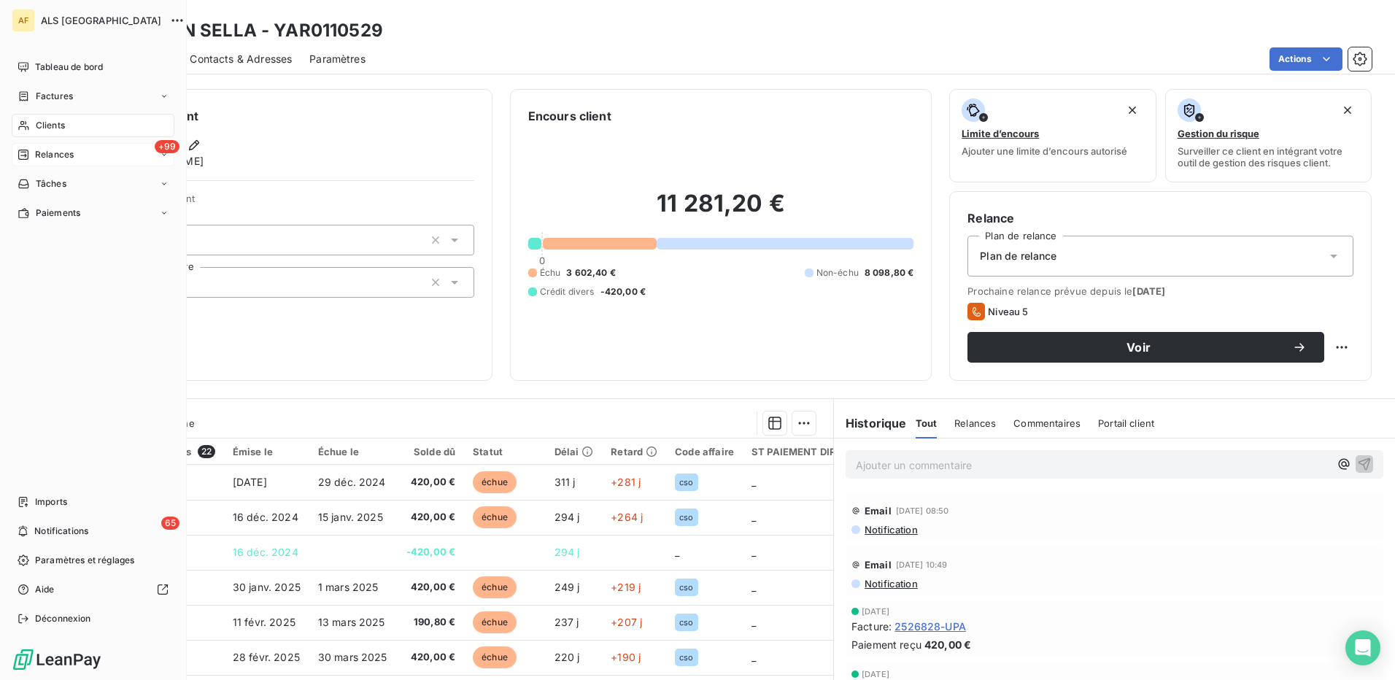
click at [45, 153] on span "Relances" at bounding box center [54, 154] width 39 height 13
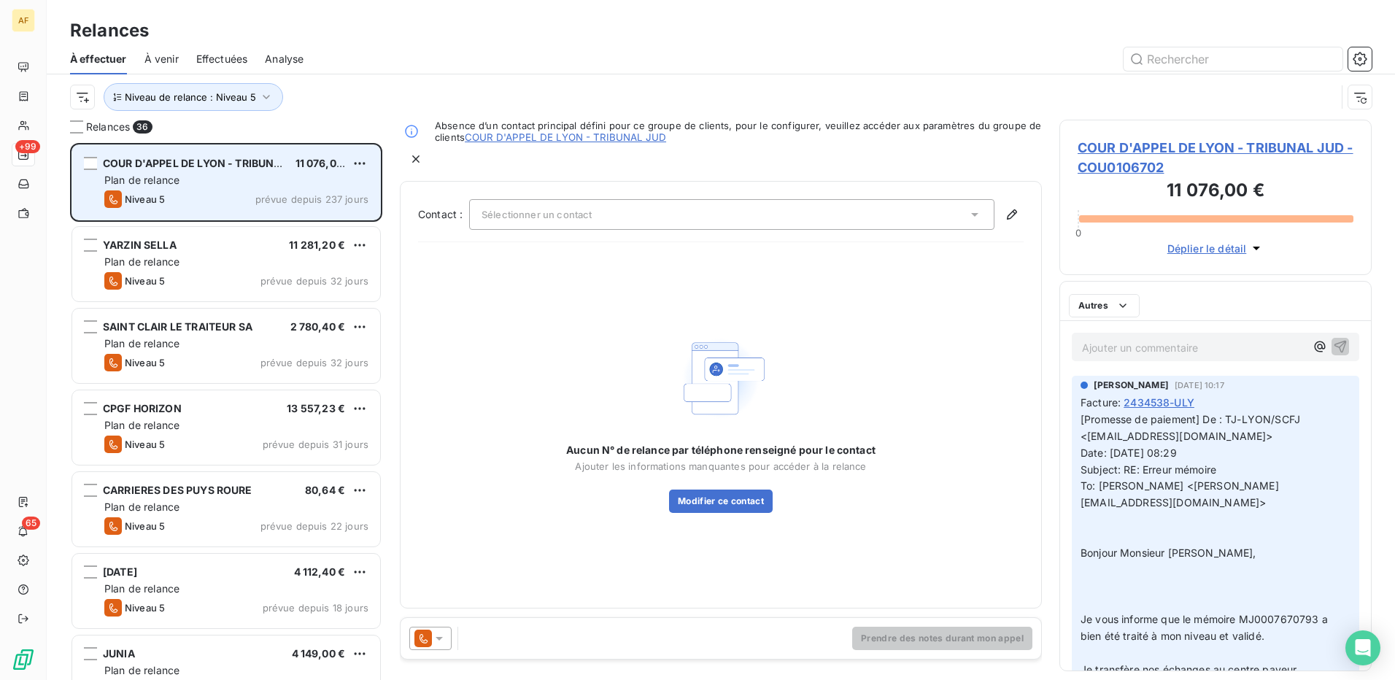
scroll to position [526, 301]
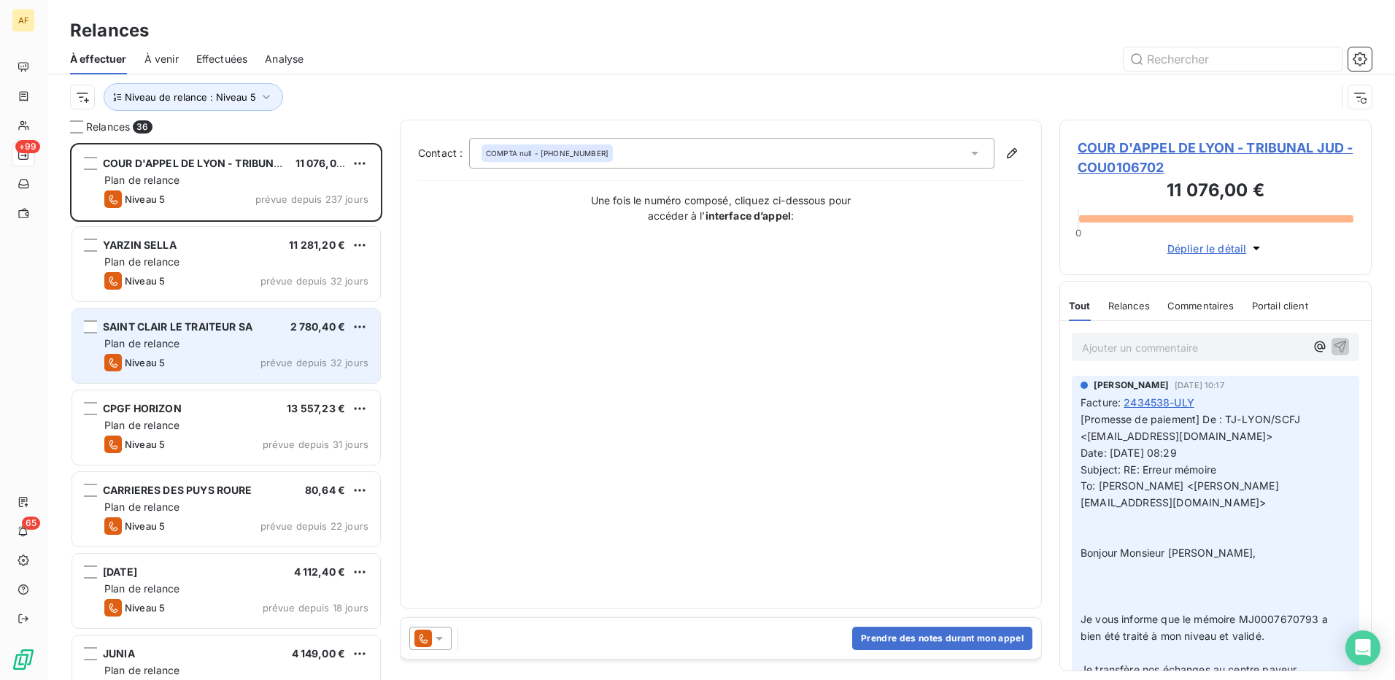
click at [201, 354] on div "Niveau 5 prévue depuis 32 jours" at bounding box center [236, 363] width 264 height 18
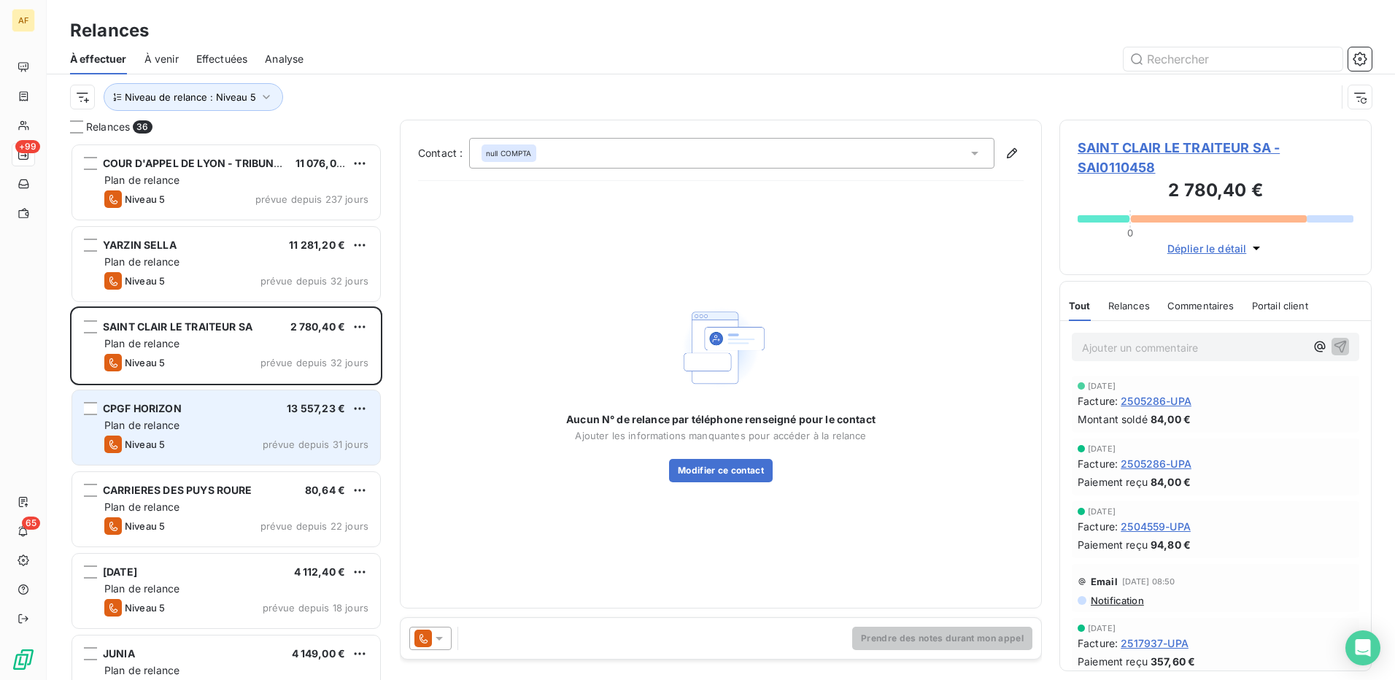
click at [202, 418] on div "Plan de relance" at bounding box center [236, 425] width 264 height 15
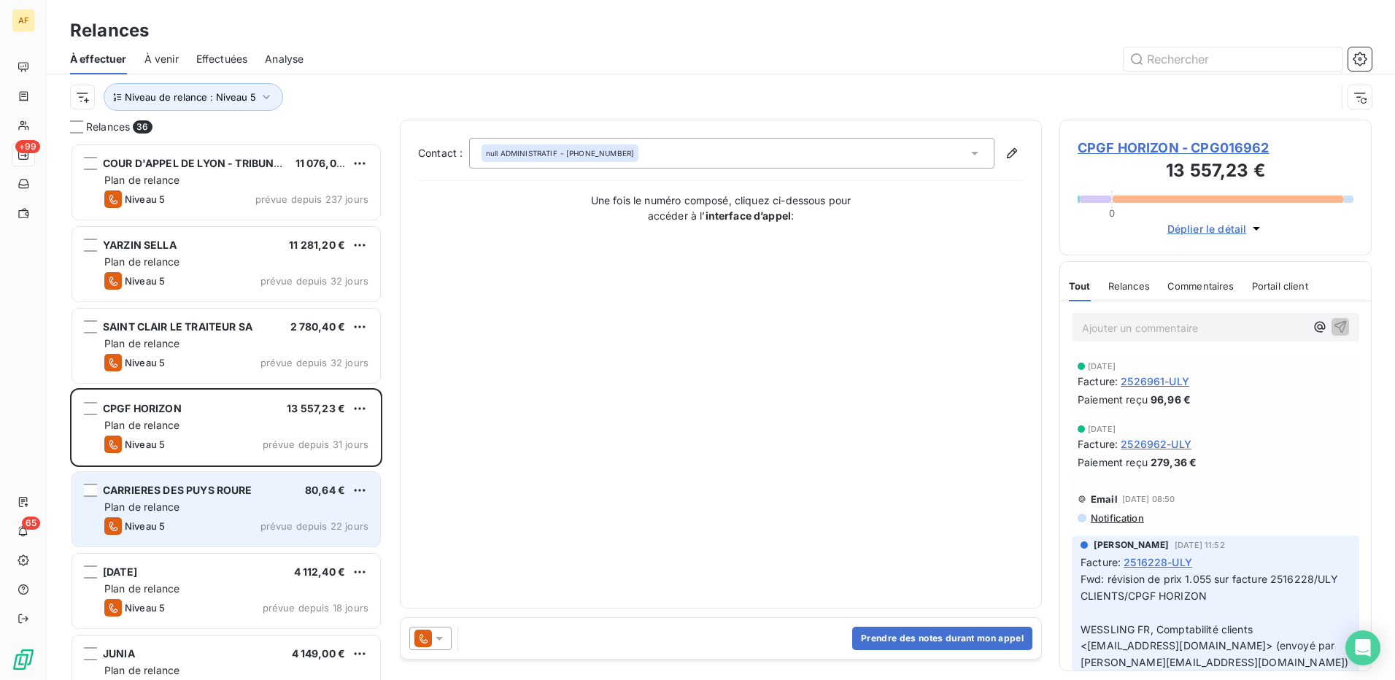
click at [230, 506] on div "Plan de relance" at bounding box center [236, 507] width 264 height 15
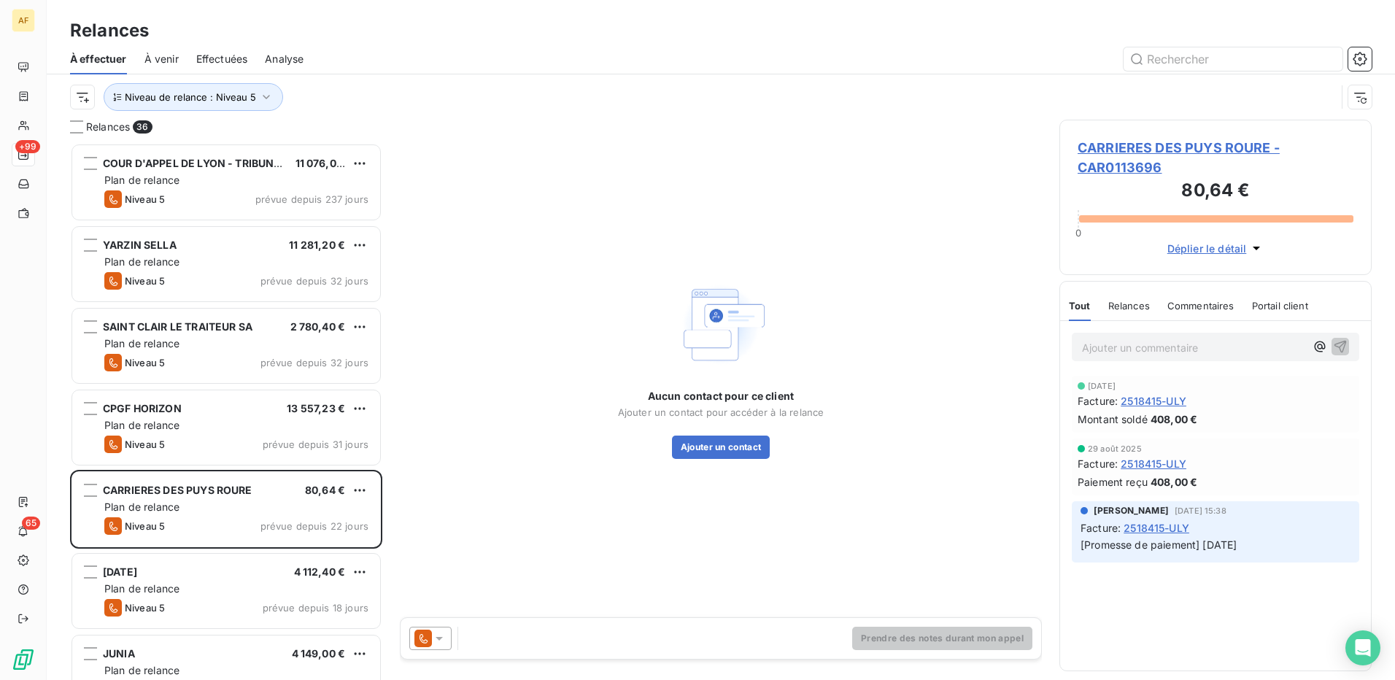
click at [1138, 142] on span "CARRIERES DES PUYS ROURE - CAR0113696" at bounding box center [1216, 157] width 276 height 39
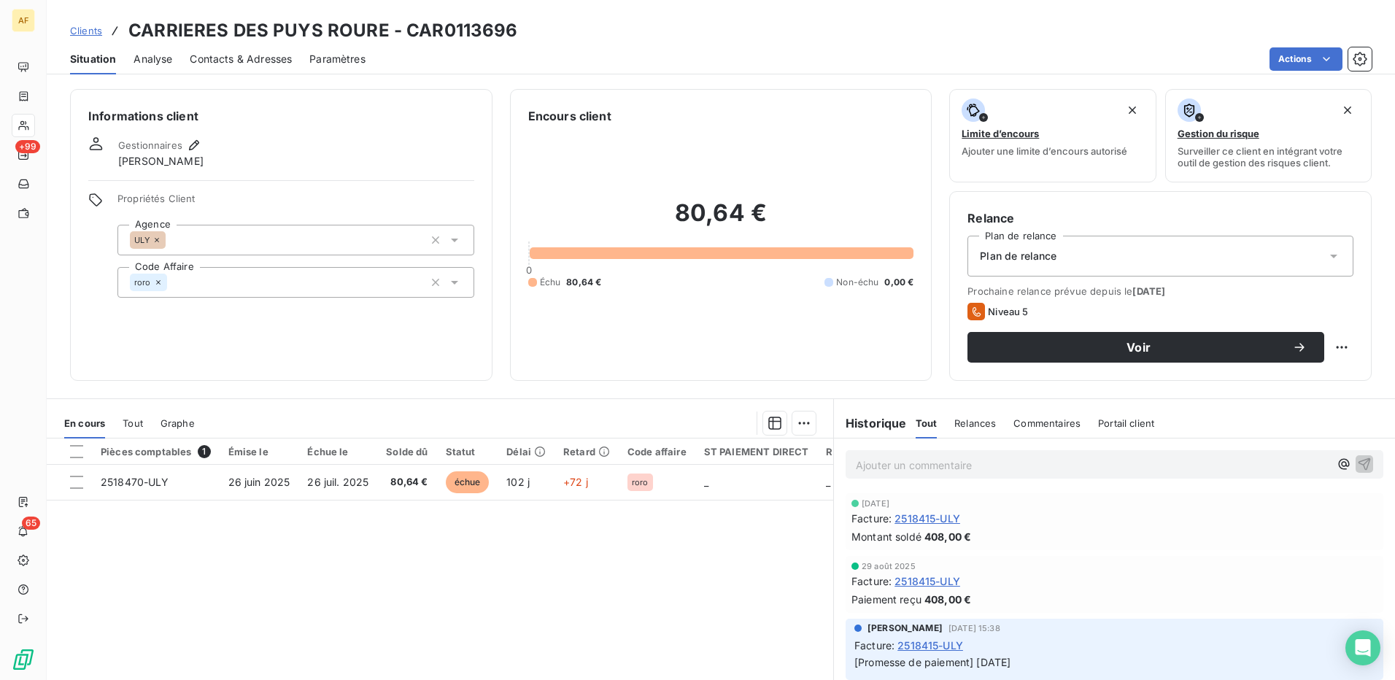
click at [447, 26] on h3 "CARRIERES DES PUYS ROURE - CAR0113696" at bounding box center [323, 31] width 390 height 26
click at [448, 25] on h3 "CARRIERES DES PUYS ROURE - CAR0113696" at bounding box center [323, 31] width 390 height 26
copy h3 "CAR0113696"
click at [584, 307] on div "80,64 € 0 Échu 80,64 € Non-échu 0,00 €" at bounding box center [721, 244] width 386 height 238
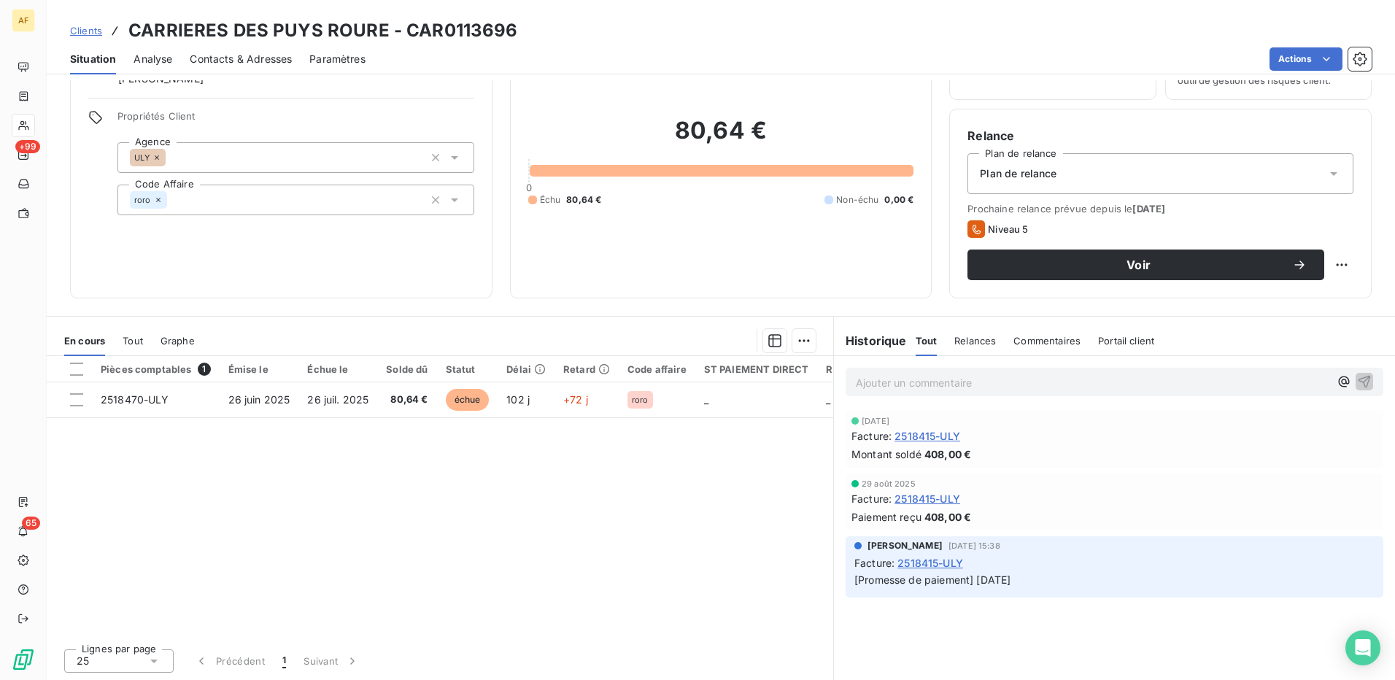
scroll to position [83, 0]
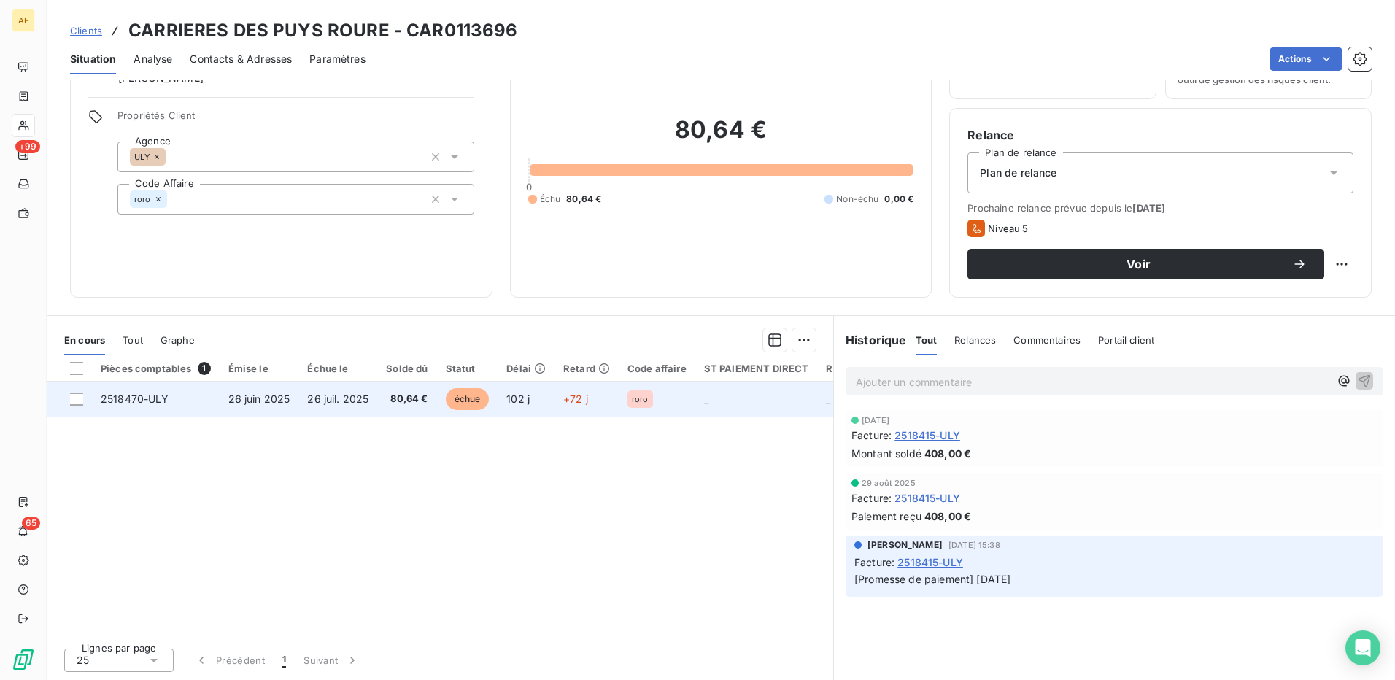
click at [264, 396] on span "26 juin 2025" at bounding box center [259, 399] width 62 height 12
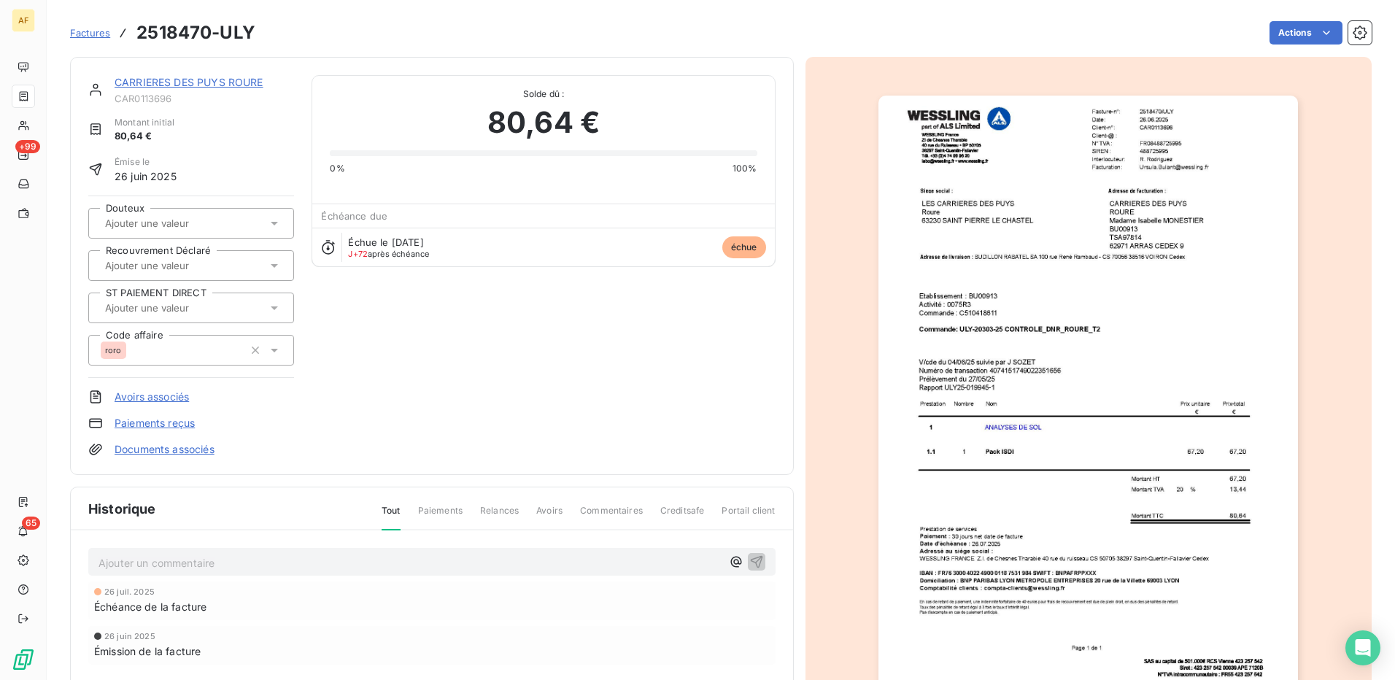
click at [264, 396] on div "Avoirs associés" at bounding box center [191, 397] width 206 height 15
click at [1092, 292] on img "button" at bounding box center [1089, 393] width 420 height 594
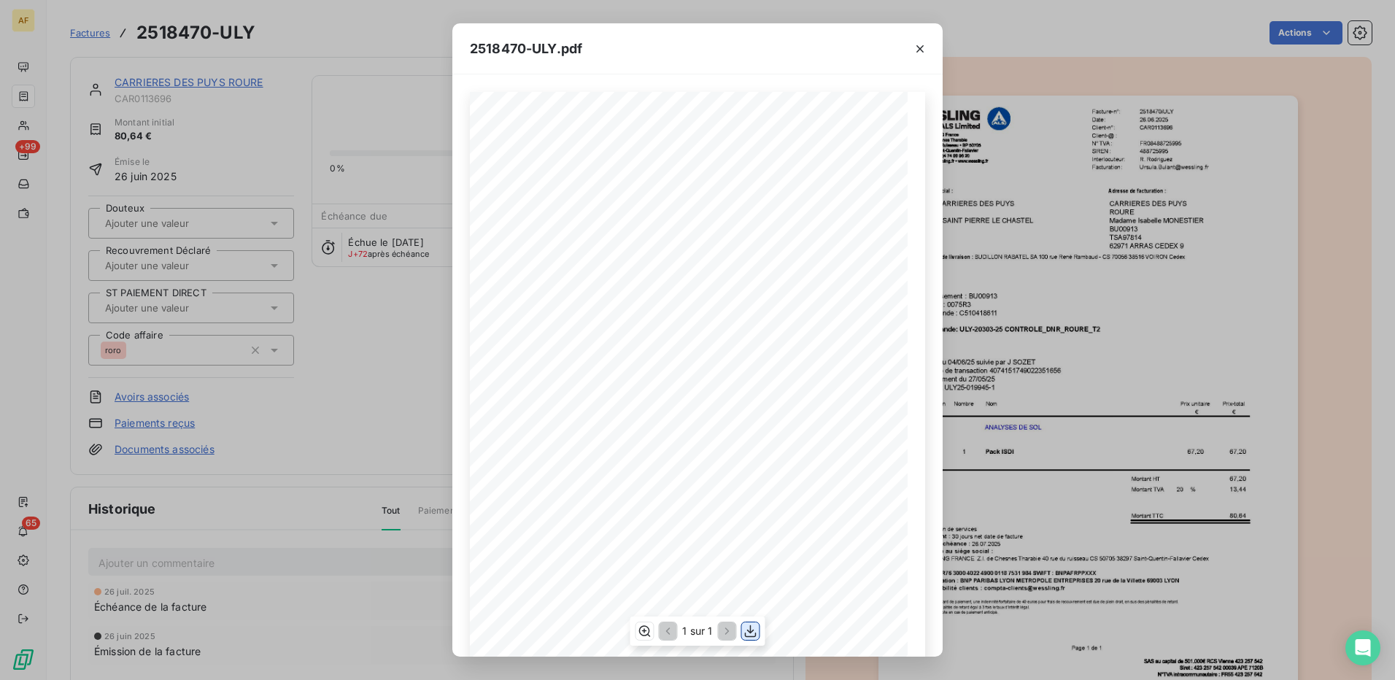
click at [748, 632] on icon "button" at bounding box center [751, 631] width 15 height 15
click at [922, 50] on icon "button" at bounding box center [920, 49] width 15 height 15
